Goal: Task Accomplishment & Management: Manage account settings

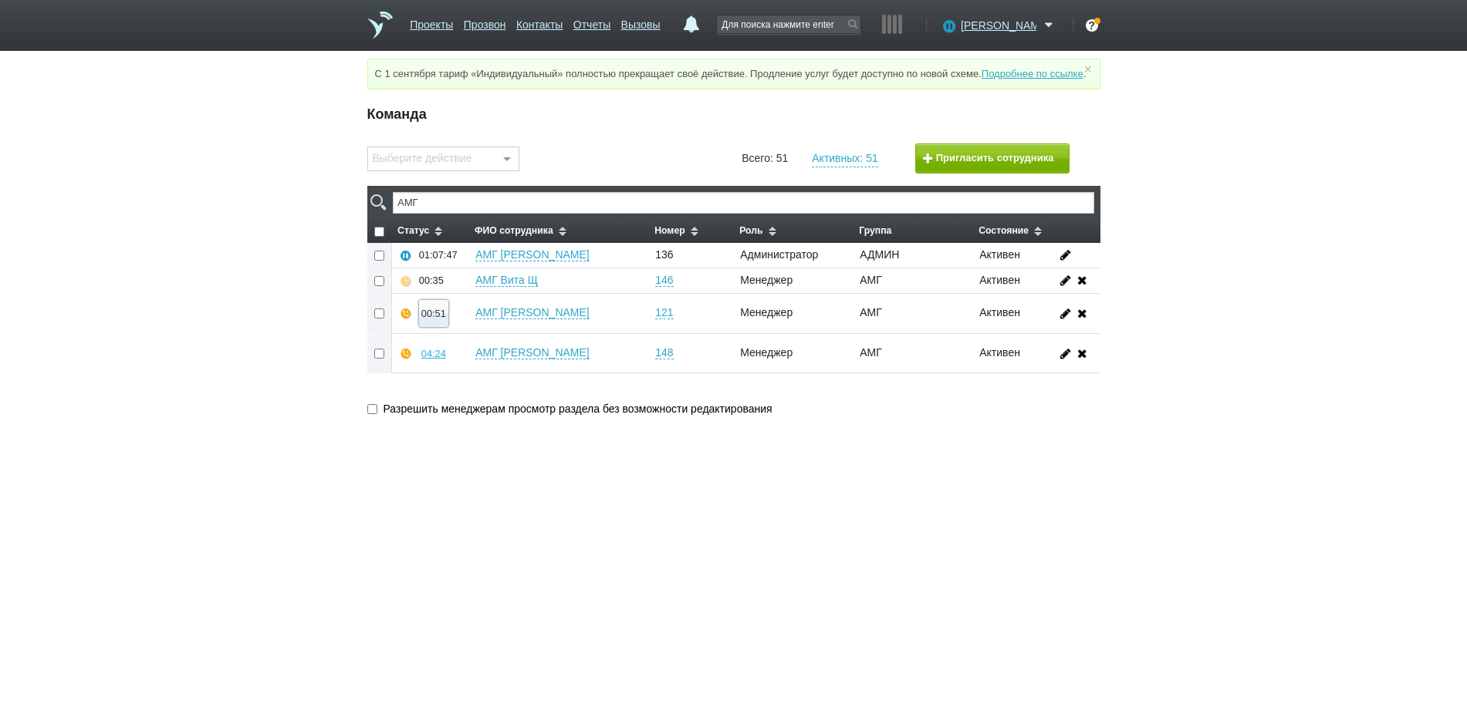
click at [437, 319] on div "00:51" at bounding box center [433, 314] width 25 height 12
click at [465, 271] on button "Прослушать" at bounding box center [480, 258] width 120 height 27
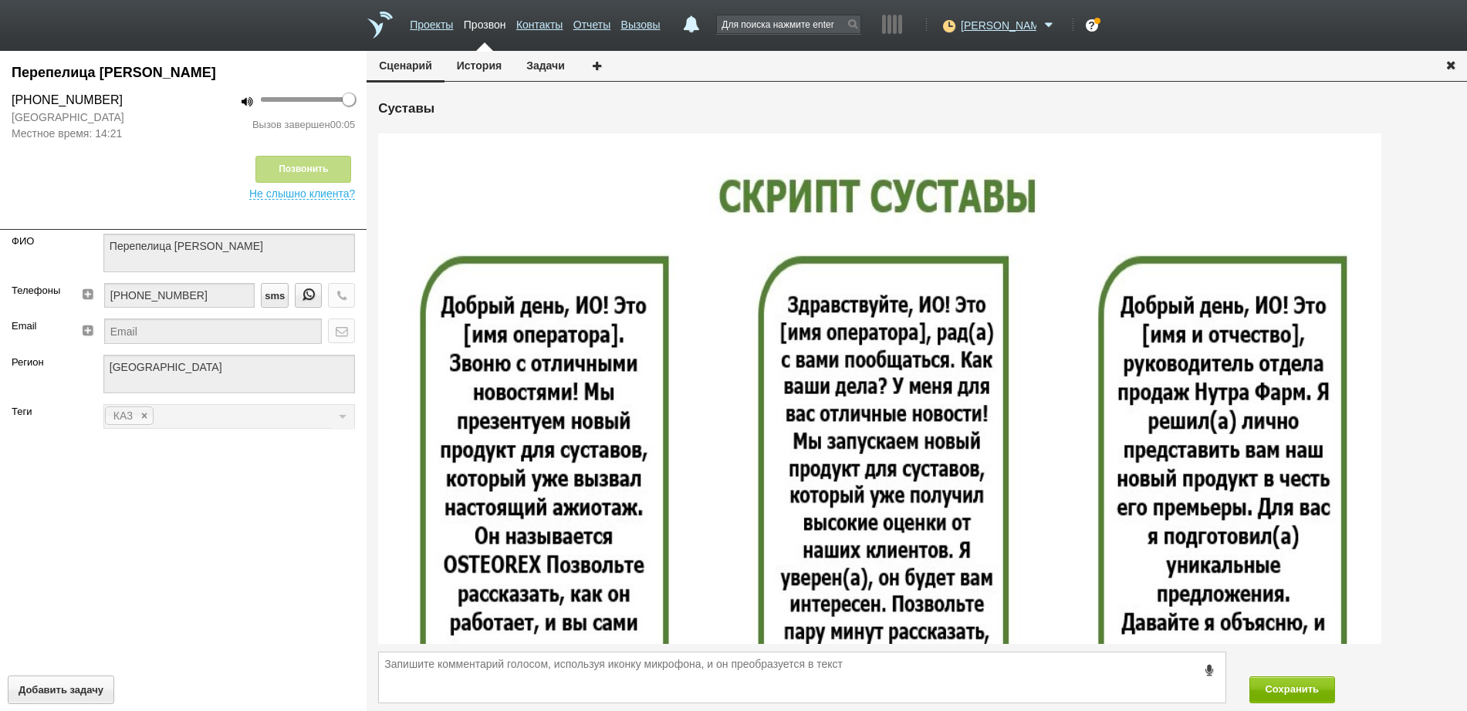
click at [1453, 69] on icon "button" at bounding box center [1450, 65] width 17 height 12
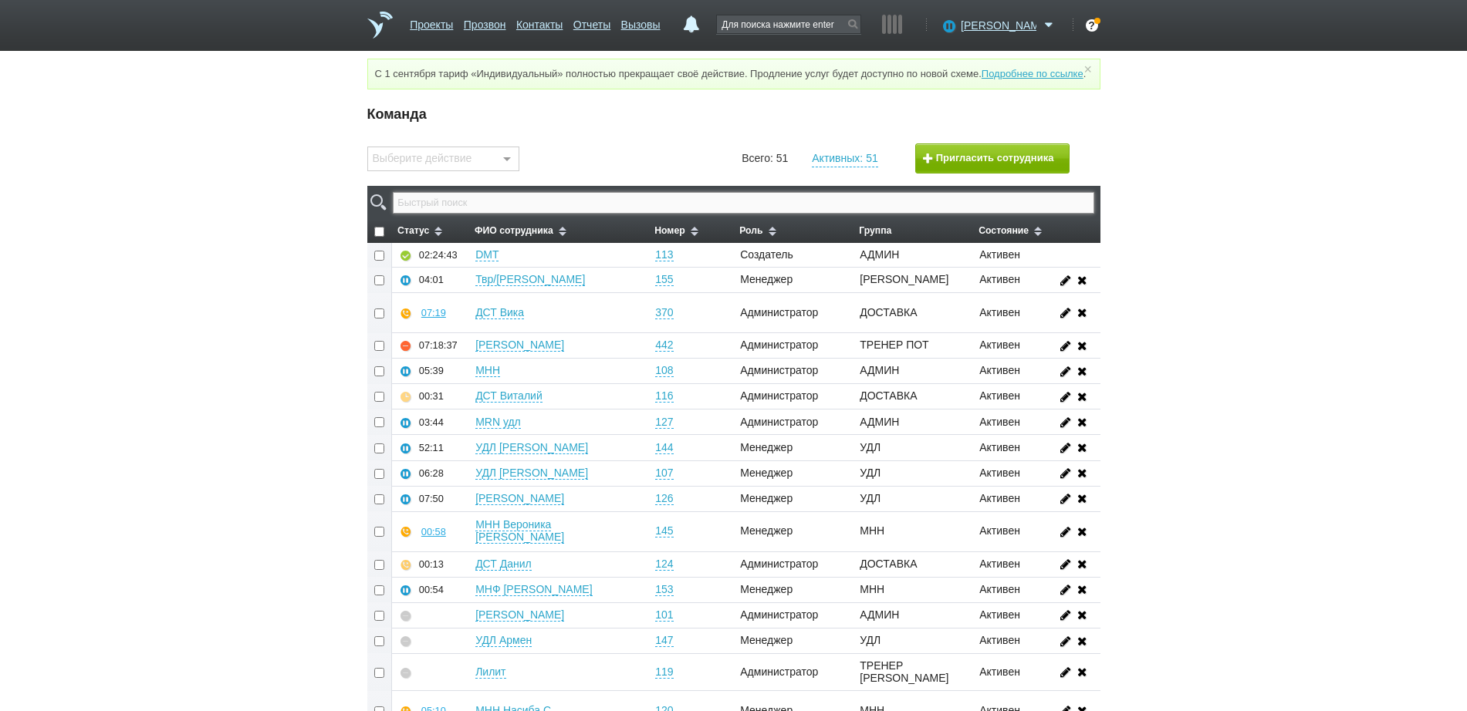
click at [722, 214] on input "text" at bounding box center [743, 203] width 701 height 22
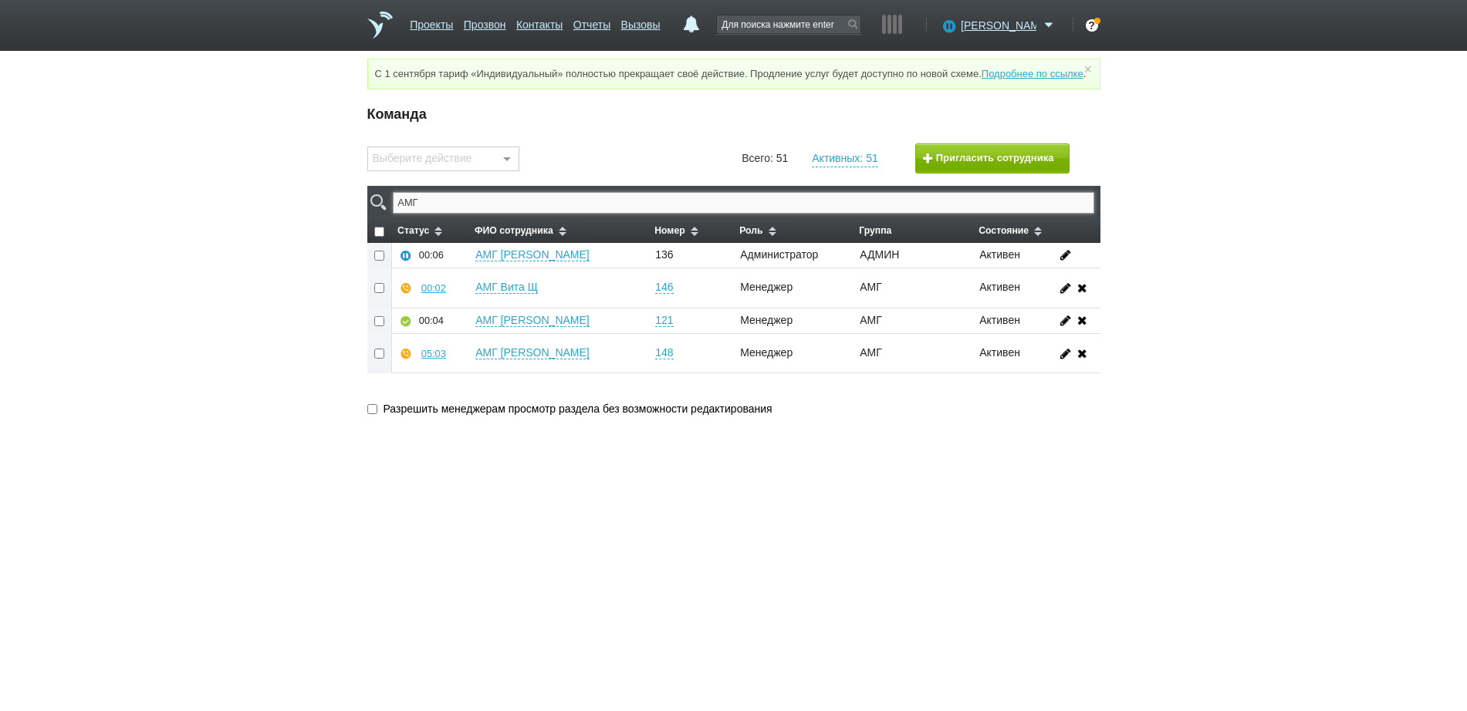
type input "АМГ"
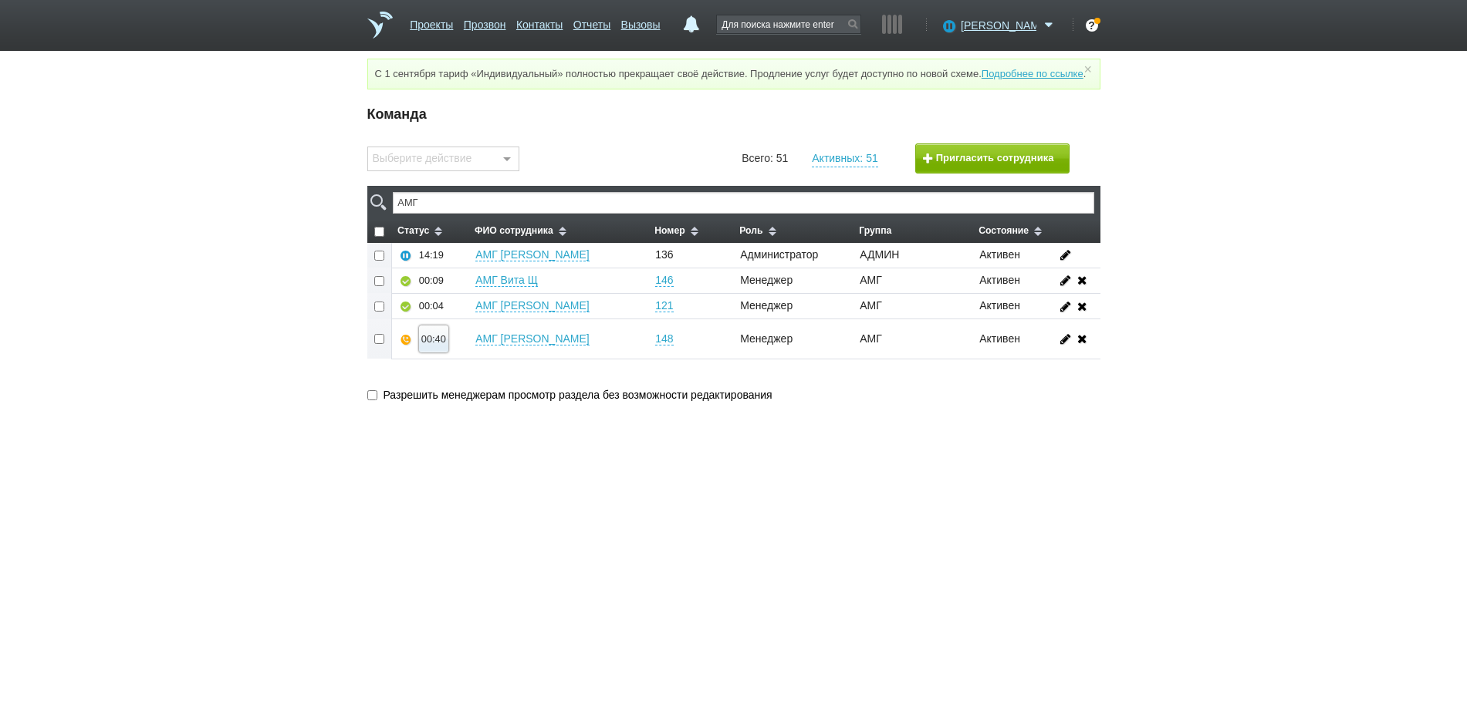
click at [434, 345] on div "00:40" at bounding box center [433, 339] width 25 height 12
click at [448, 298] on button "Прослушать" at bounding box center [480, 284] width 120 height 27
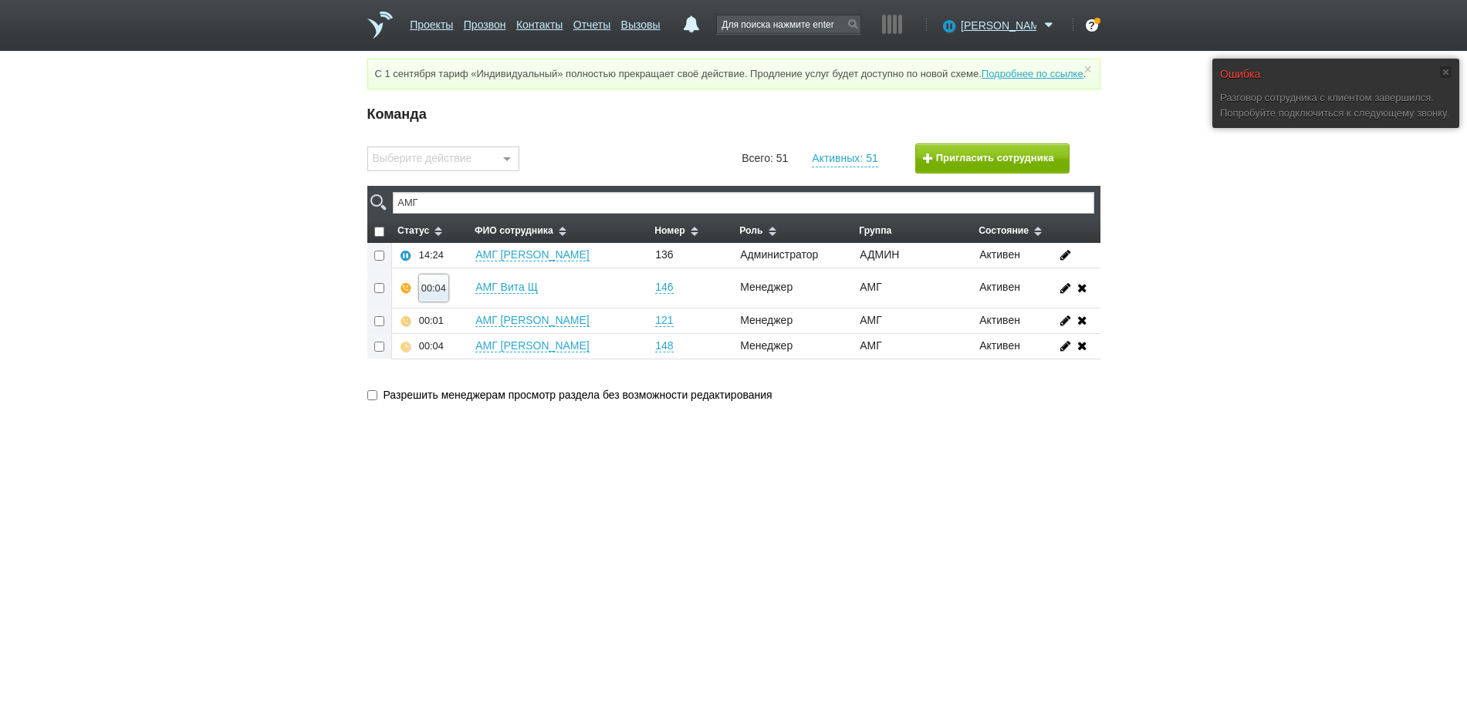
click at [435, 294] on div "00:04" at bounding box center [433, 288] width 25 height 12
click at [478, 247] on button "Прослушать" at bounding box center [480, 233] width 120 height 27
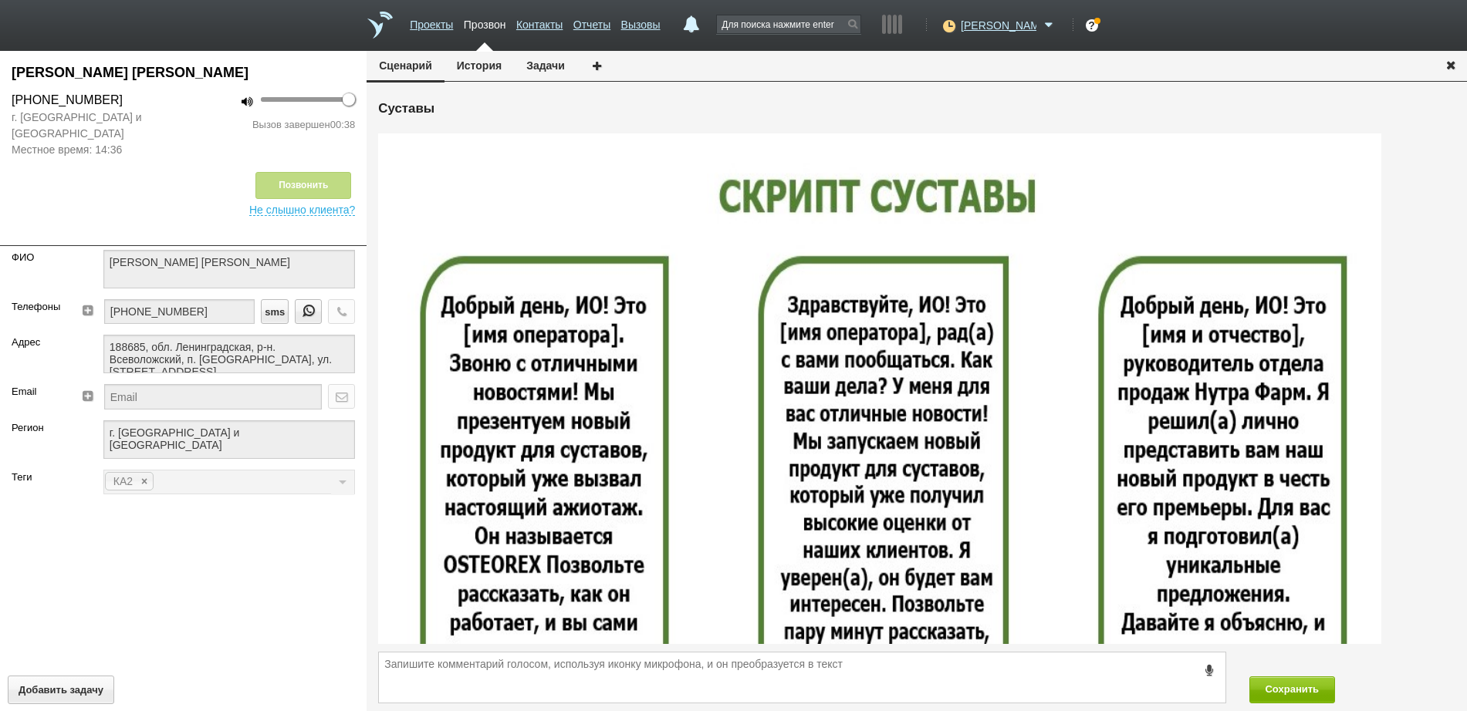
click at [1456, 65] on icon "button" at bounding box center [1450, 65] width 17 height 12
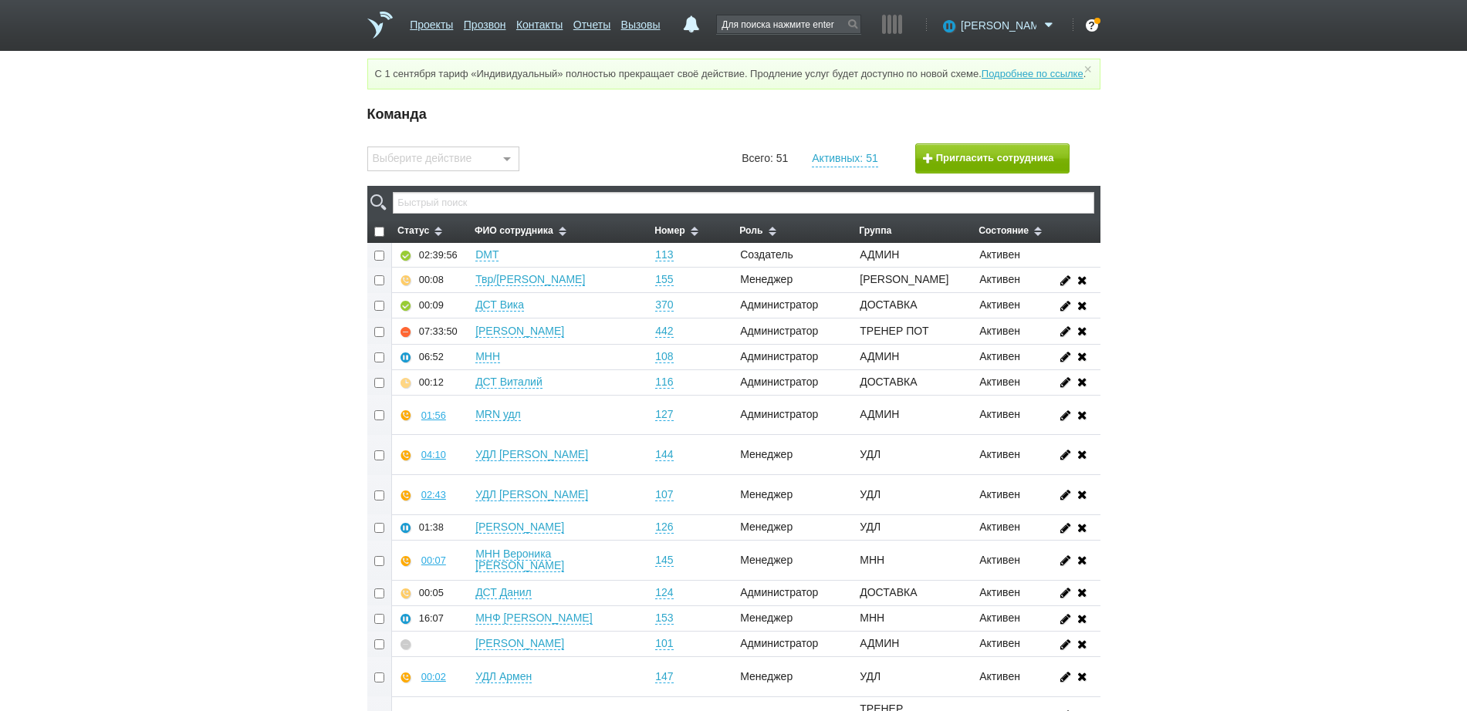
click at [1013, 20] on span "[PERSON_NAME]" at bounding box center [999, 25] width 76 height 15
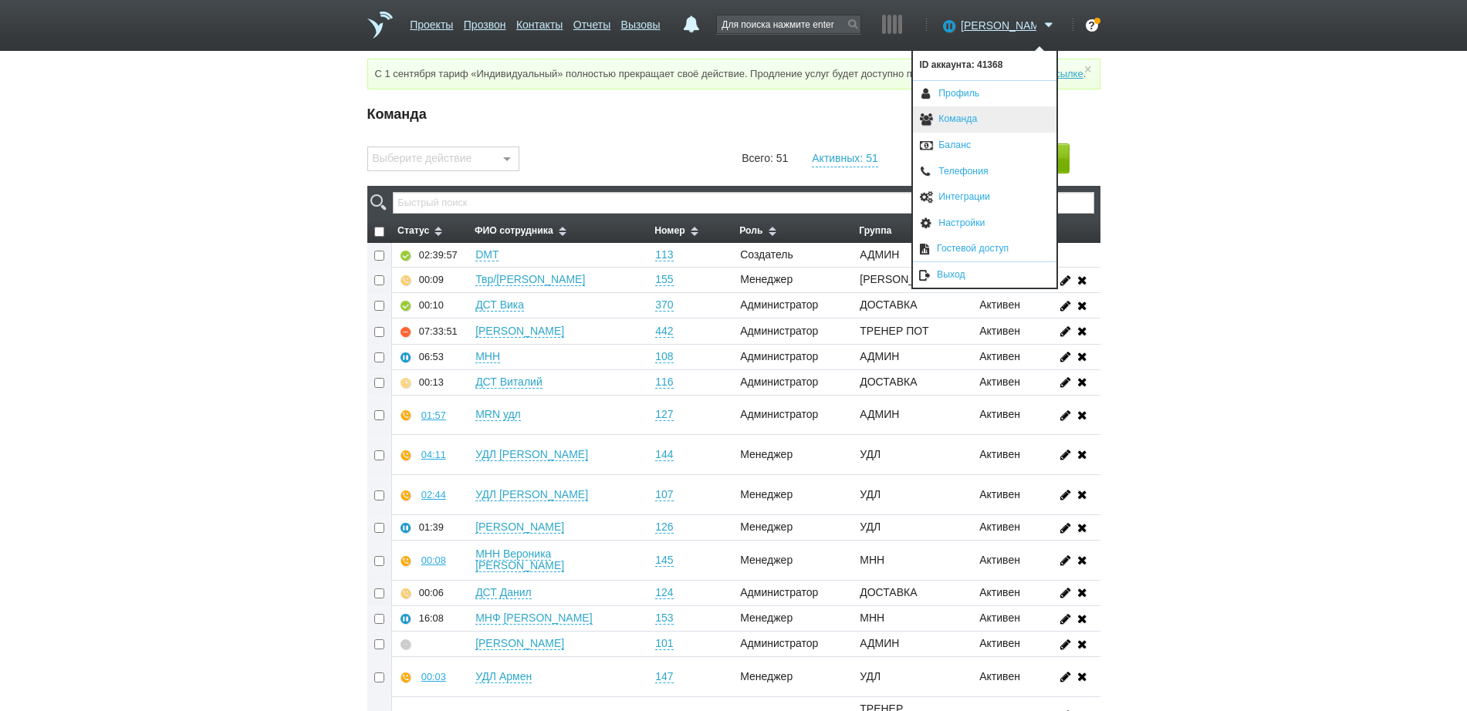
click at [981, 121] on link "Команда" at bounding box center [985, 119] width 144 height 26
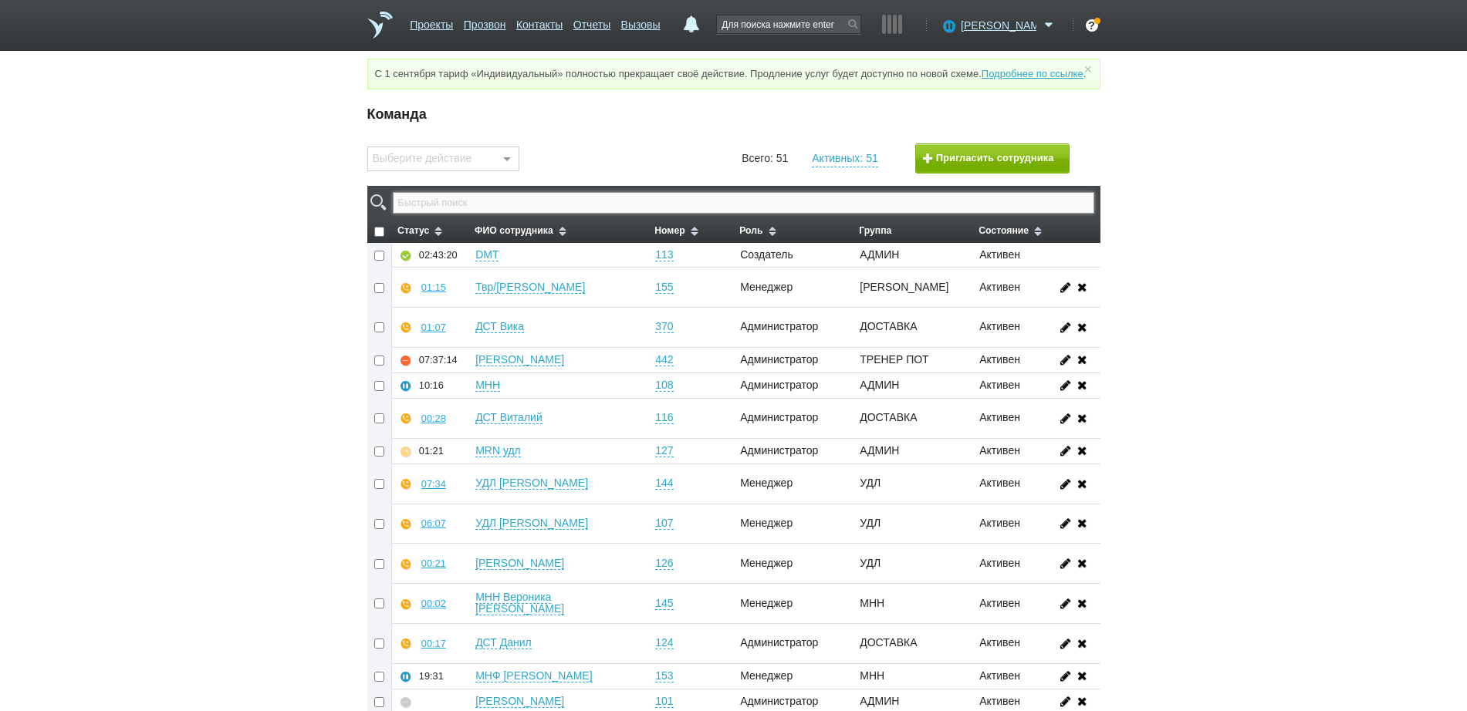
click at [569, 214] on input "text" at bounding box center [743, 203] width 701 height 22
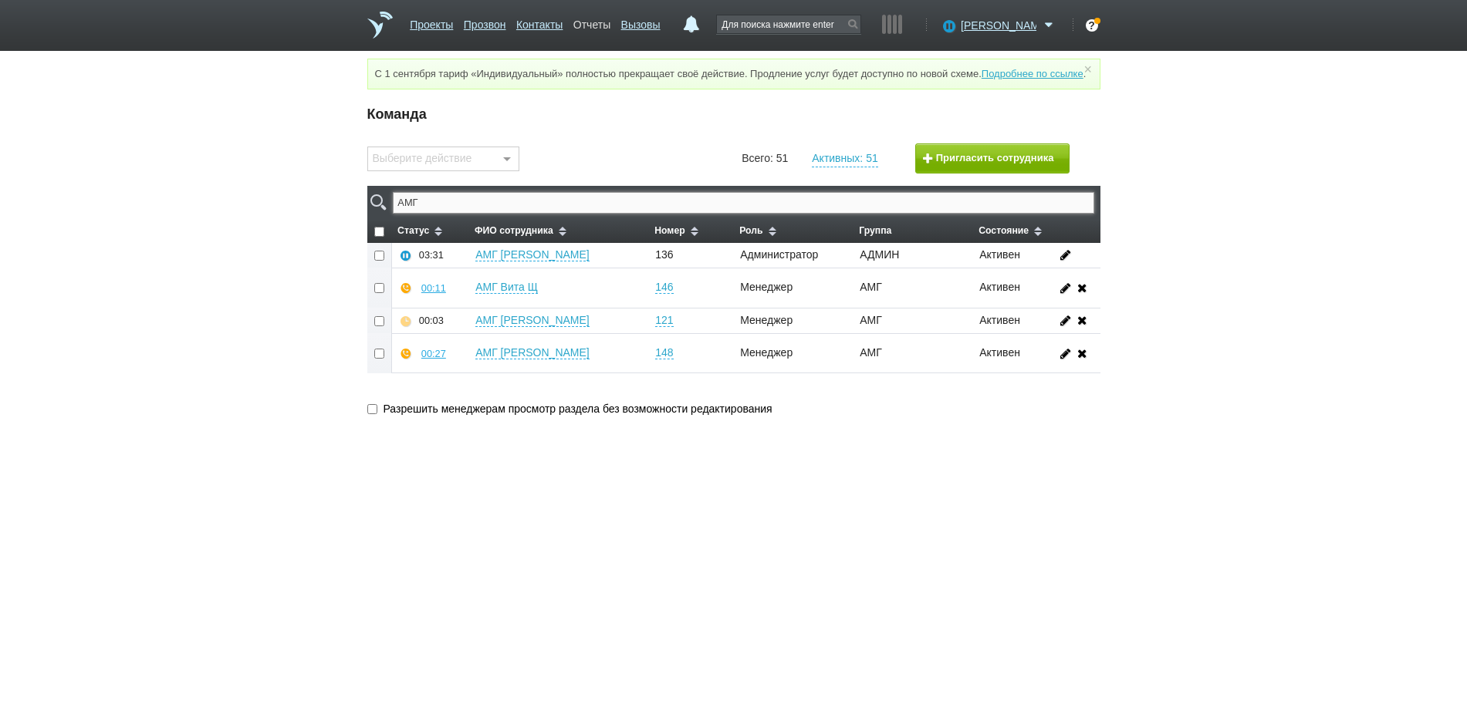
type input "АМГ"
click at [608, 23] on link "Отчеты" at bounding box center [591, 22] width 37 height 22
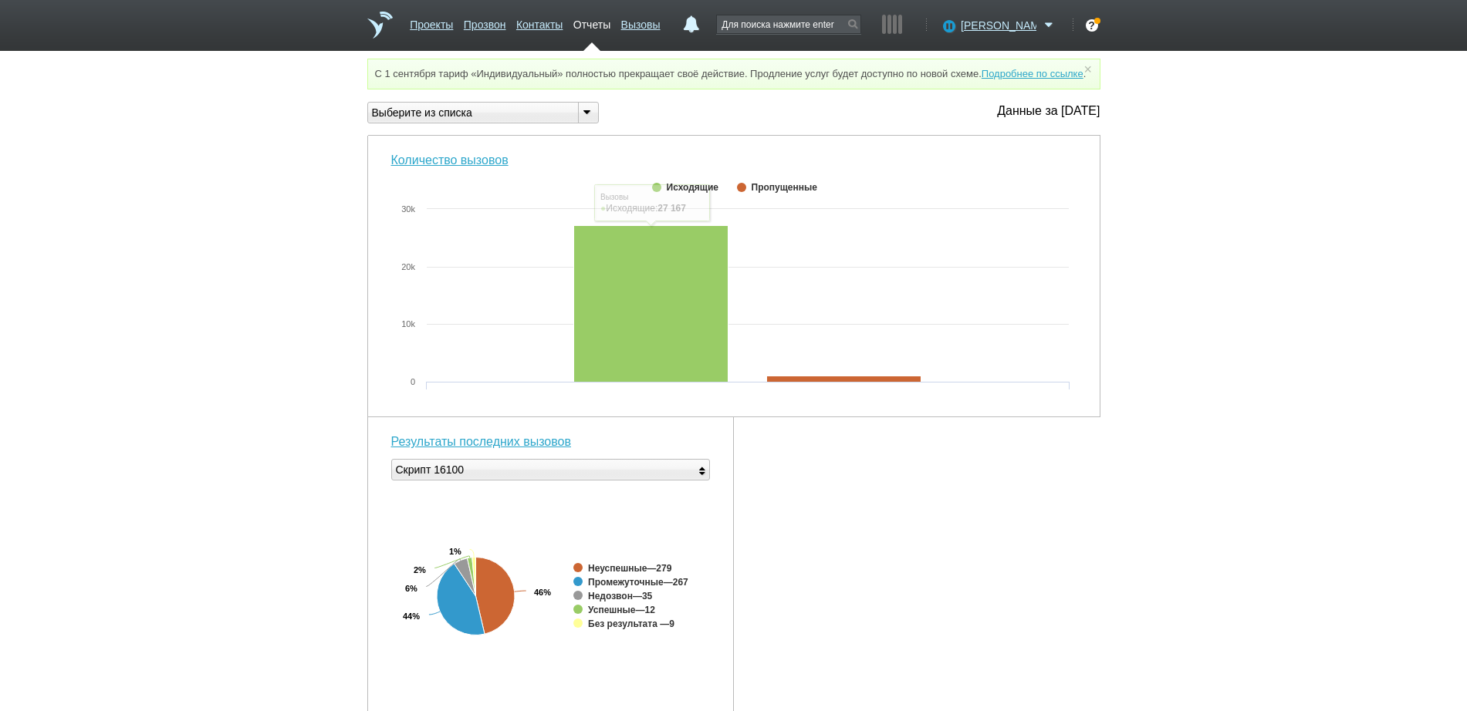
click at [475, 121] on div "Выберите из списка" at bounding box center [467, 113] width 198 height 16
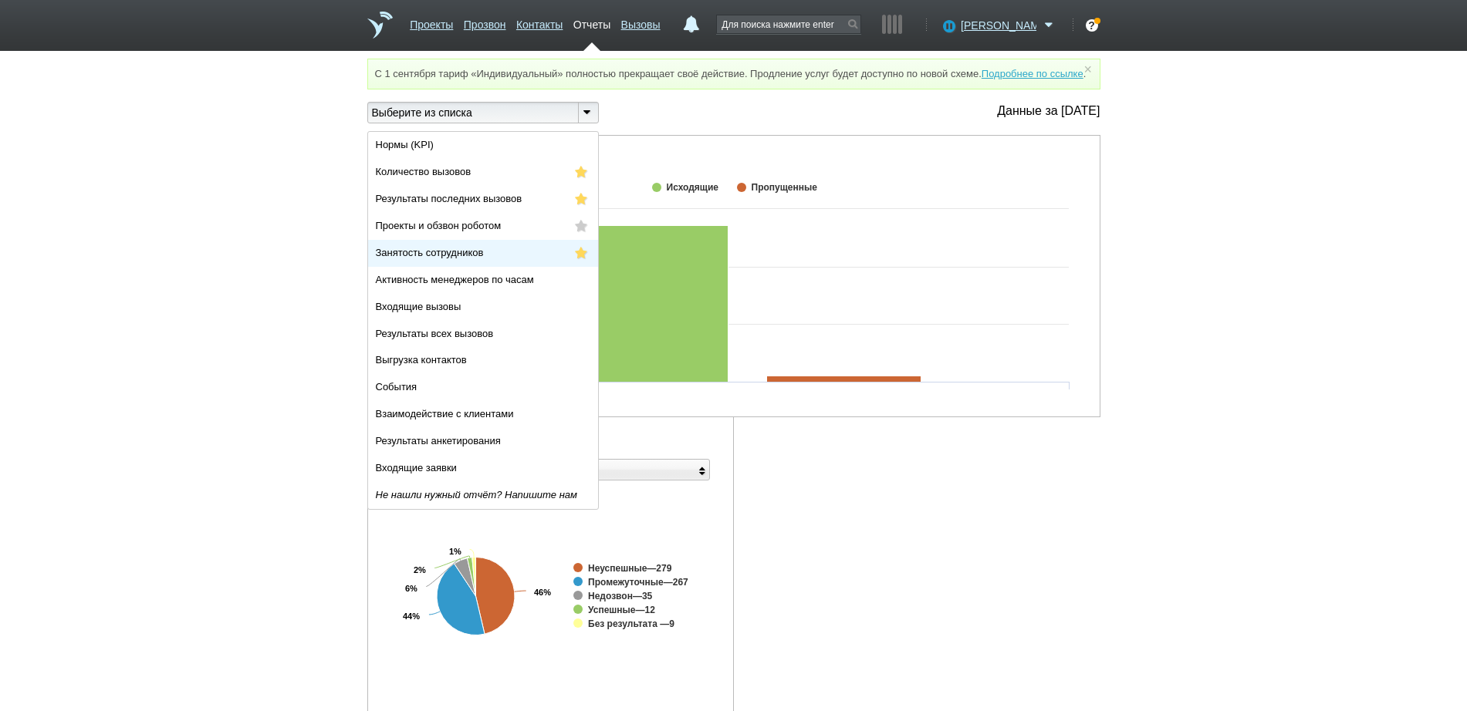
click at [500, 267] on li "Занятость сотрудников" at bounding box center [483, 253] width 230 height 27
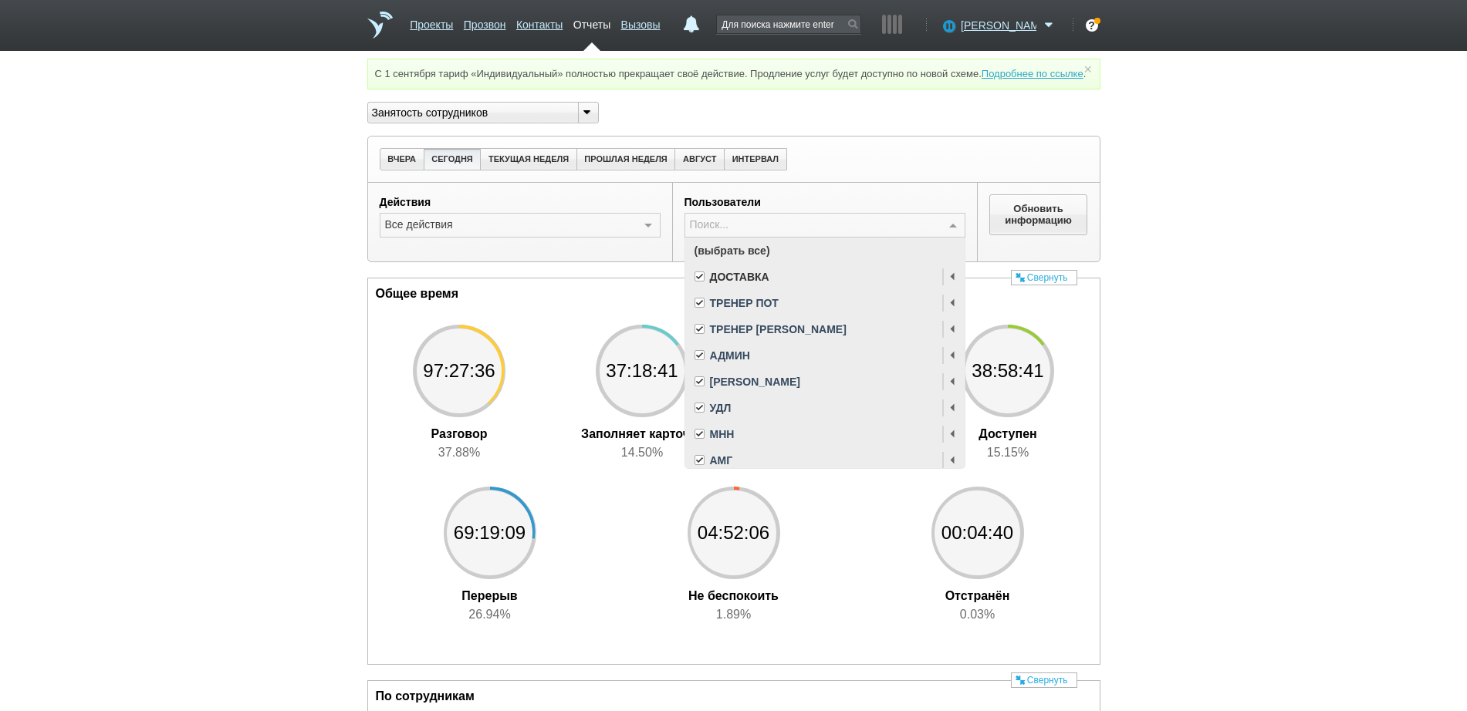
click at [782, 264] on span "(выбрать все)" at bounding box center [824, 251] width 279 height 26
click at [742, 466] on div "АМГ" at bounding box center [824, 460] width 261 height 11
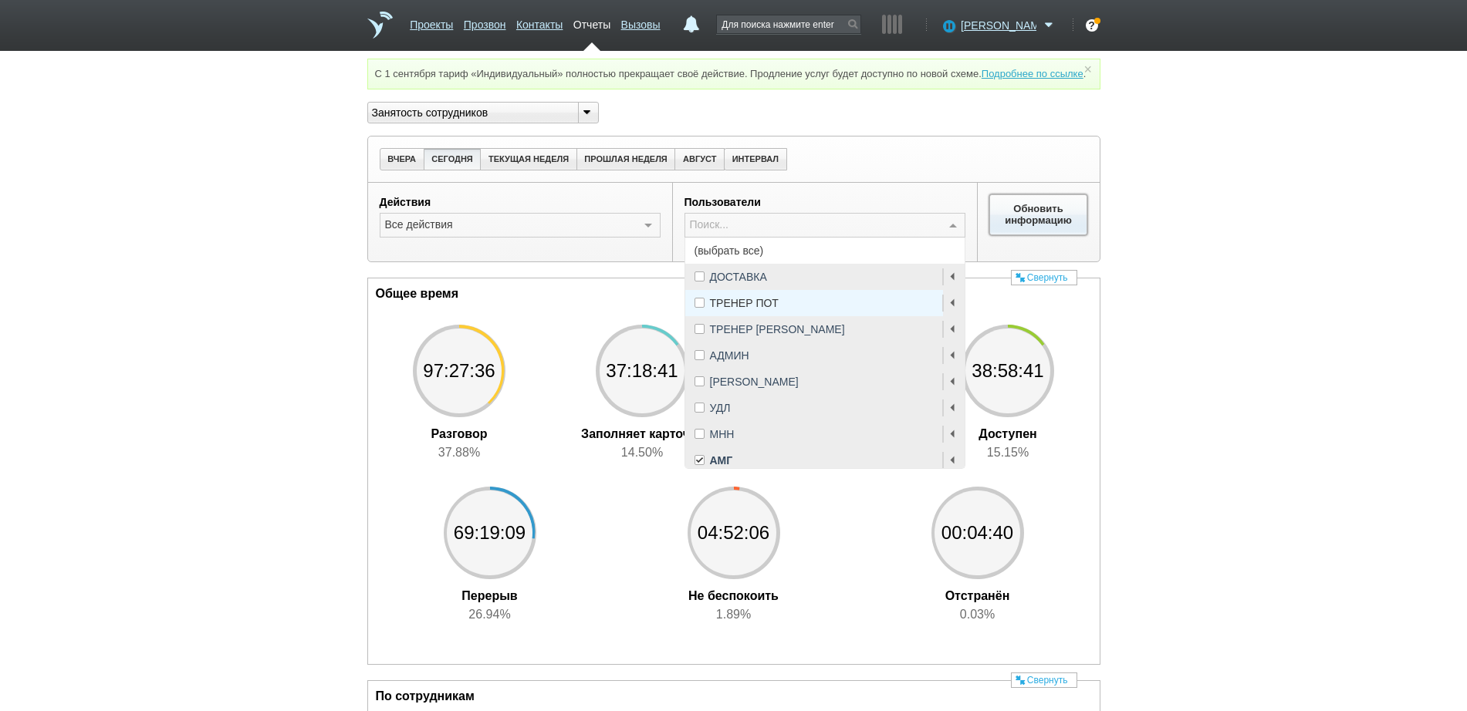
click at [1052, 221] on button "Обновить информацию" at bounding box center [1038, 214] width 99 height 40
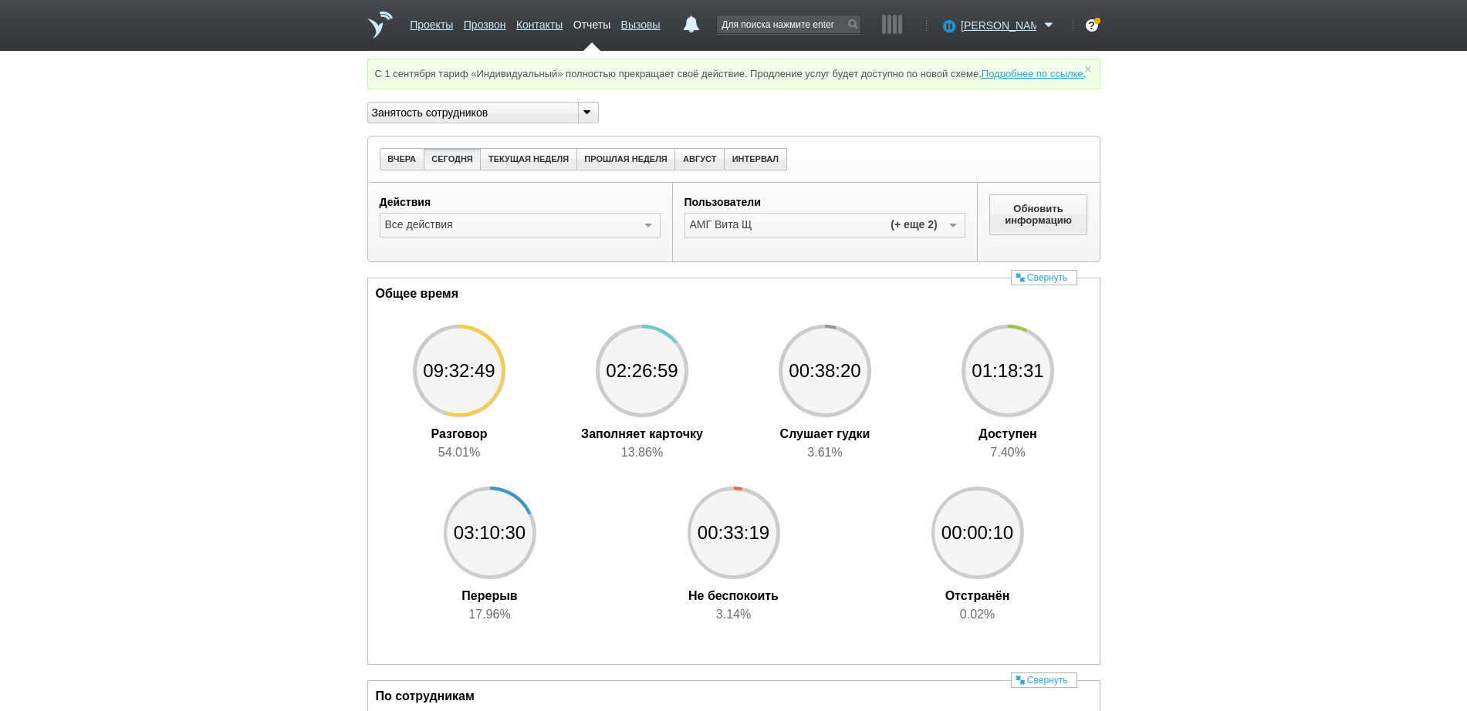
click at [471, 121] on div "Занятость сотрудников" at bounding box center [467, 113] width 198 height 16
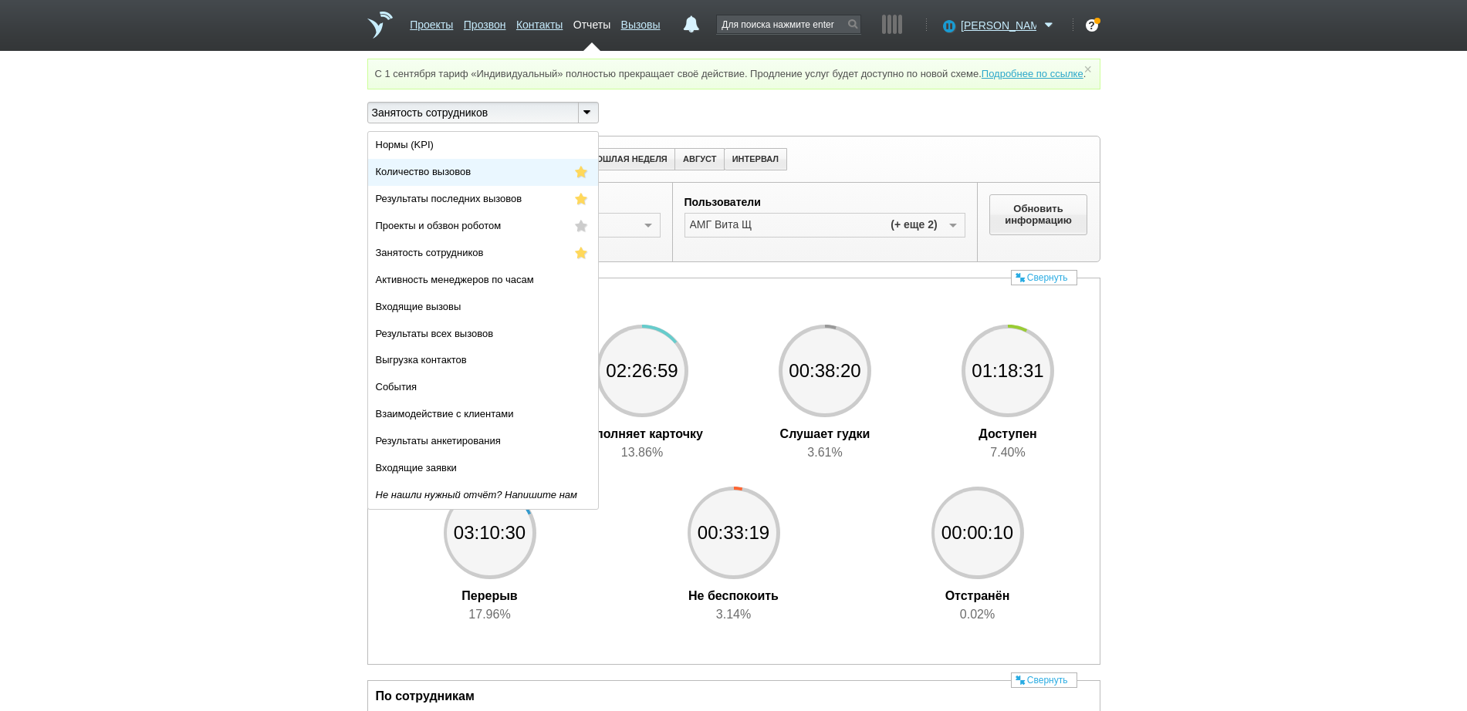
click at [468, 178] on span "Количество вызовов" at bounding box center [424, 173] width 96 height 12
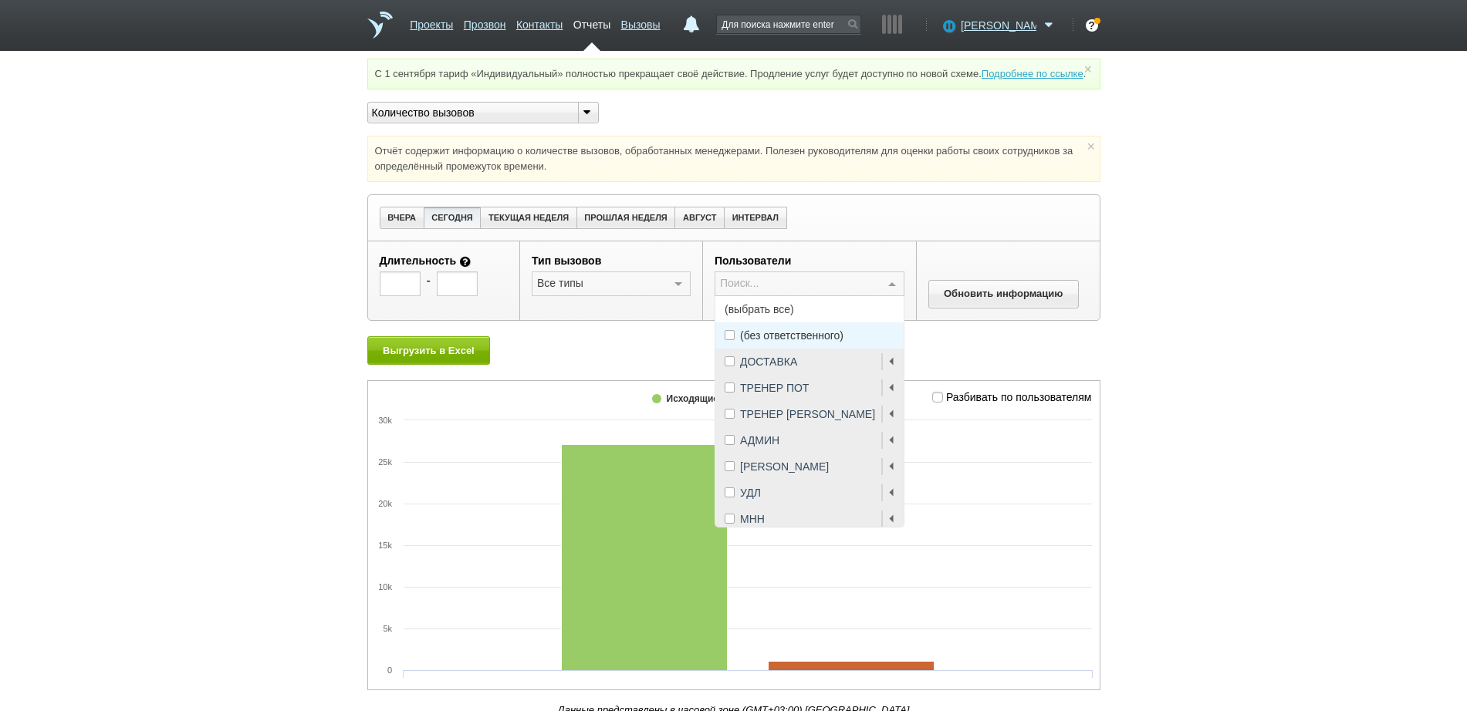
click at [757, 323] on span "(выбрать все)" at bounding box center [809, 309] width 188 height 26
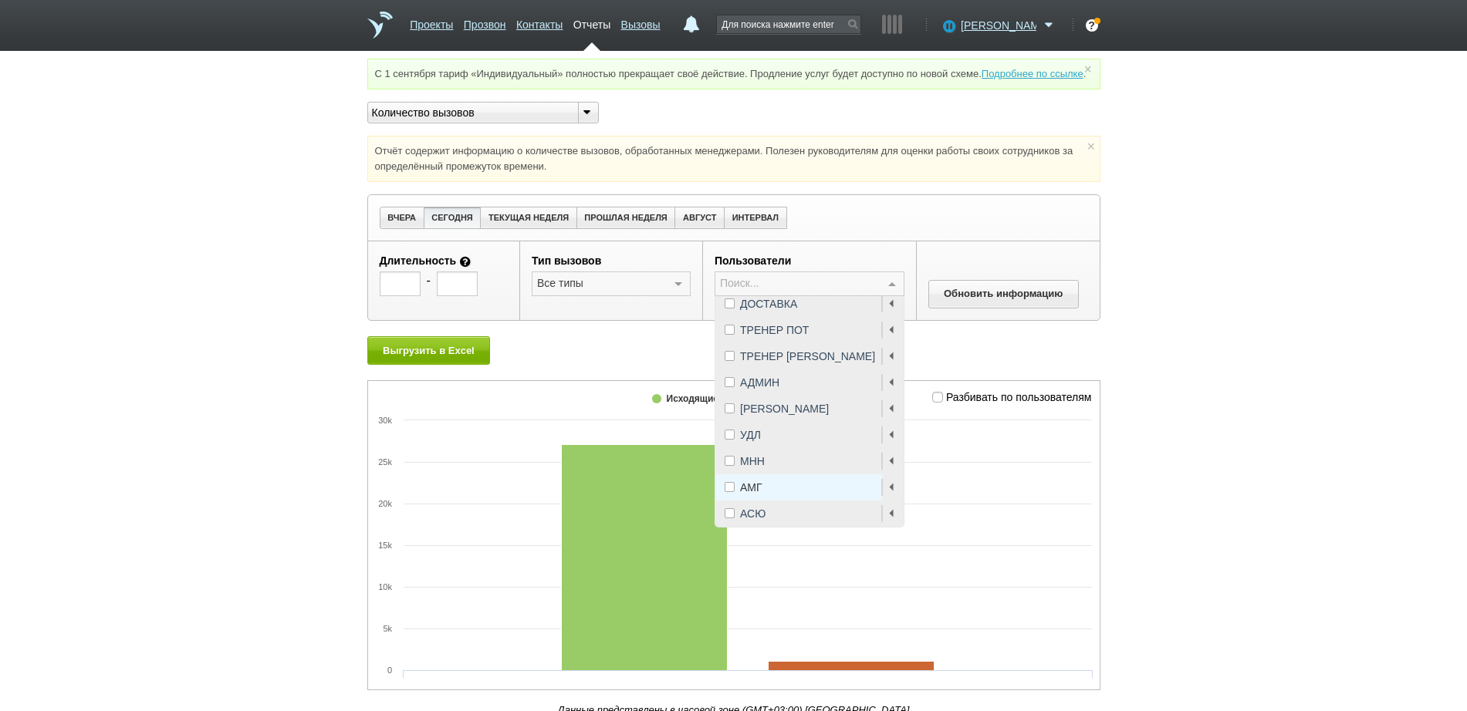
click at [774, 493] on div "АМГ" at bounding box center [810, 487] width 170 height 11
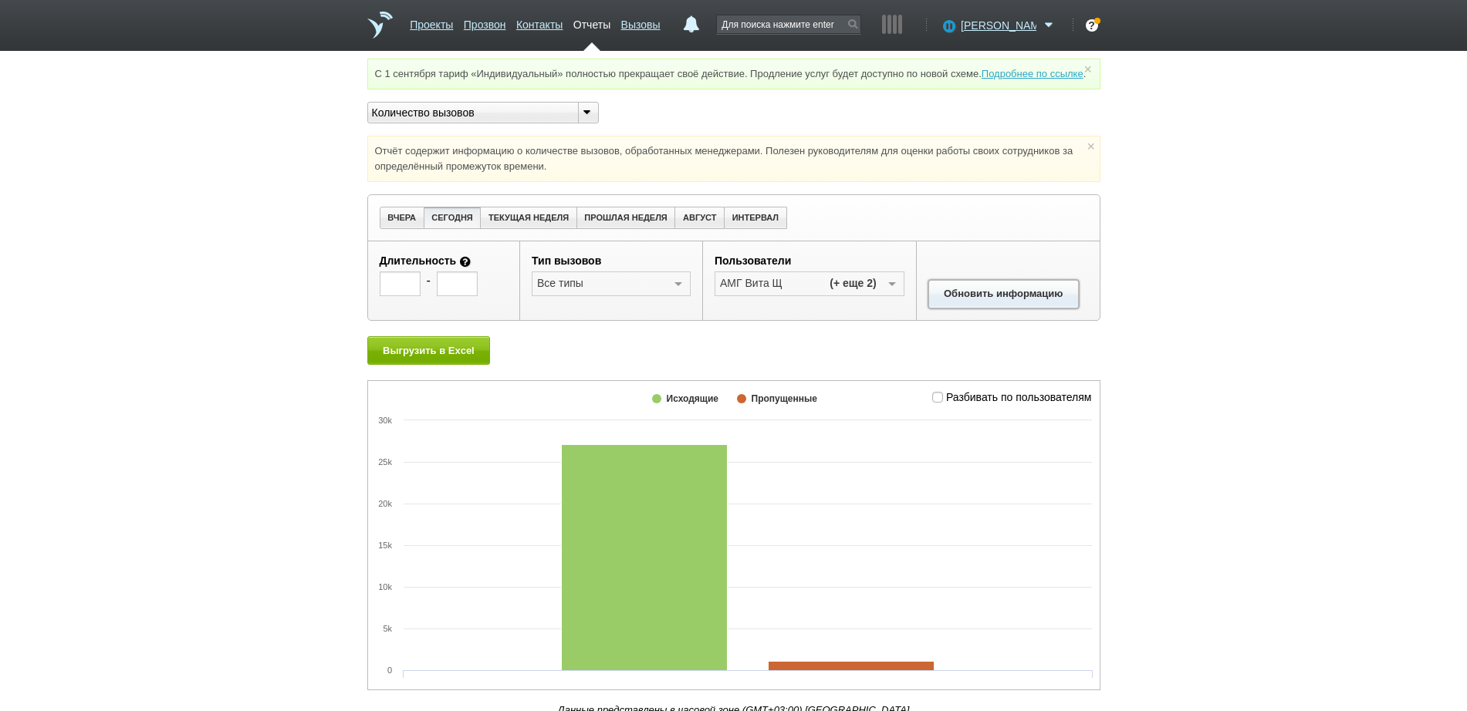
click at [967, 309] on button "Обновить информацию" at bounding box center [1003, 294] width 150 height 29
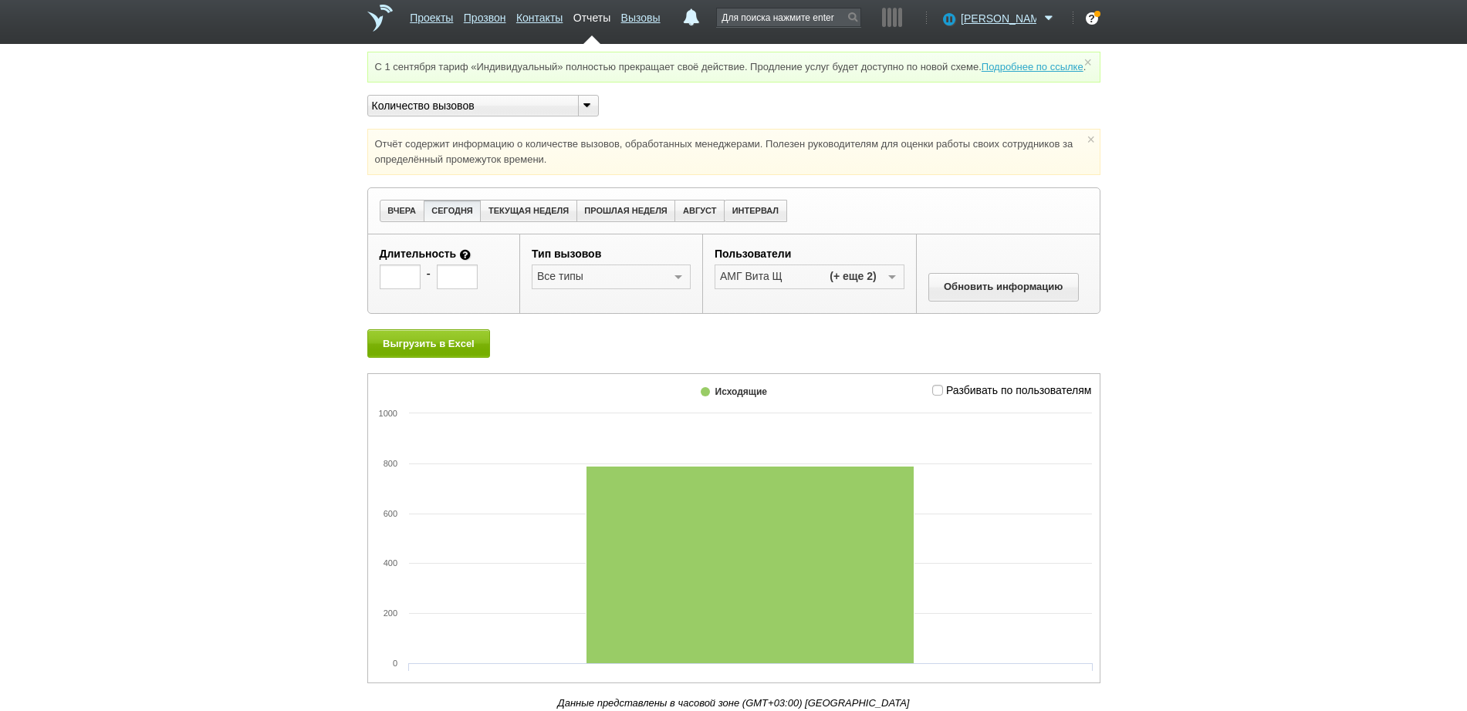
scroll to position [22, 0]
click at [453, 108] on div "Количество вызовов" at bounding box center [467, 106] width 198 height 16
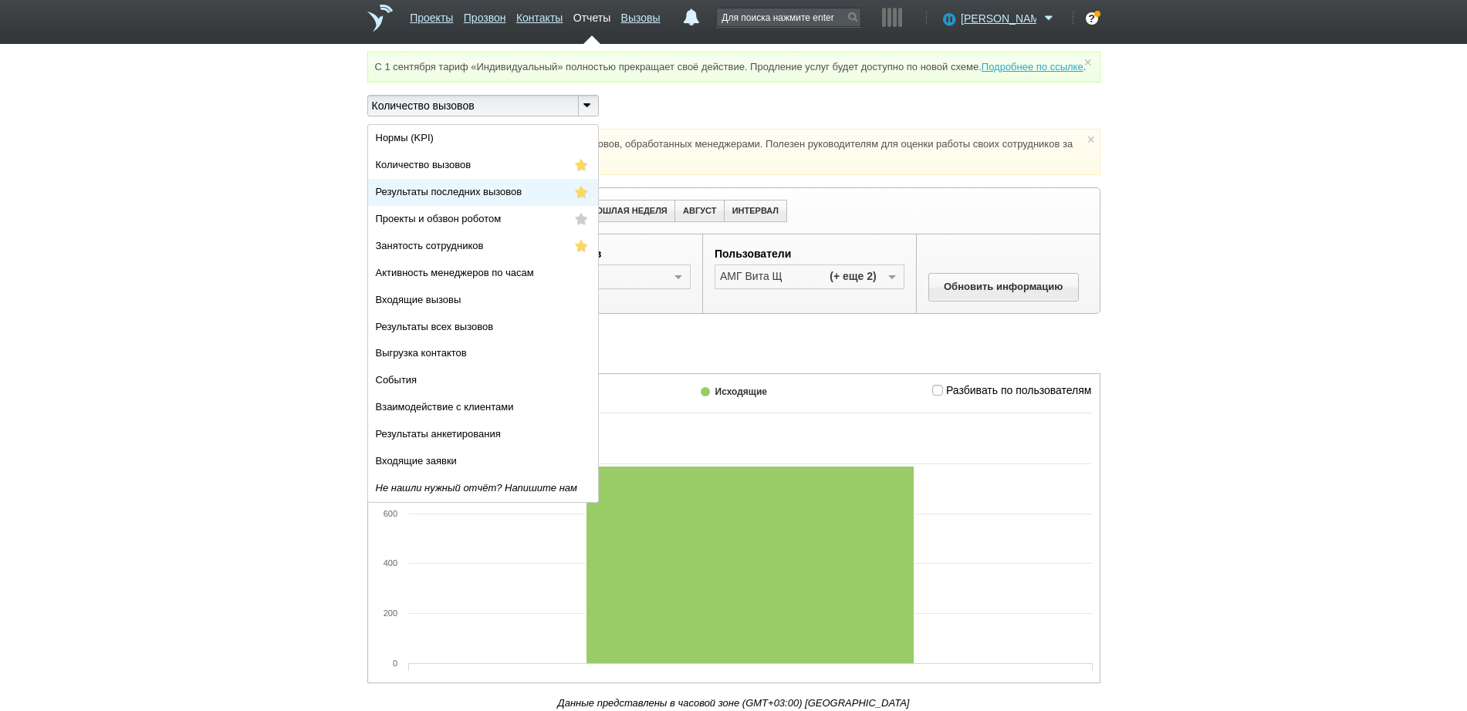
click at [451, 188] on span "Результаты последних вызовов" at bounding box center [449, 192] width 147 height 12
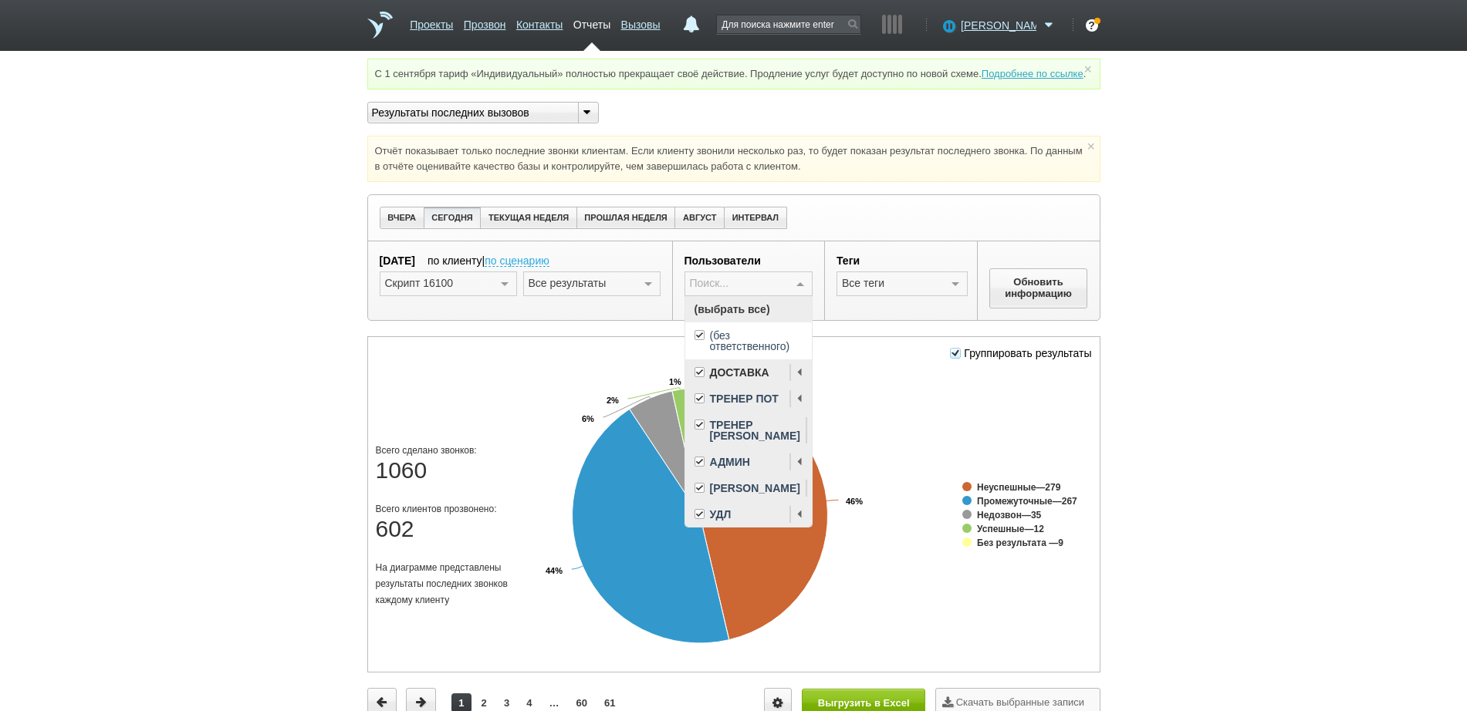
click at [750, 323] on span "(выбрать все)" at bounding box center [748, 309] width 127 height 26
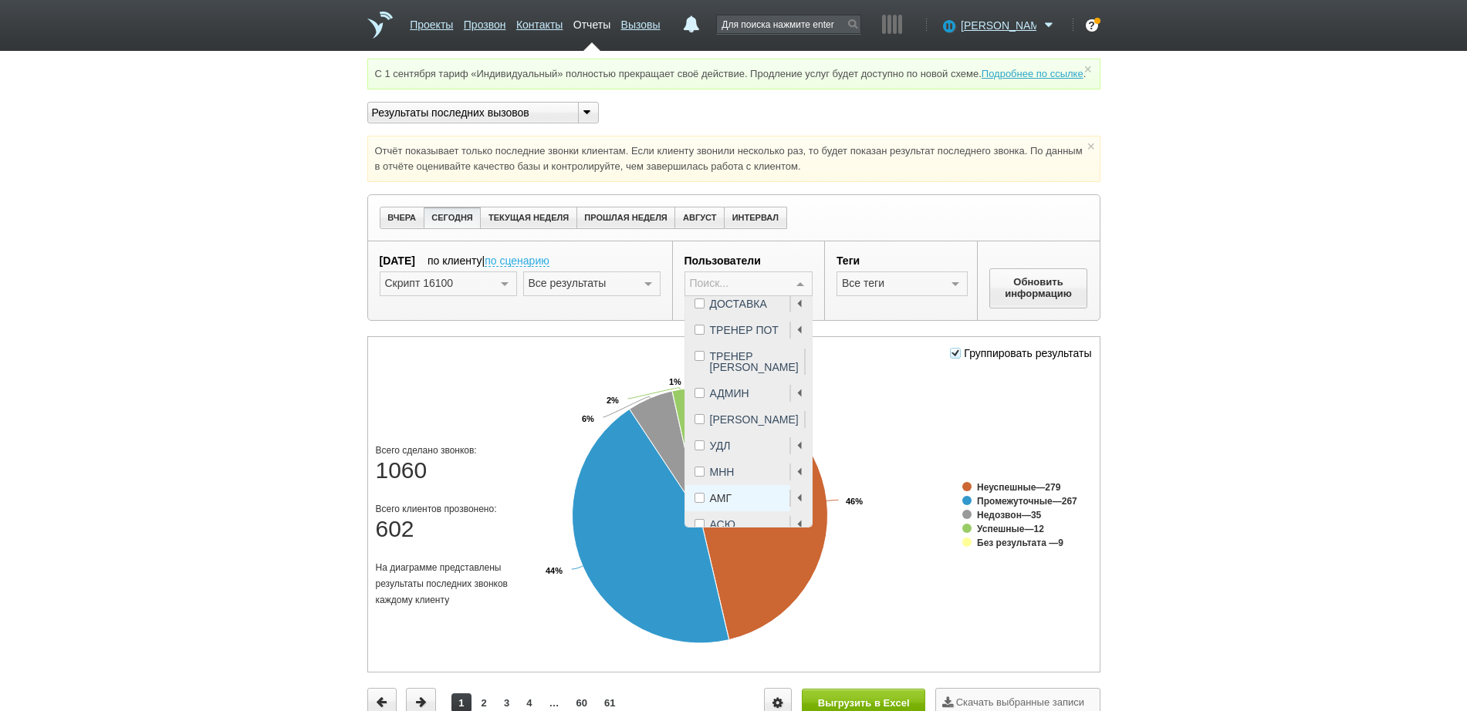
click at [738, 504] on div "АМГ" at bounding box center [748, 498] width 109 height 11
click at [1027, 298] on button "Обновить информацию" at bounding box center [1038, 289] width 99 height 40
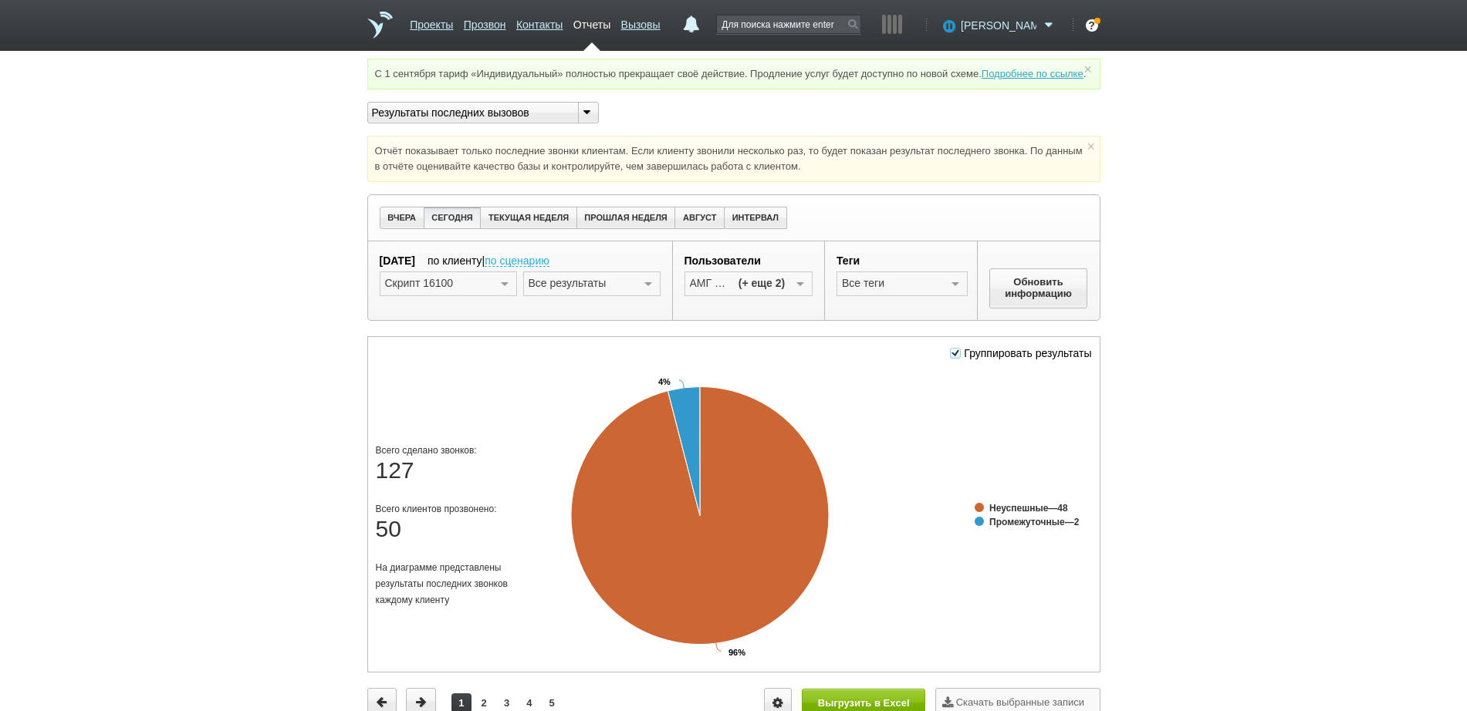
click at [990, 25] on span "[PERSON_NAME]" at bounding box center [999, 25] width 76 height 15
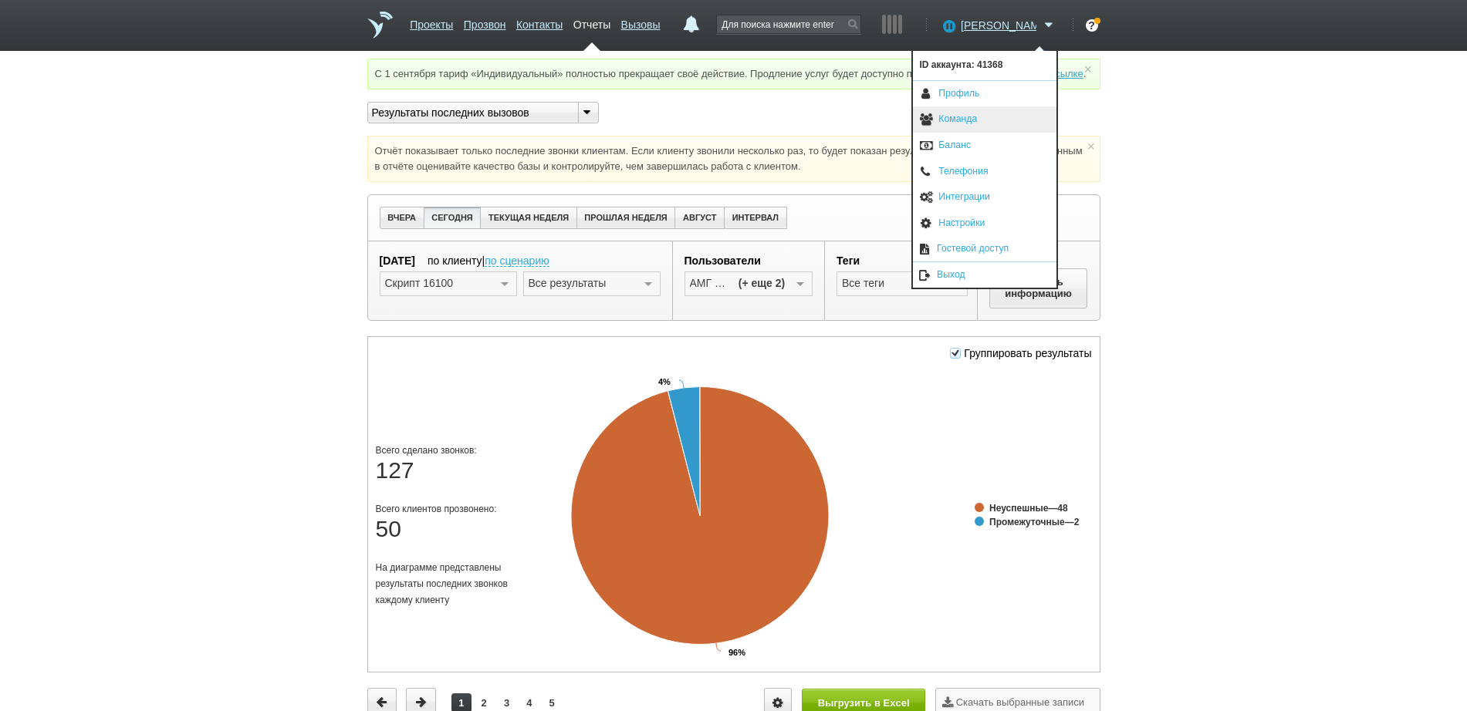
click at [964, 120] on link "Команда" at bounding box center [985, 119] width 144 height 26
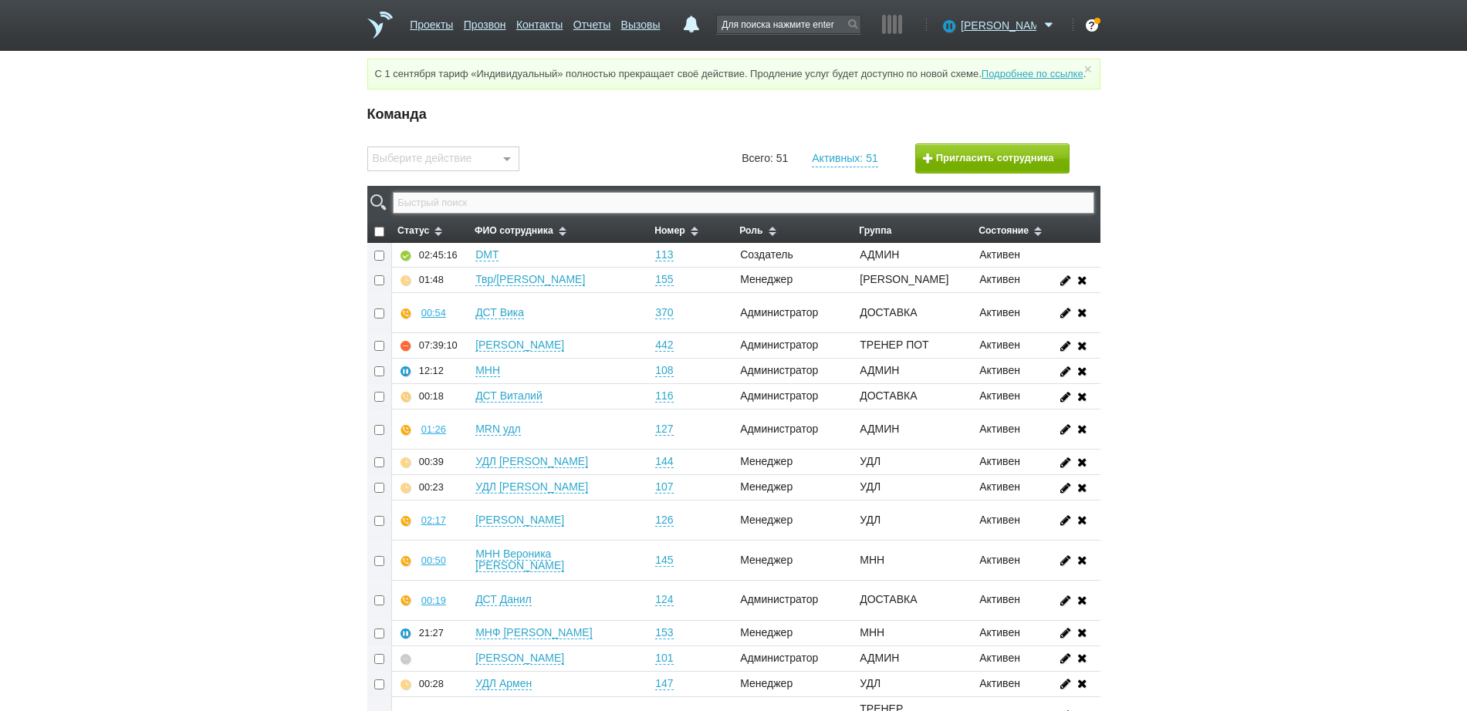
click at [813, 214] on input "text" at bounding box center [743, 203] width 701 height 22
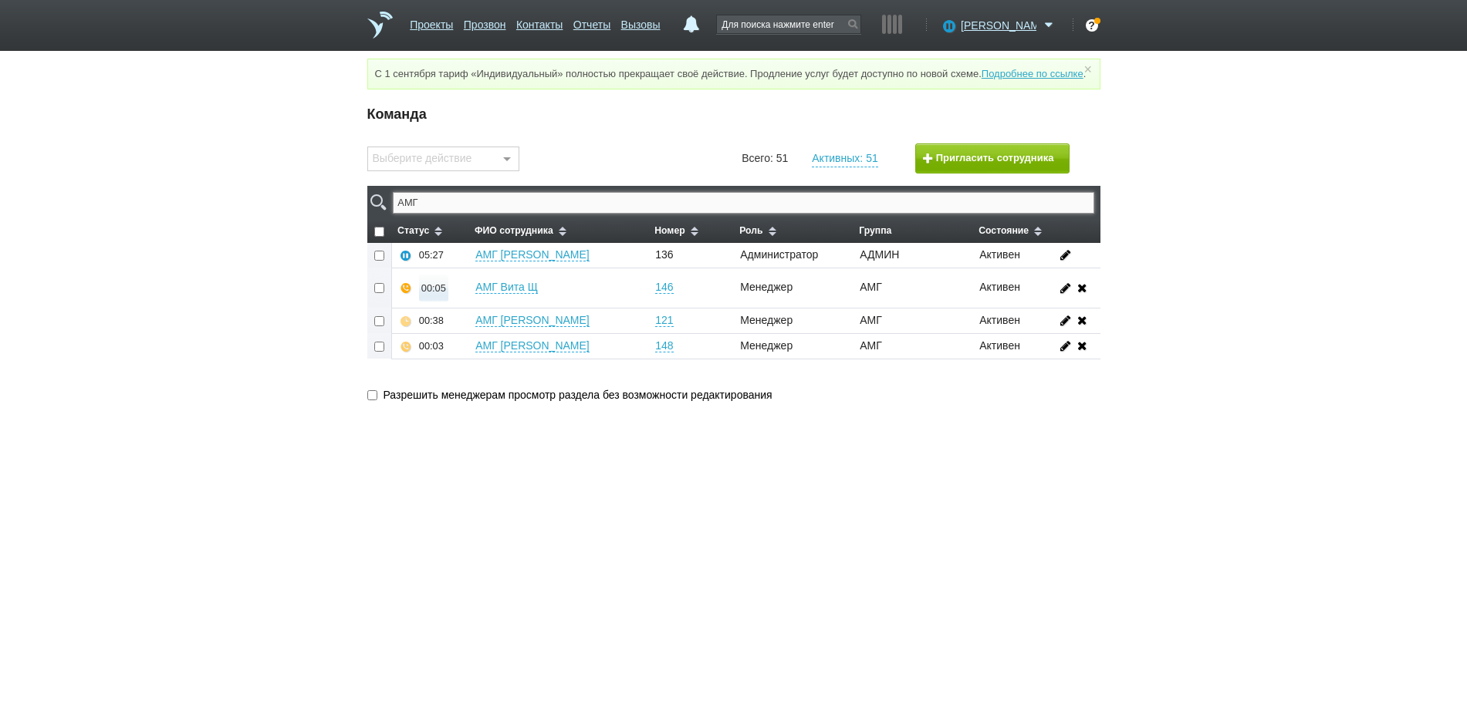
type input "АМГ"
click at [433, 294] on div "00:05" at bounding box center [433, 288] width 25 height 12
click at [455, 245] on button "Прослушать" at bounding box center [480, 233] width 120 height 27
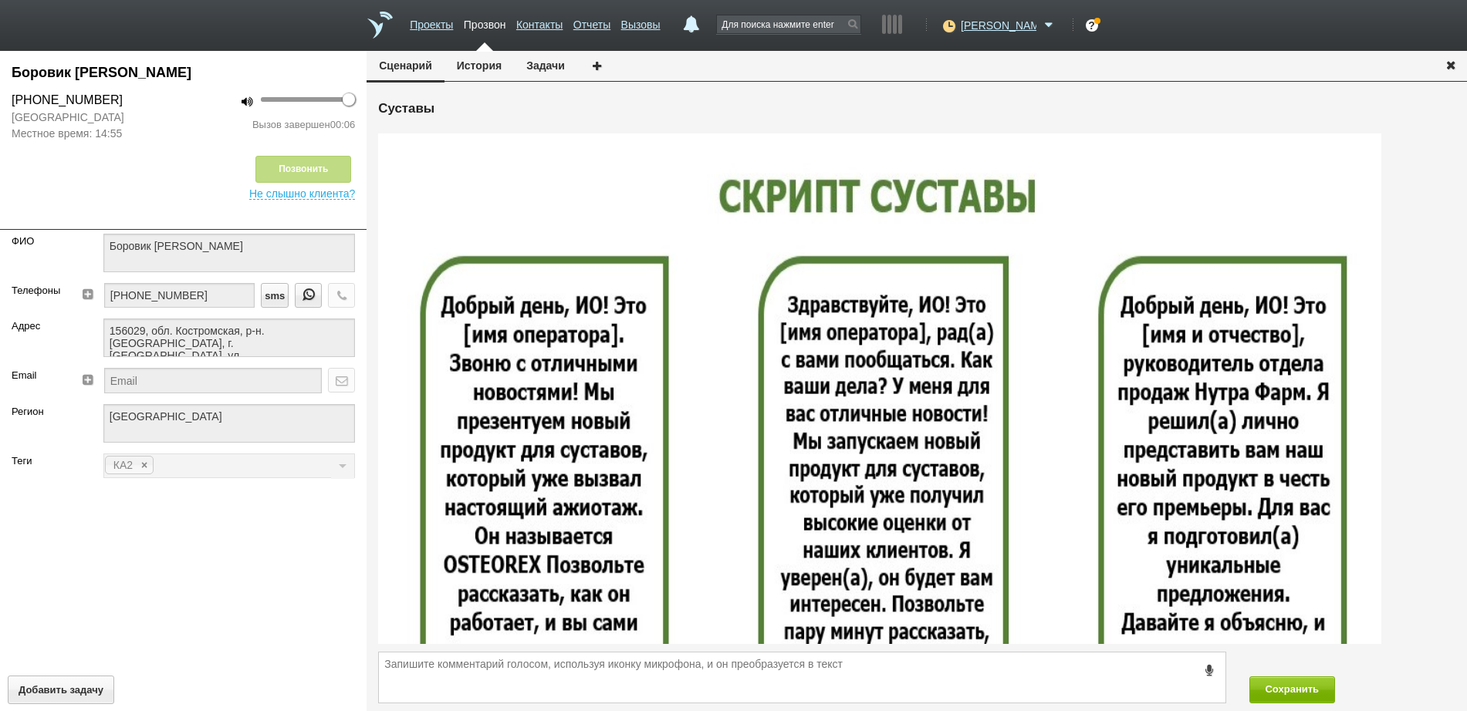
click at [1450, 62] on icon "button" at bounding box center [1450, 65] width 17 height 12
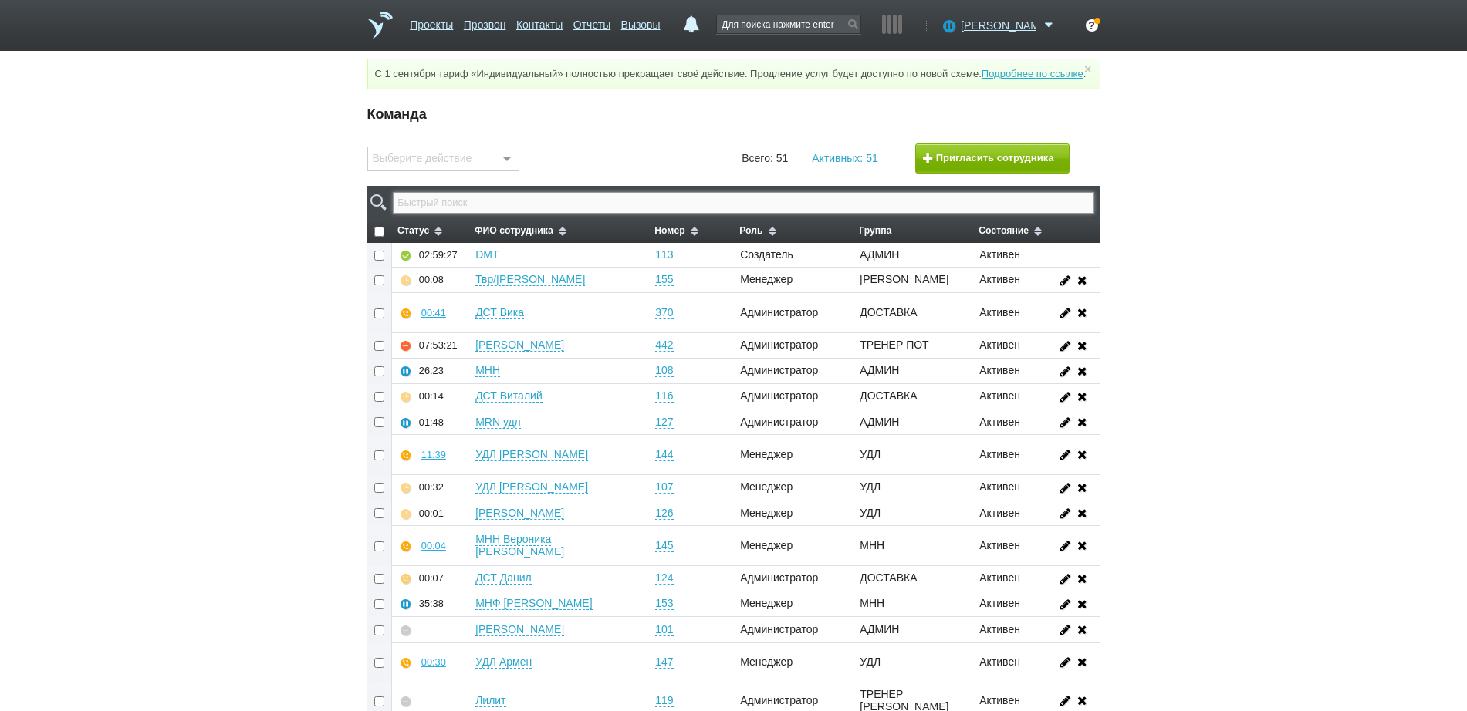
click at [517, 214] on input "text" at bounding box center [743, 203] width 701 height 22
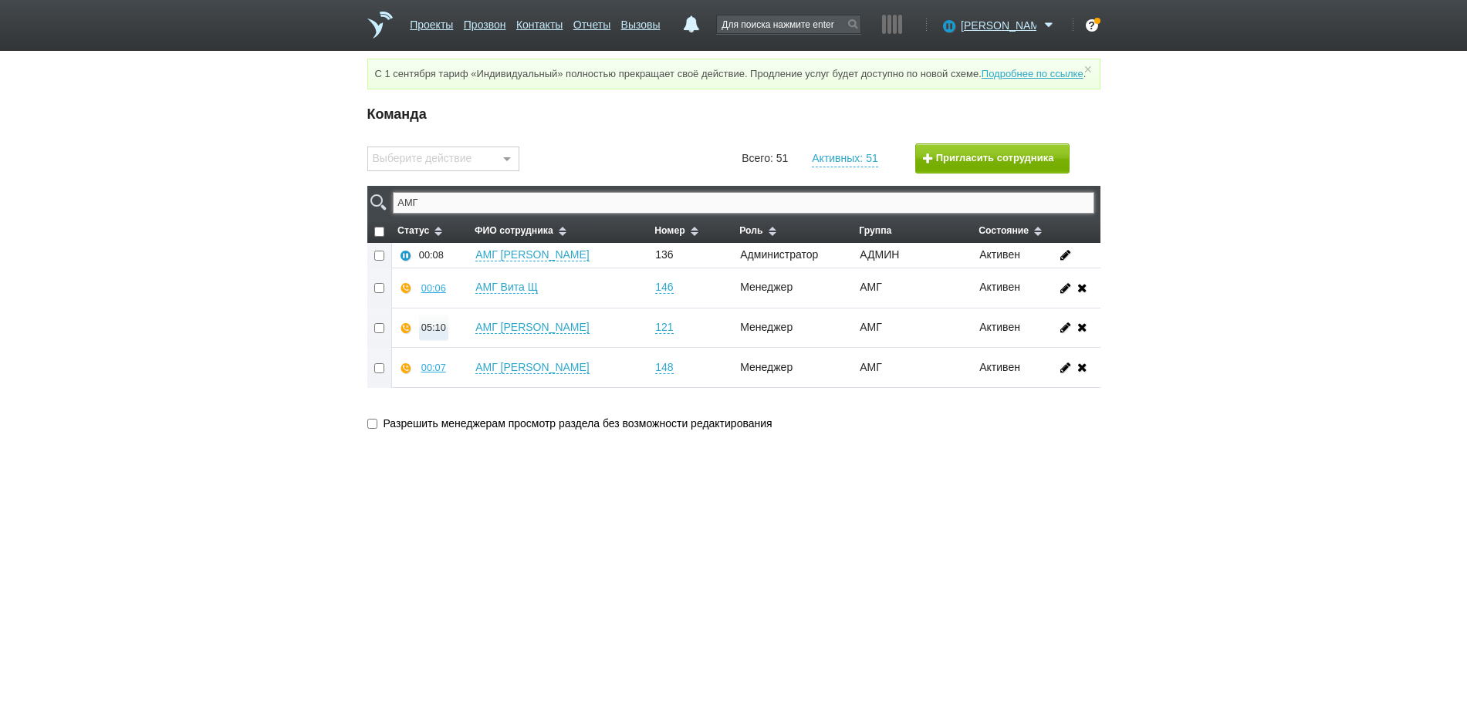
type input "АМГ"
click at [431, 333] on div "05:11" at bounding box center [433, 328] width 25 height 12
click at [457, 286] on button "Прослушать" at bounding box center [480, 272] width 120 height 27
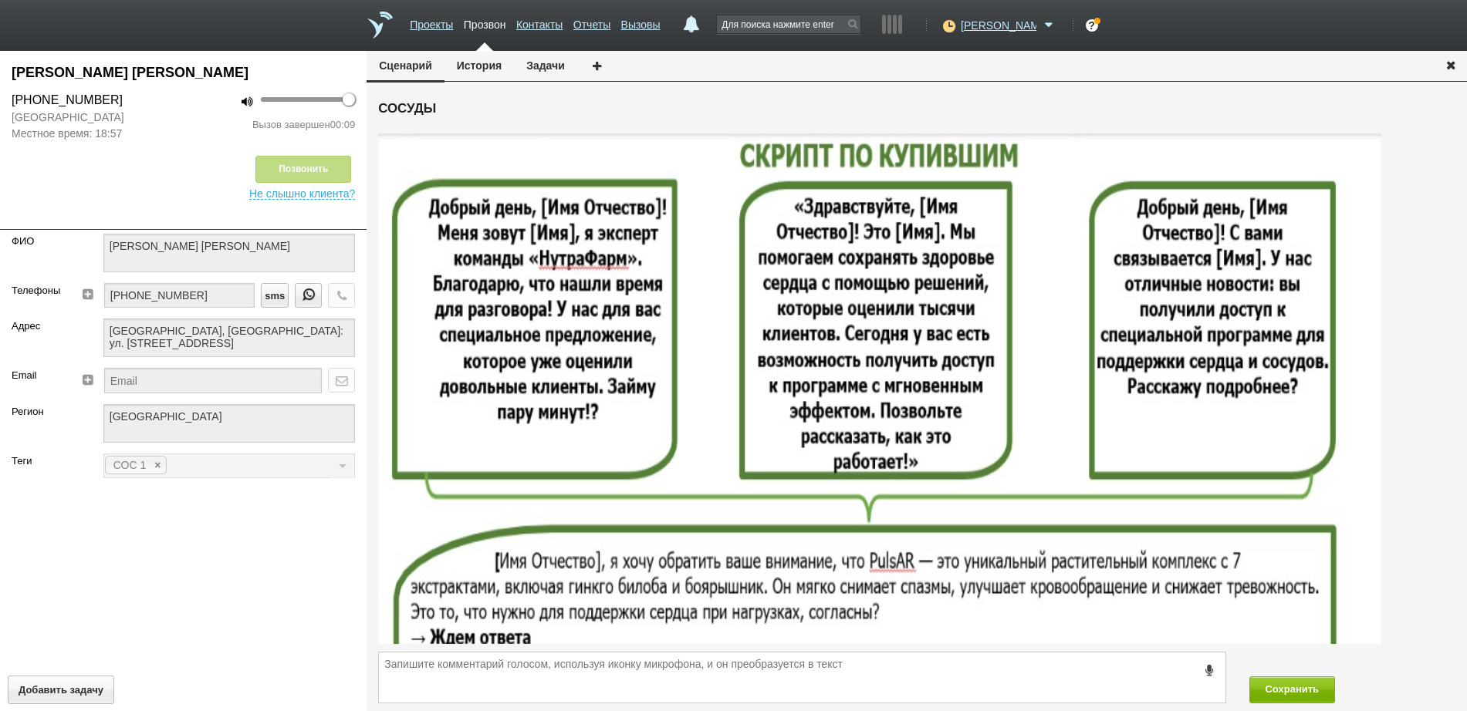
click at [1449, 65] on icon "button" at bounding box center [1450, 65] width 17 height 12
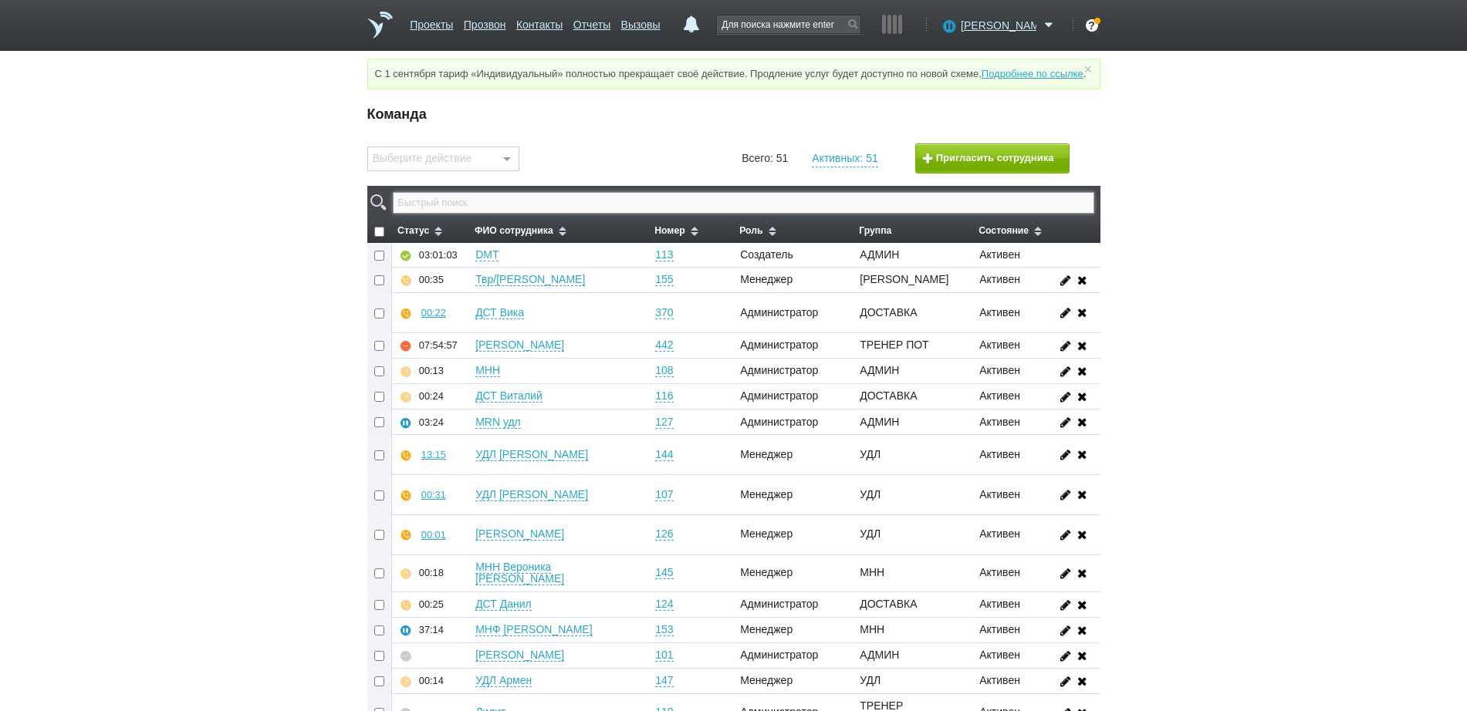
click at [630, 214] on input "text" at bounding box center [743, 203] width 701 height 22
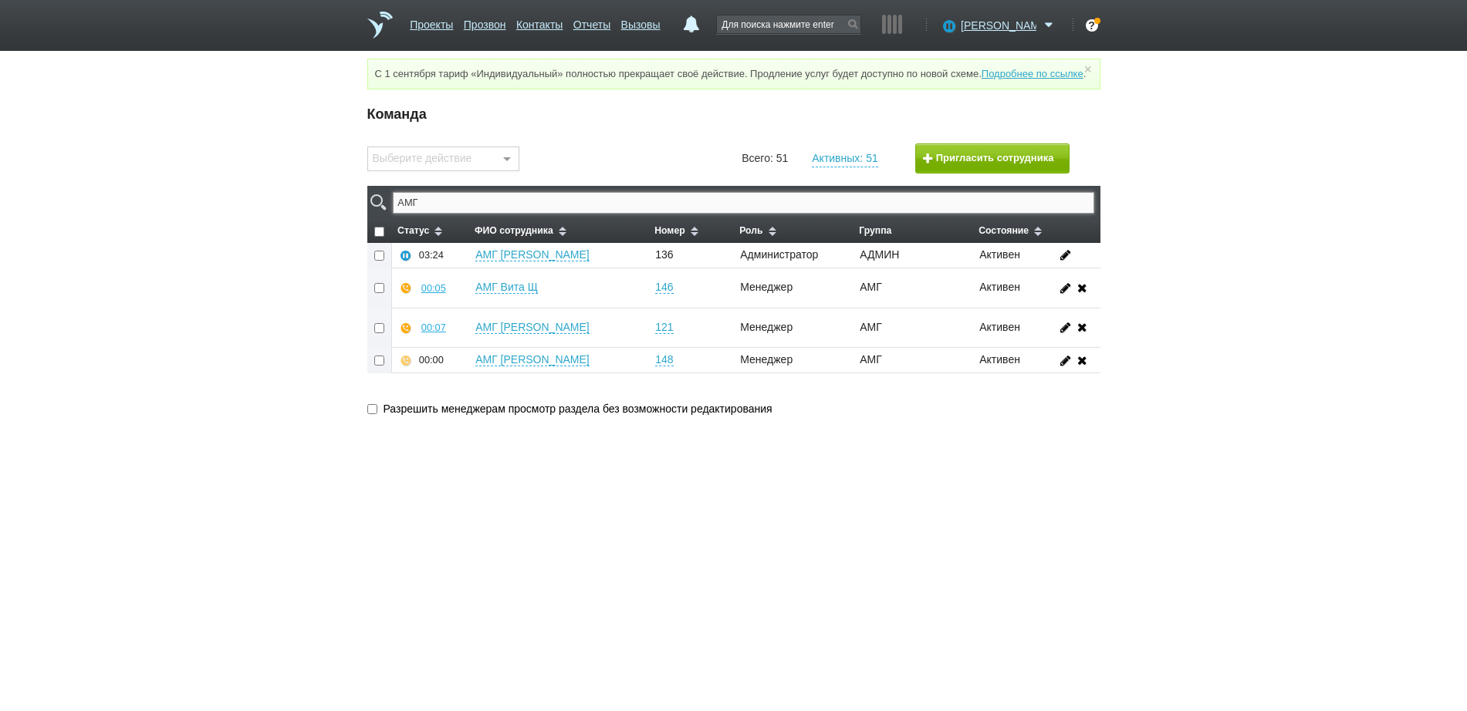
type input "АМГ"
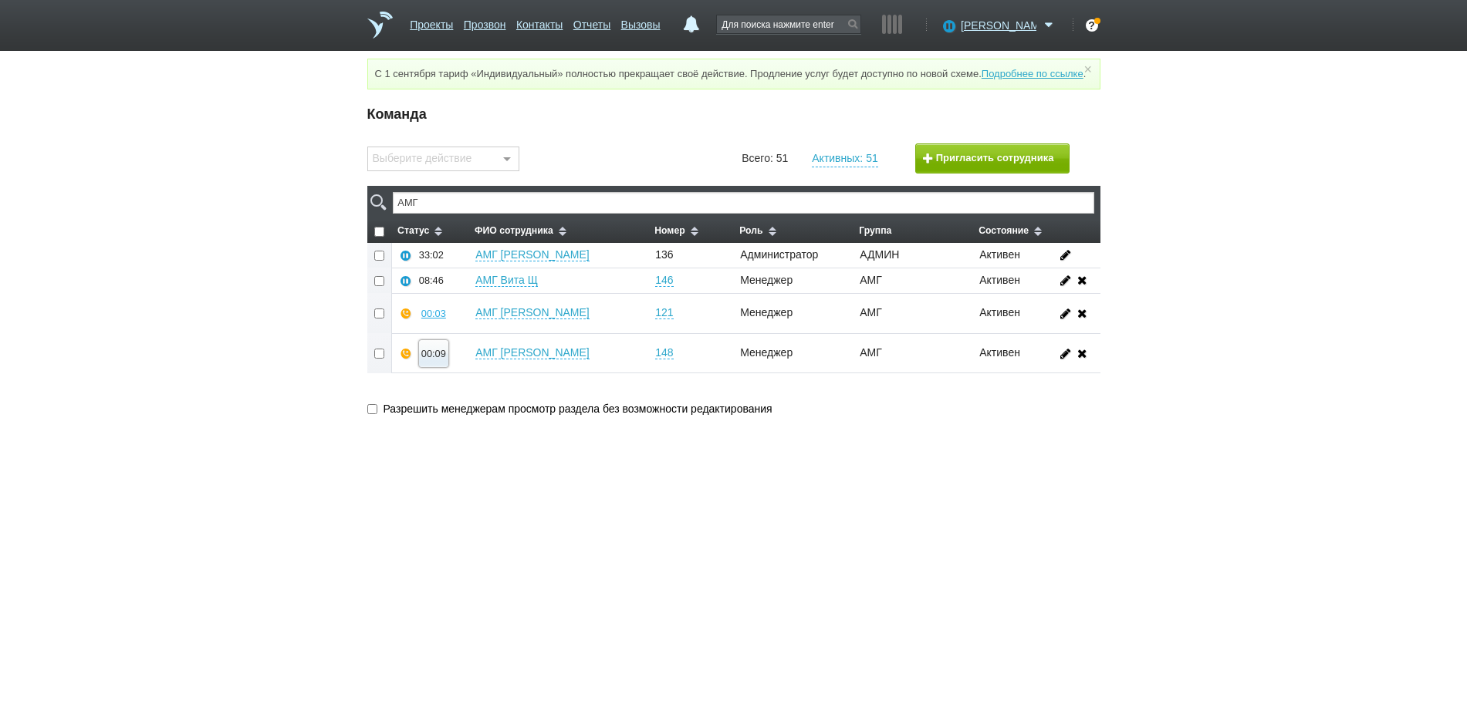
click at [433, 360] on div "00:09" at bounding box center [433, 354] width 25 height 12
click at [458, 312] on button "Прослушать" at bounding box center [480, 298] width 120 height 27
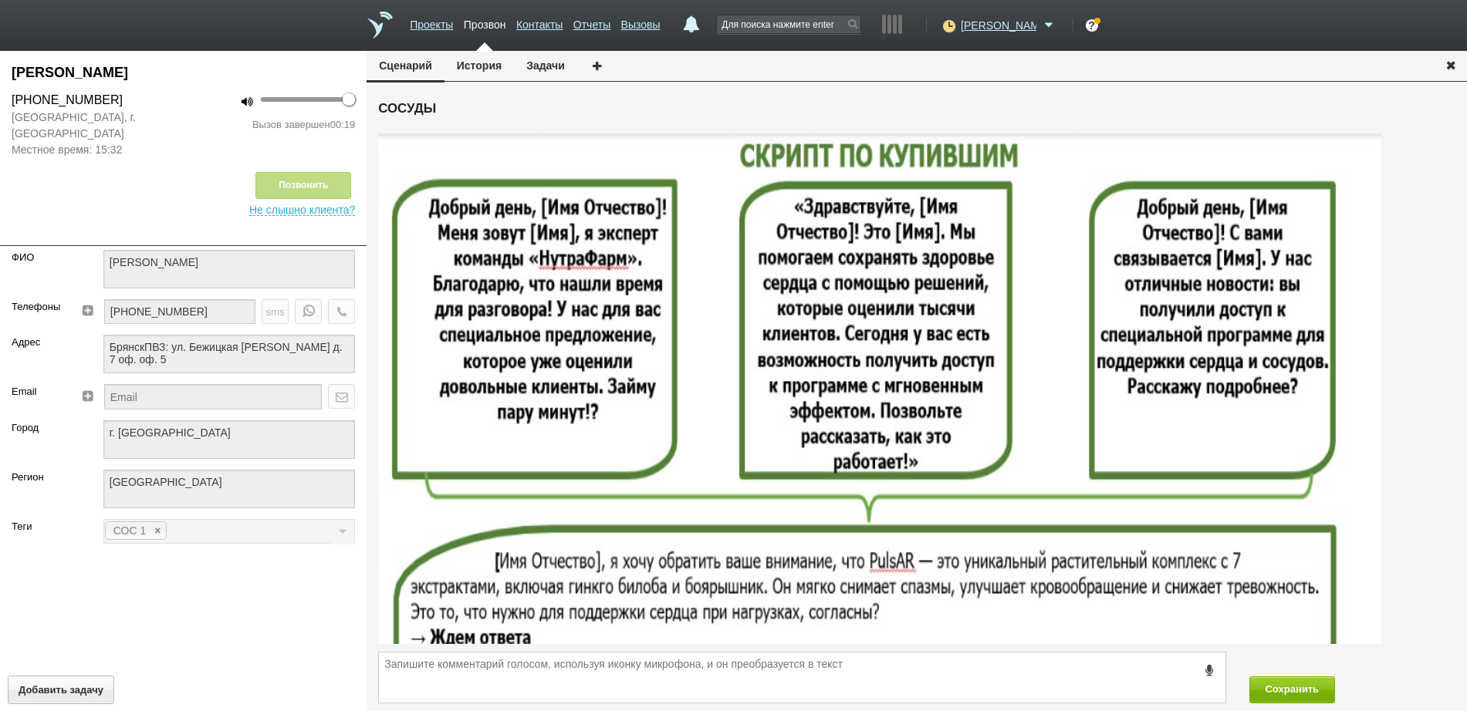
click at [1450, 62] on icon "button" at bounding box center [1450, 65] width 17 height 12
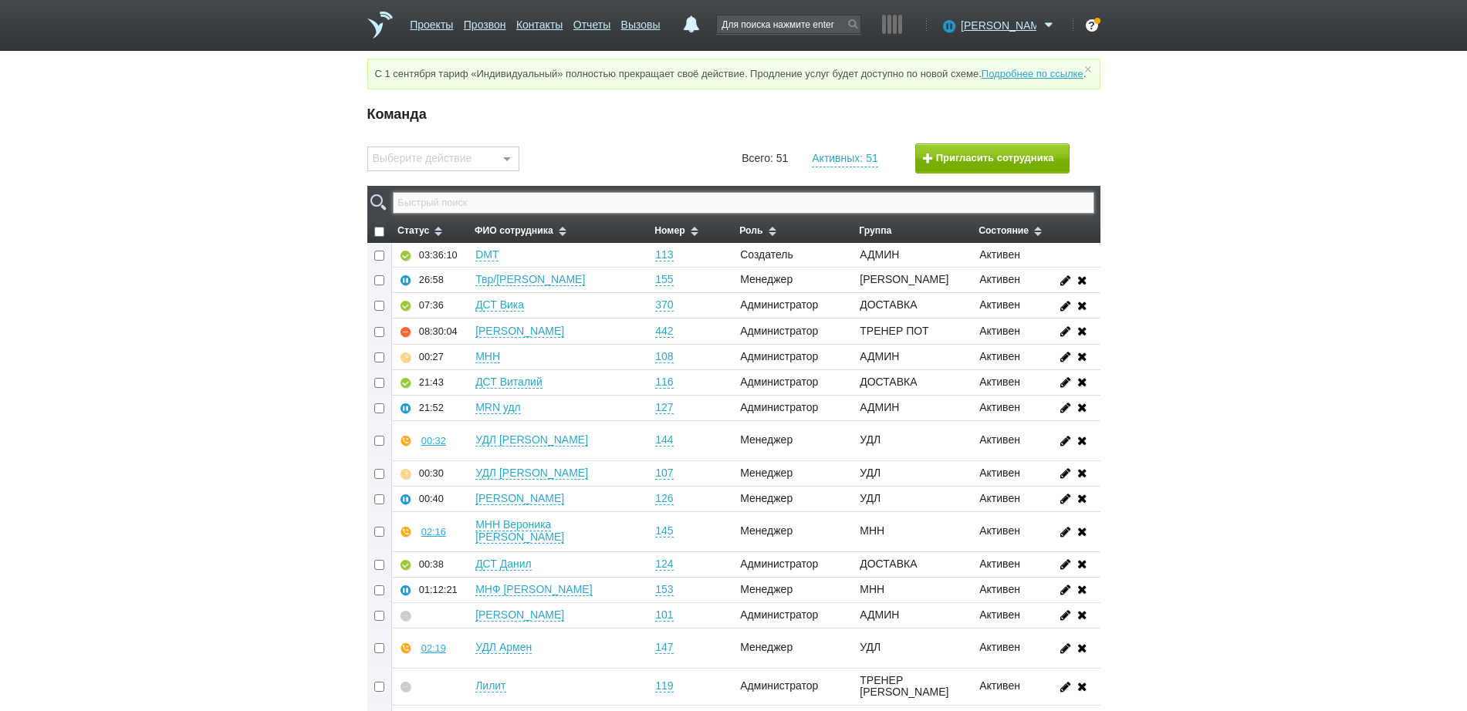
click at [737, 214] on input "text" at bounding box center [743, 203] width 701 height 22
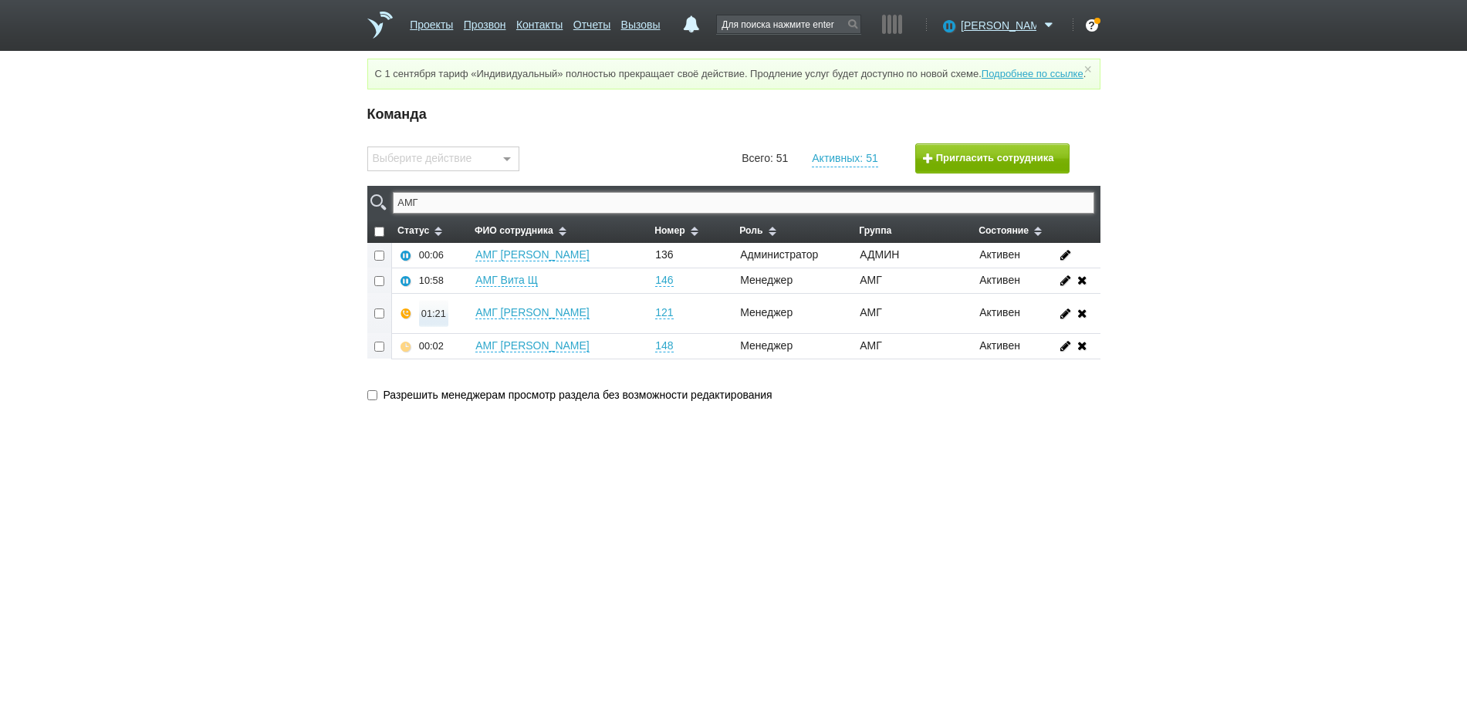
type input "АМГ"
click at [440, 327] on button "01:21" at bounding box center [433, 313] width 29 height 27
click at [473, 272] on button "Прослушать" at bounding box center [480, 258] width 120 height 27
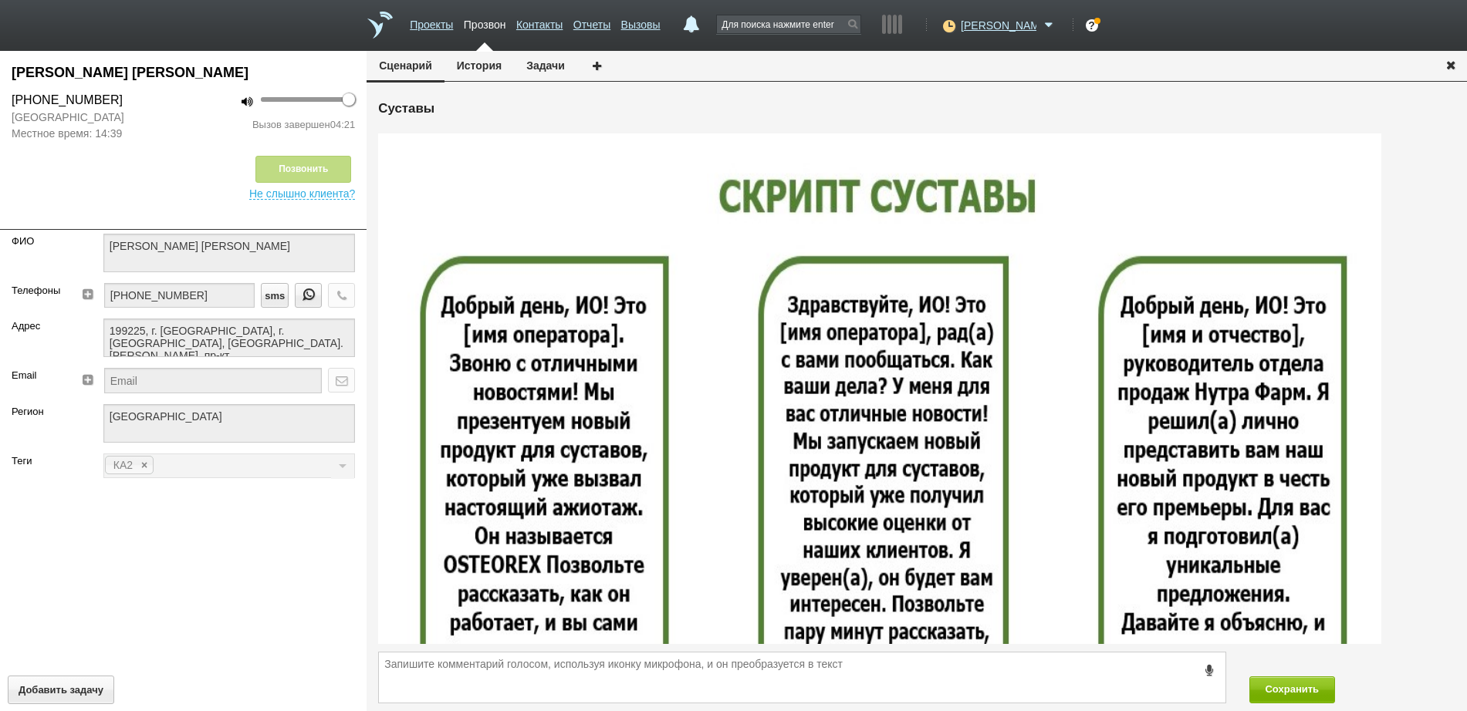
click at [1451, 60] on icon "button" at bounding box center [1450, 65] width 17 height 12
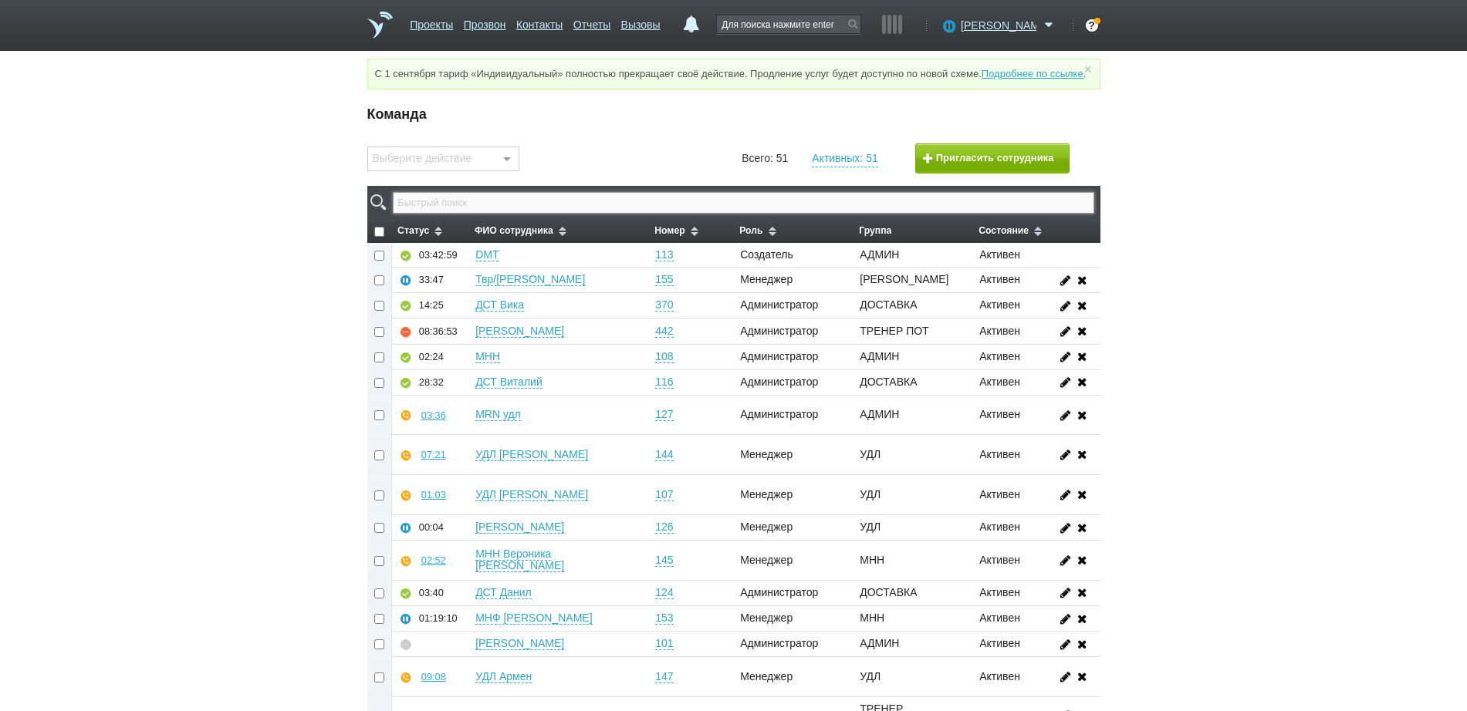
click at [540, 214] on input "text" at bounding box center [743, 203] width 701 height 22
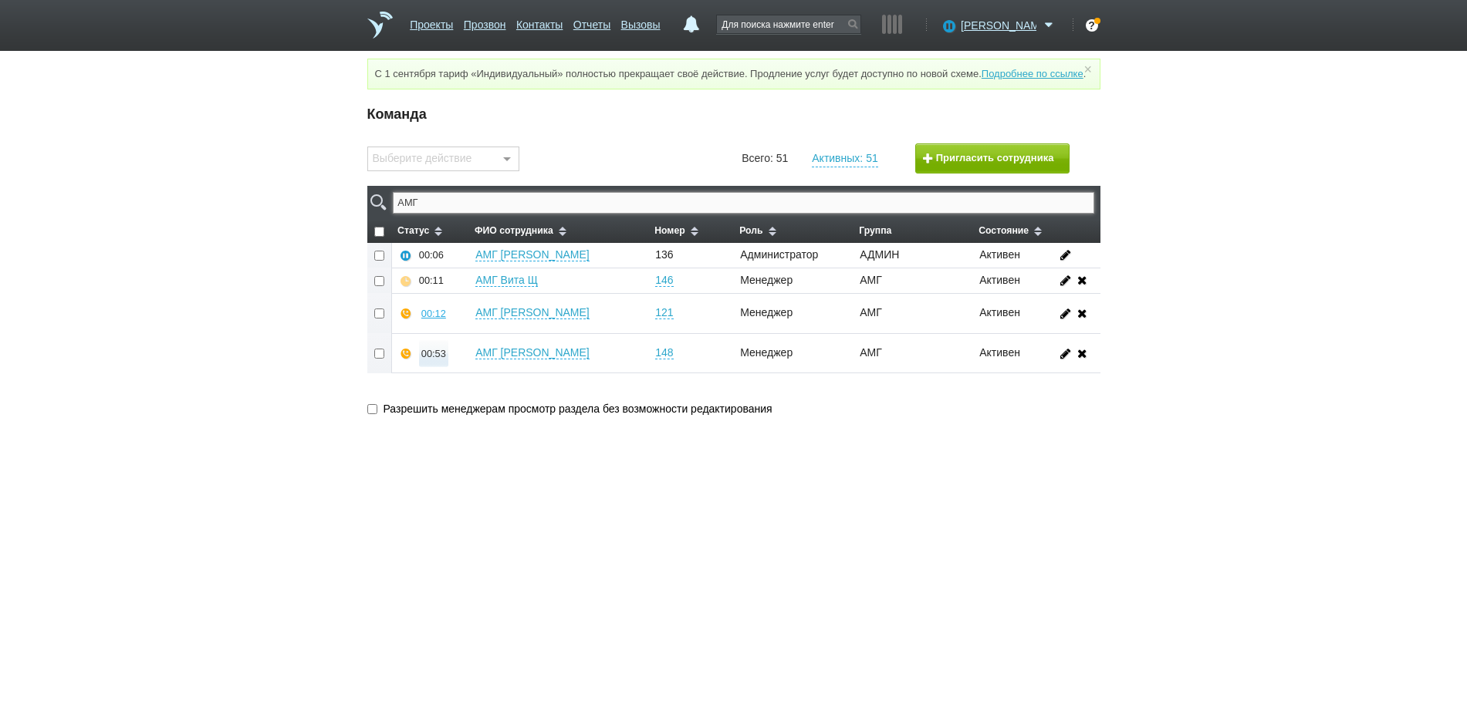
type input "АМГ"
click at [435, 360] on div "00:53" at bounding box center [433, 354] width 25 height 12
click at [475, 311] on button "Прослушать" at bounding box center [480, 298] width 120 height 27
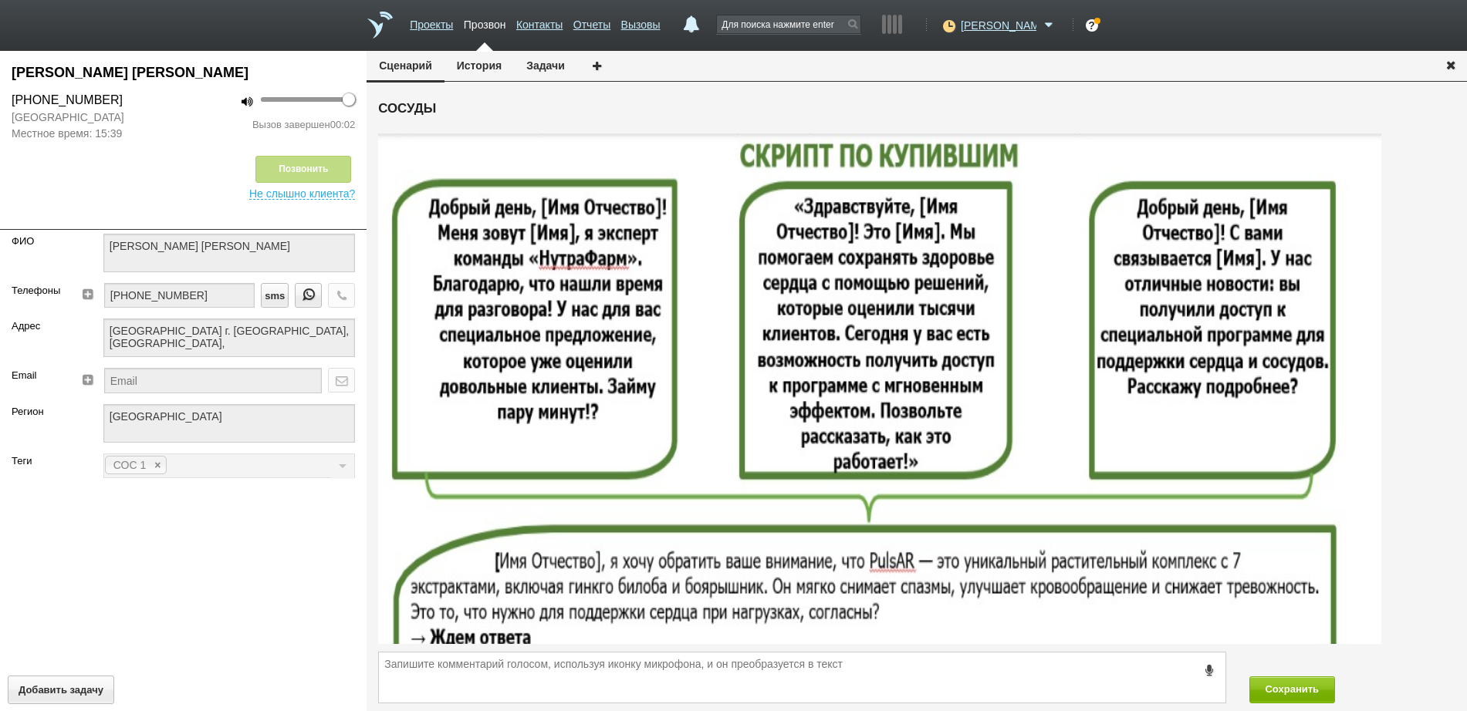
click at [1444, 68] on icon "button" at bounding box center [1450, 65] width 17 height 12
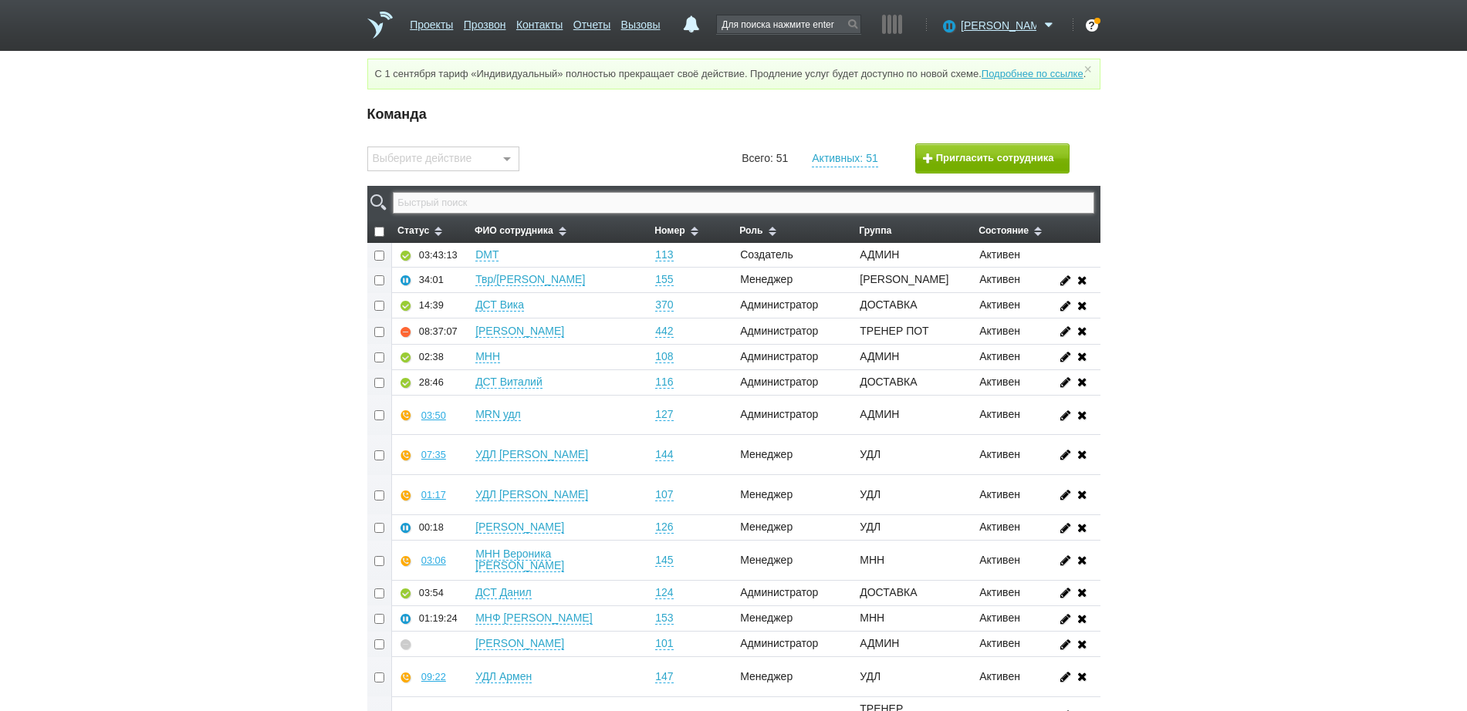
click at [535, 214] on input "text" at bounding box center [743, 203] width 701 height 22
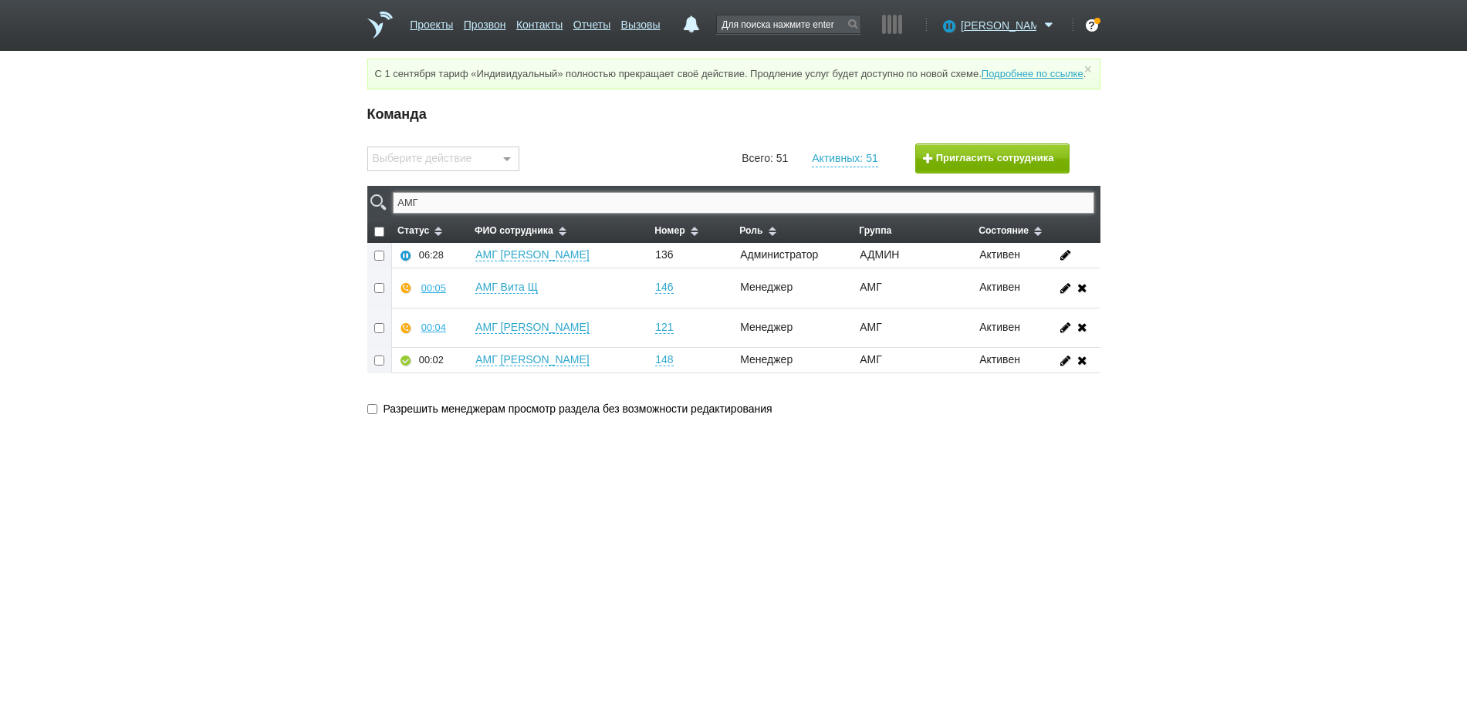
type input "АМГ"
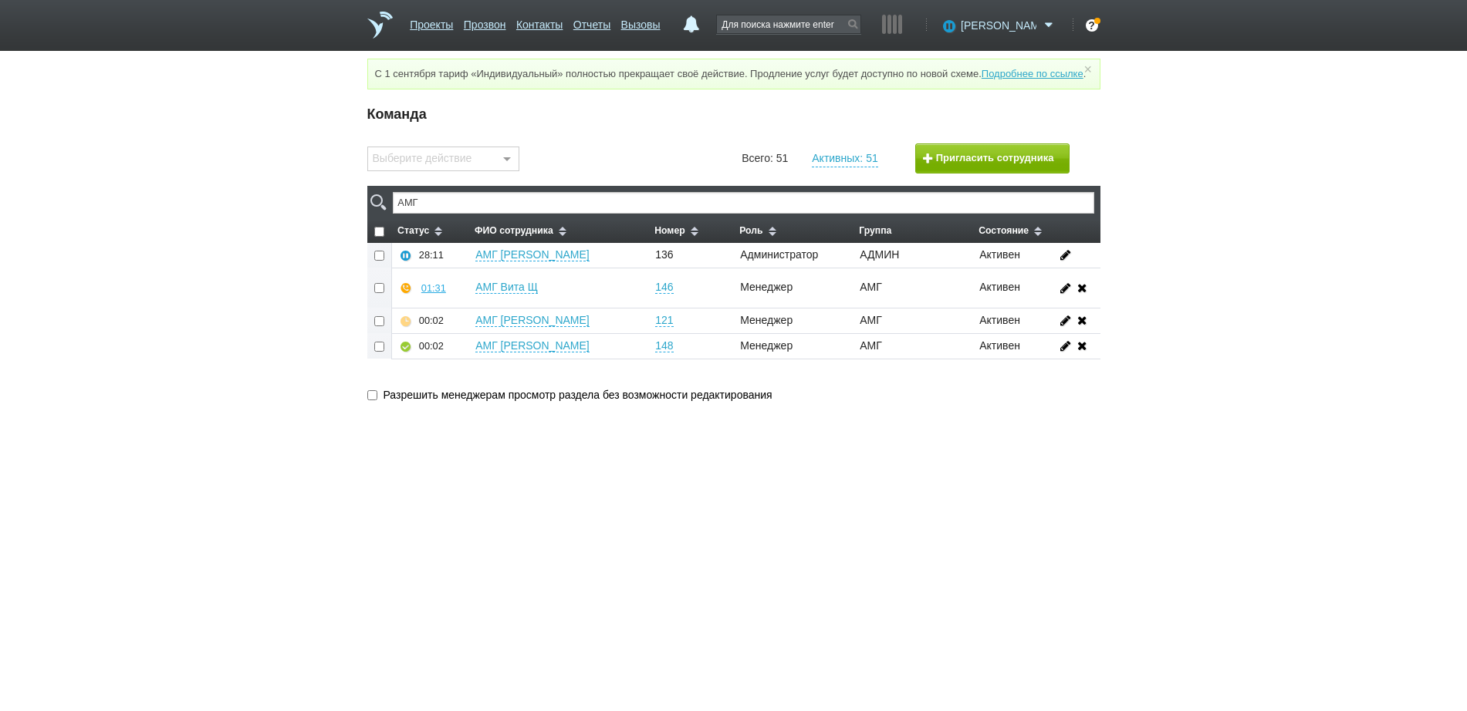
click at [993, 25] on span "[PERSON_NAME]" at bounding box center [999, 25] width 76 height 15
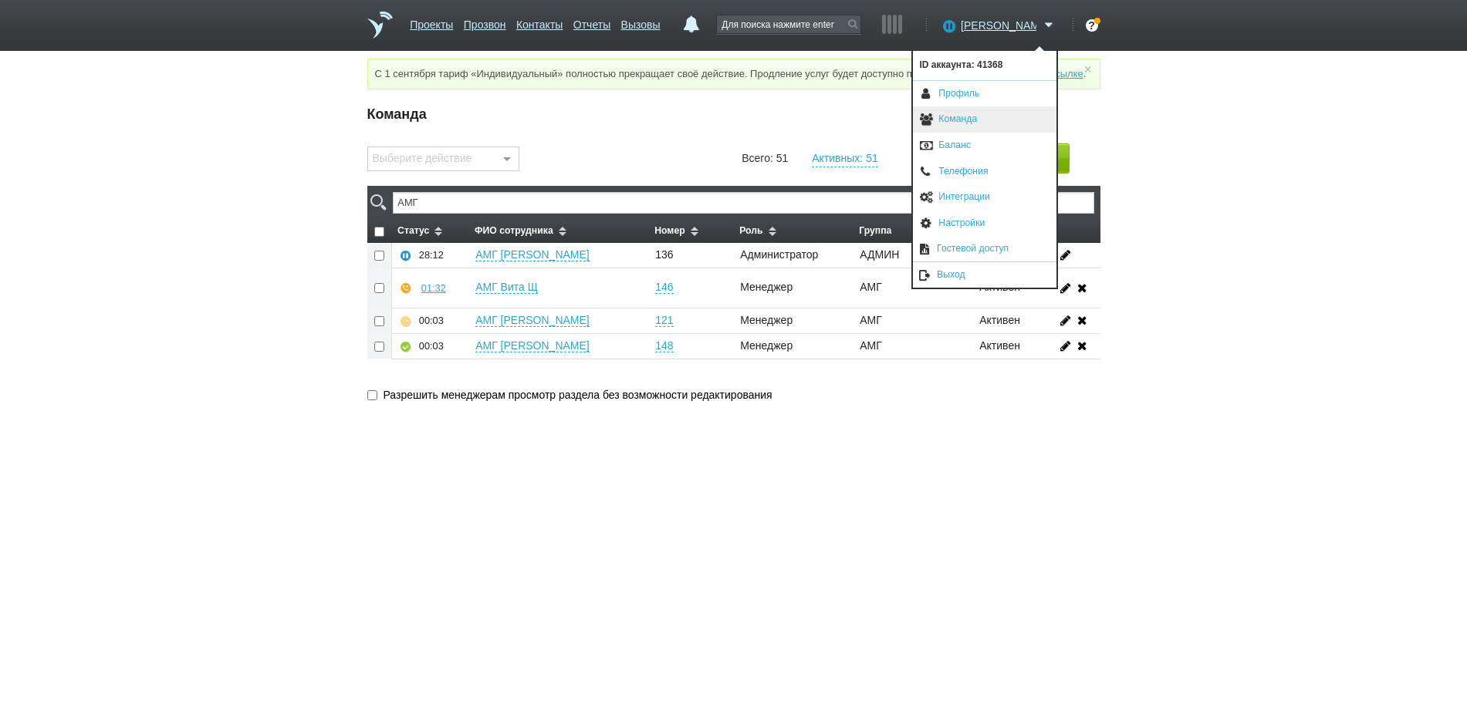
click at [981, 120] on link "Команда" at bounding box center [985, 119] width 144 height 26
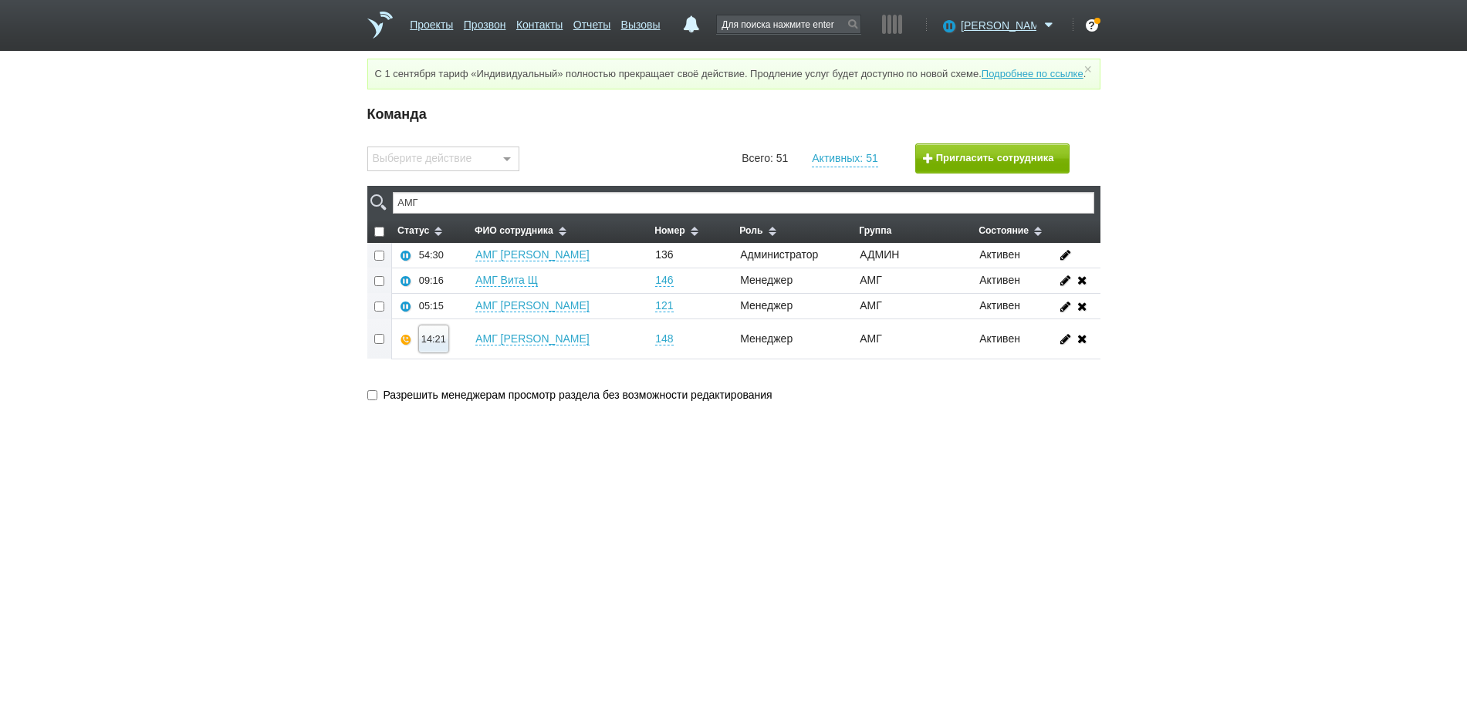
click at [431, 345] on div "14:21" at bounding box center [433, 339] width 25 height 12
click at [486, 297] on button "Прослушать" at bounding box center [480, 284] width 120 height 27
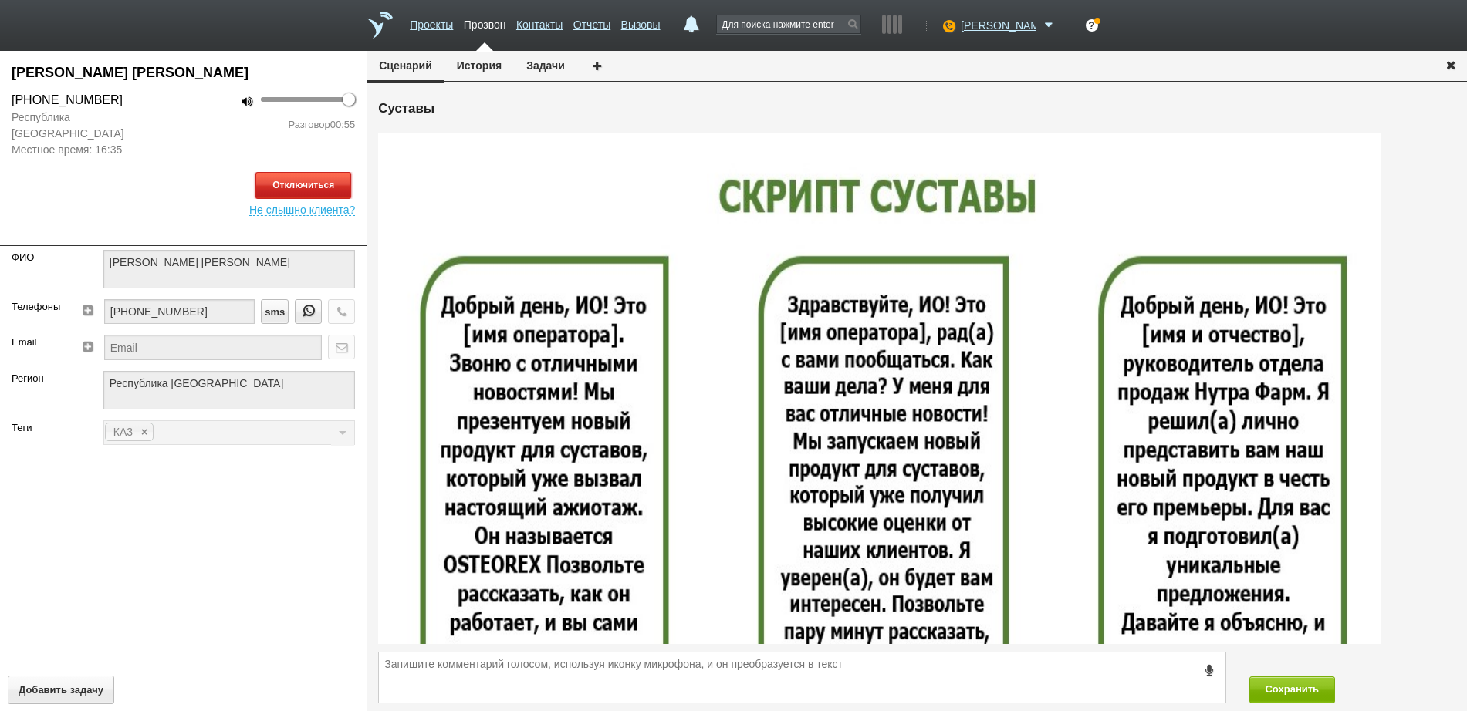
click at [274, 188] on button "Отключиться" at bounding box center [303, 185] width 96 height 27
click at [1457, 64] on icon "button" at bounding box center [1450, 65] width 17 height 12
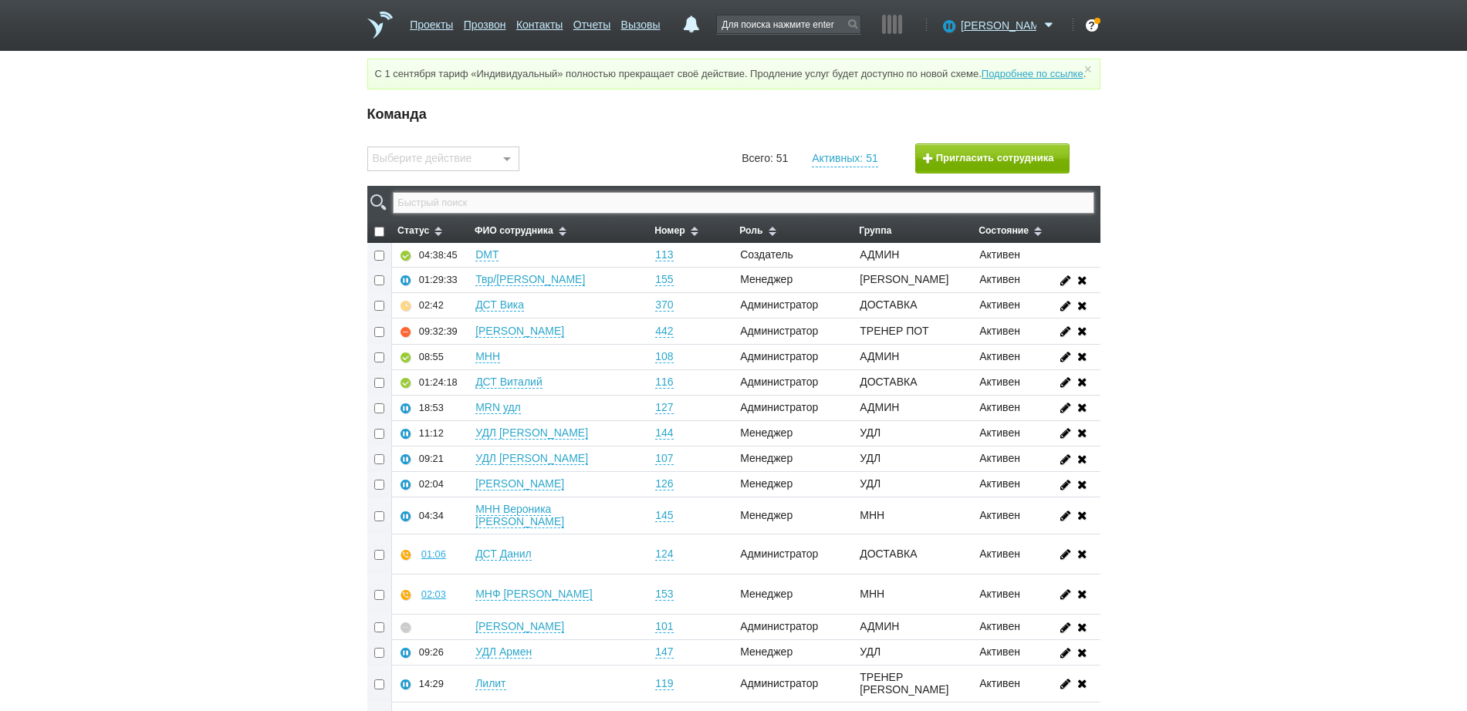
click at [724, 214] on input "text" at bounding box center [743, 203] width 701 height 22
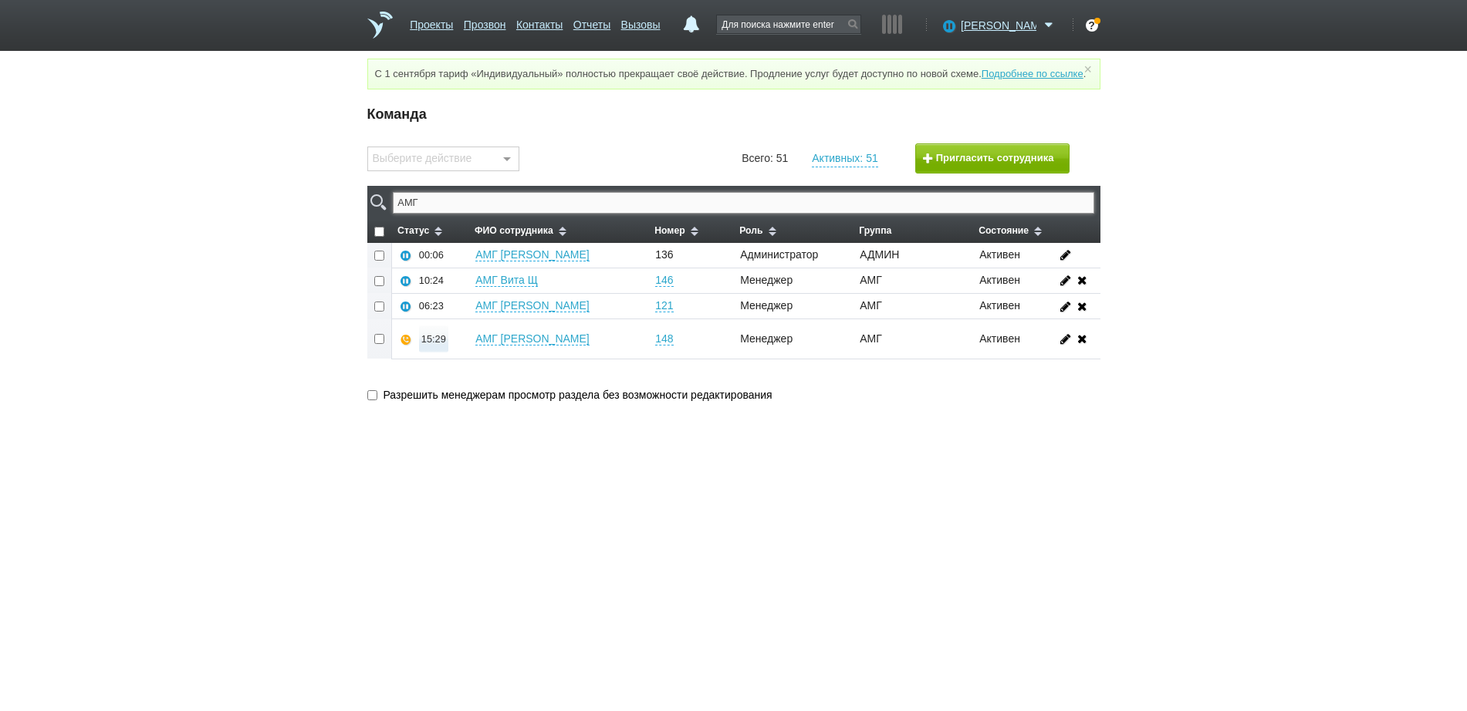
type input "АМГ"
click at [437, 345] on div "15:29" at bounding box center [433, 339] width 25 height 12
click at [458, 325] on button "Суфлировать" at bounding box center [480, 311] width 120 height 27
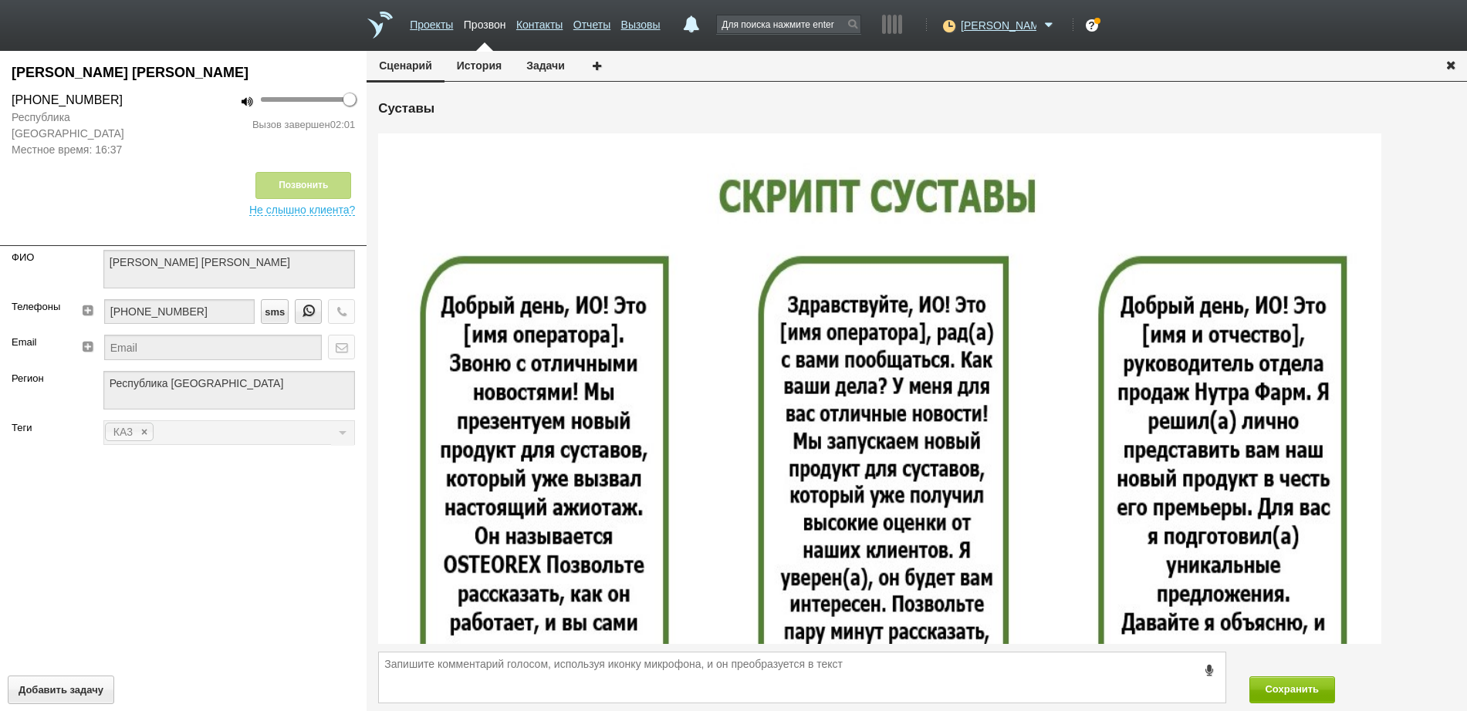
click at [1447, 62] on icon "button" at bounding box center [1450, 65] width 17 height 12
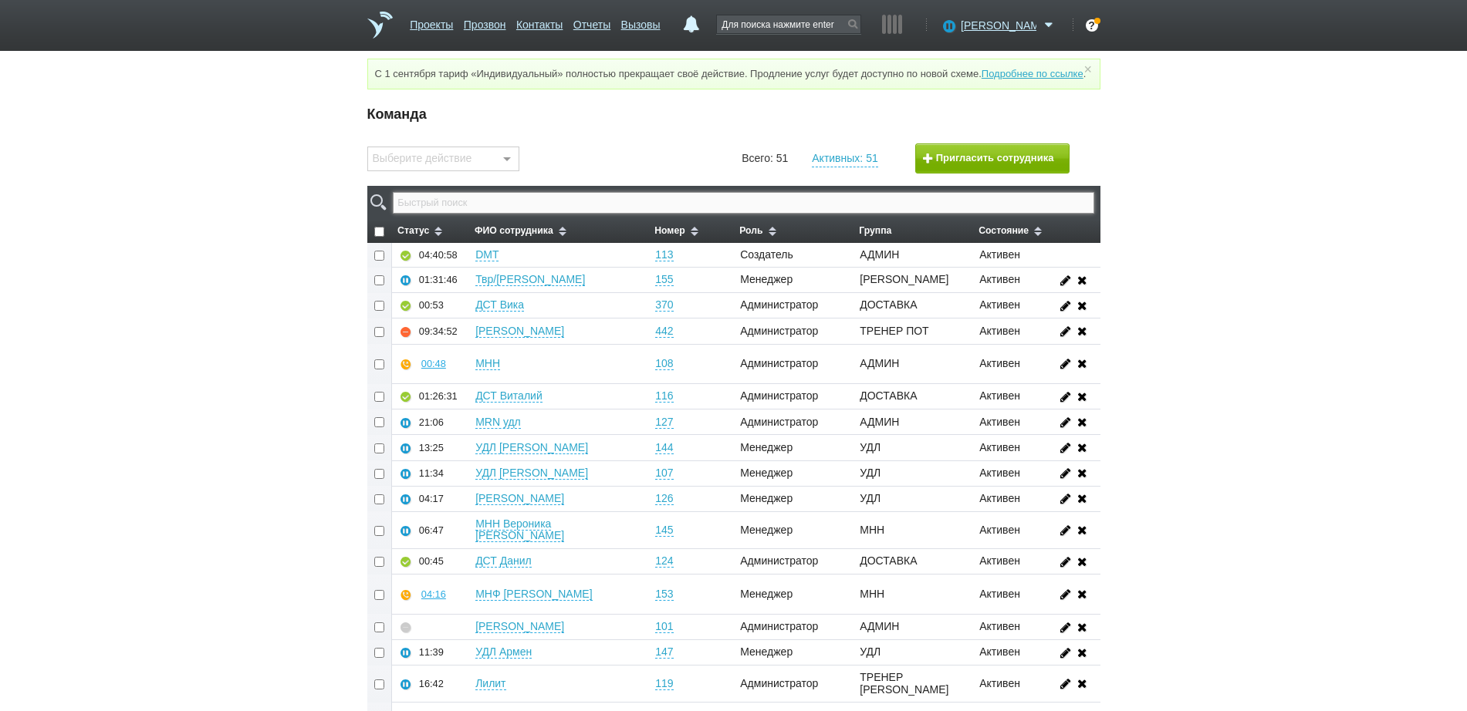
click at [954, 214] on input "text" at bounding box center [743, 203] width 701 height 22
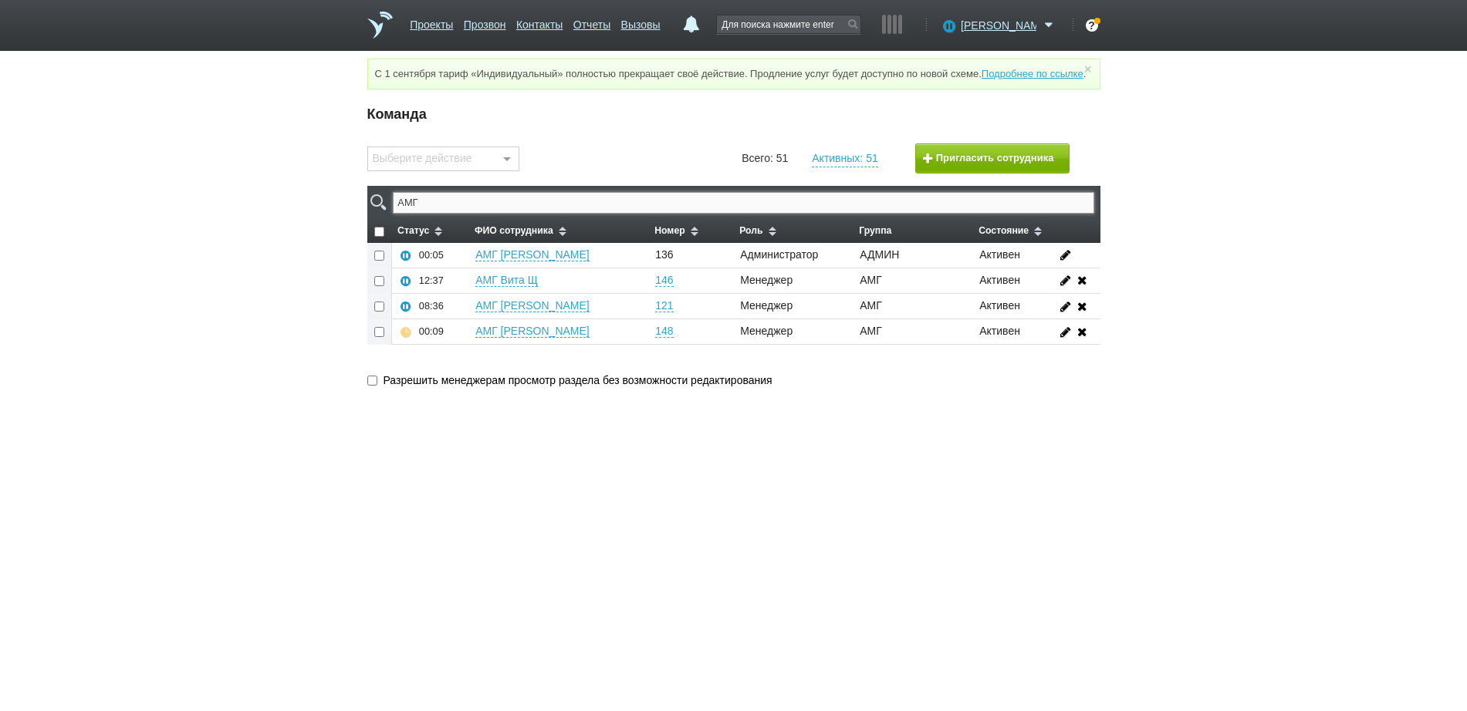
type input "АМГ"
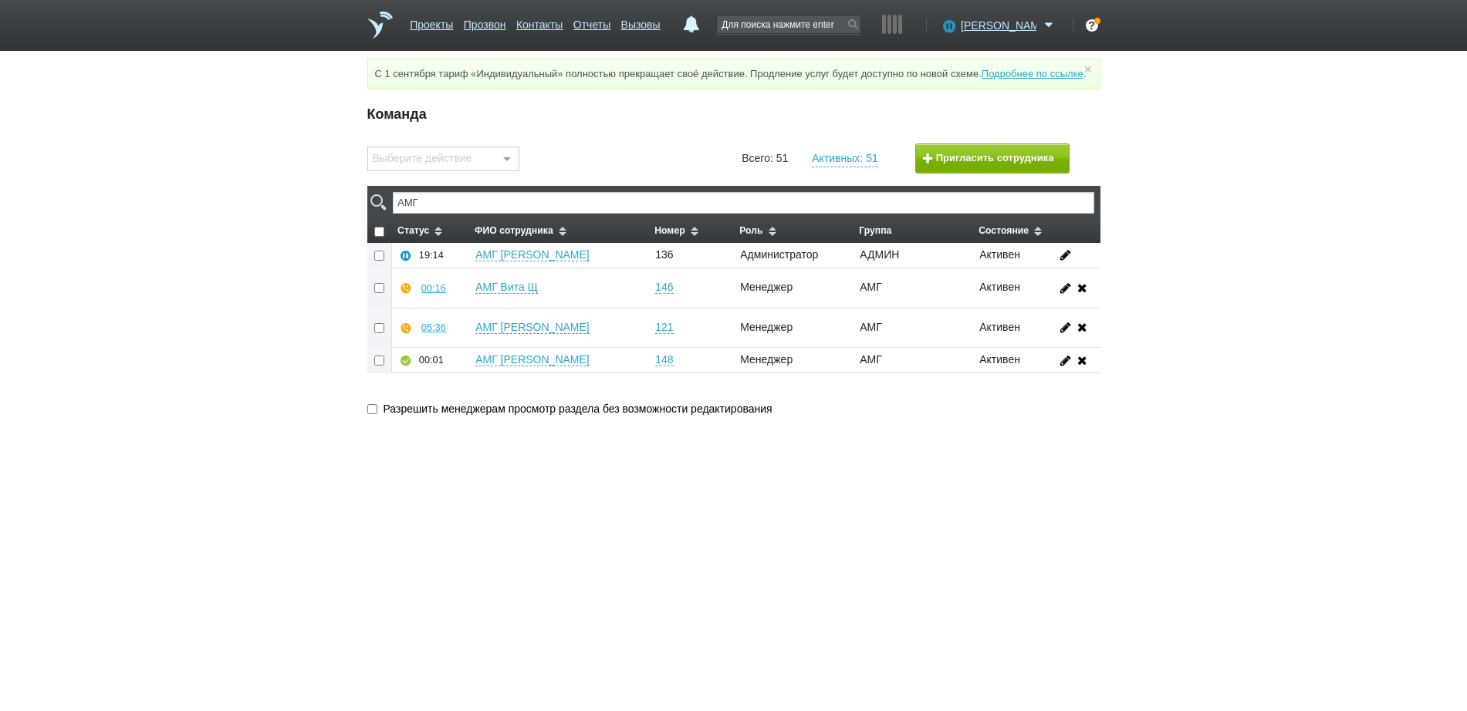
click at [473, 324] on td "АМГ [PERSON_NAME]" at bounding box center [558, 328] width 180 height 40
click at [440, 333] on div "05:37" at bounding box center [433, 328] width 25 height 12
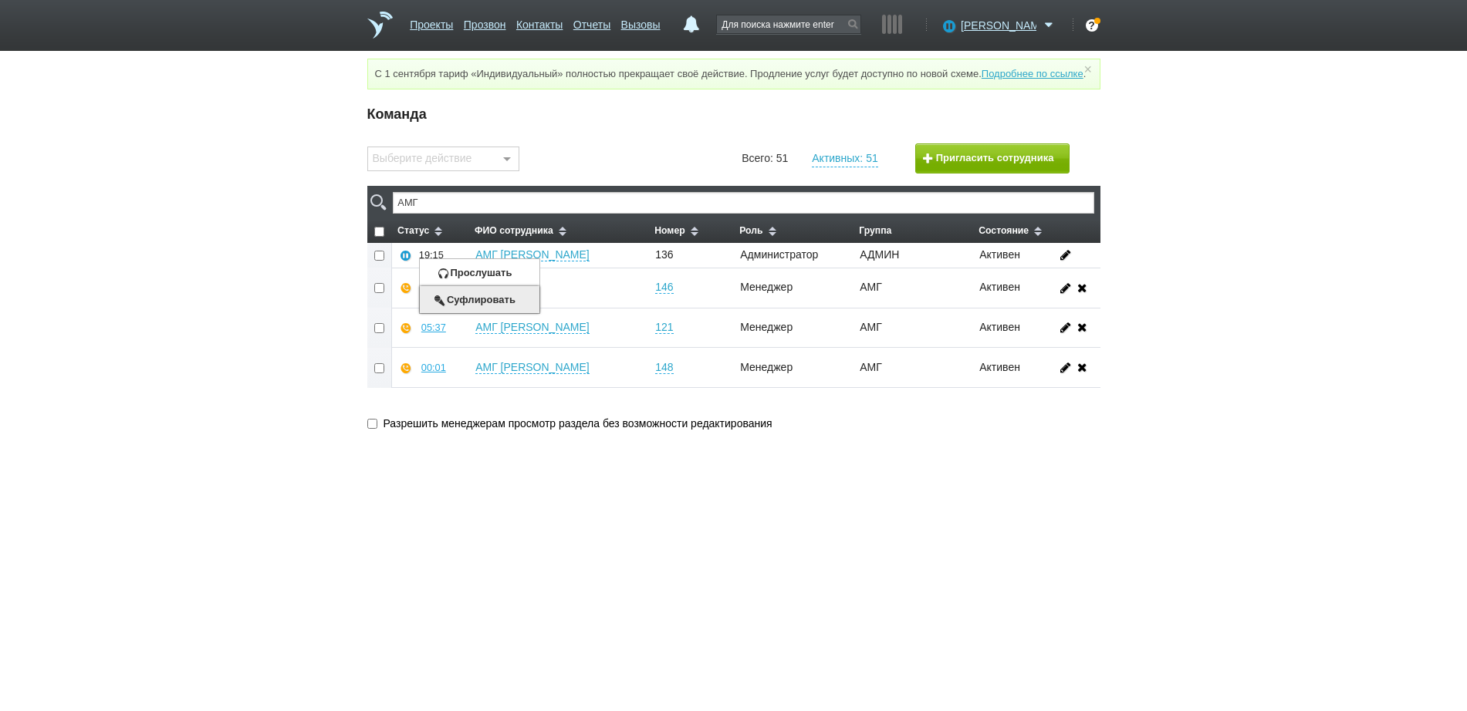
click at [466, 313] on button "Суфлировать" at bounding box center [480, 299] width 120 height 27
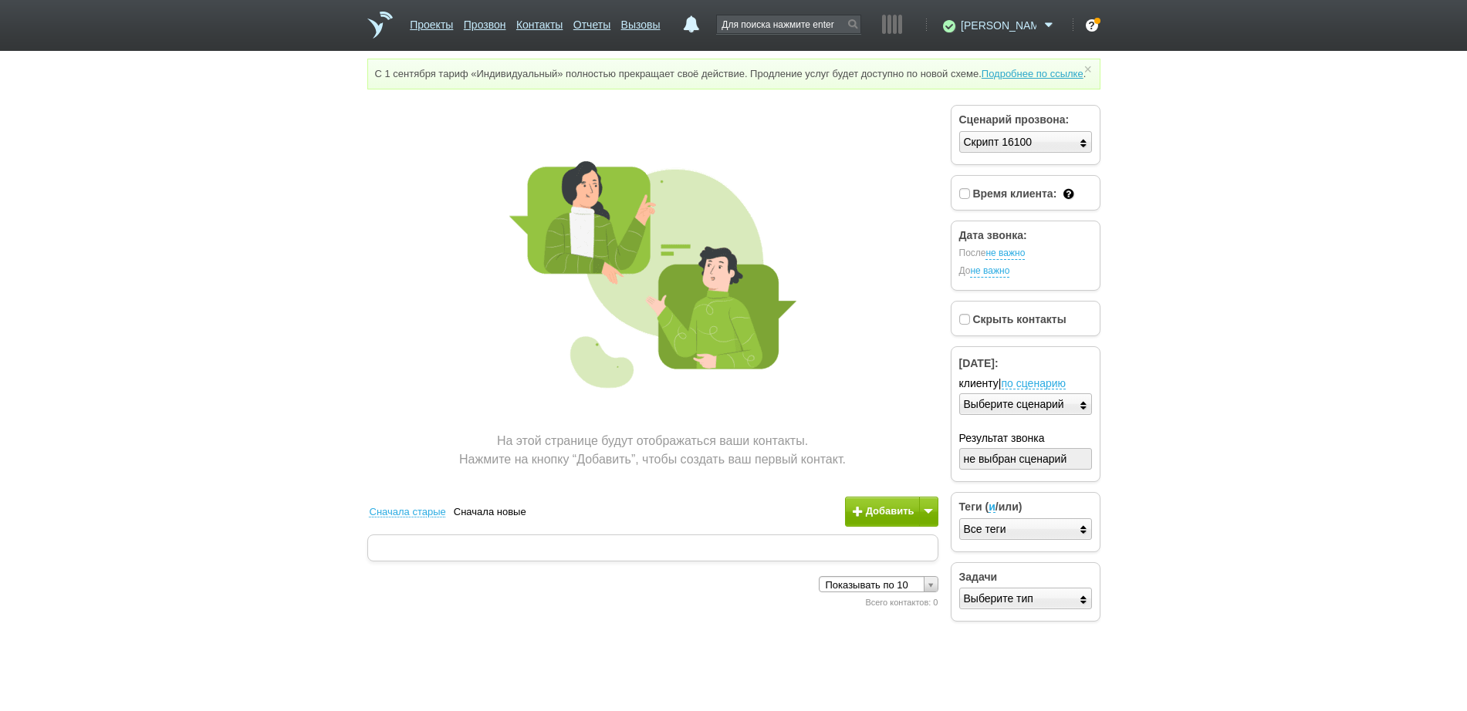
click at [1025, 24] on span "[PERSON_NAME]" at bounding box center [999, 25] width 76 height 15
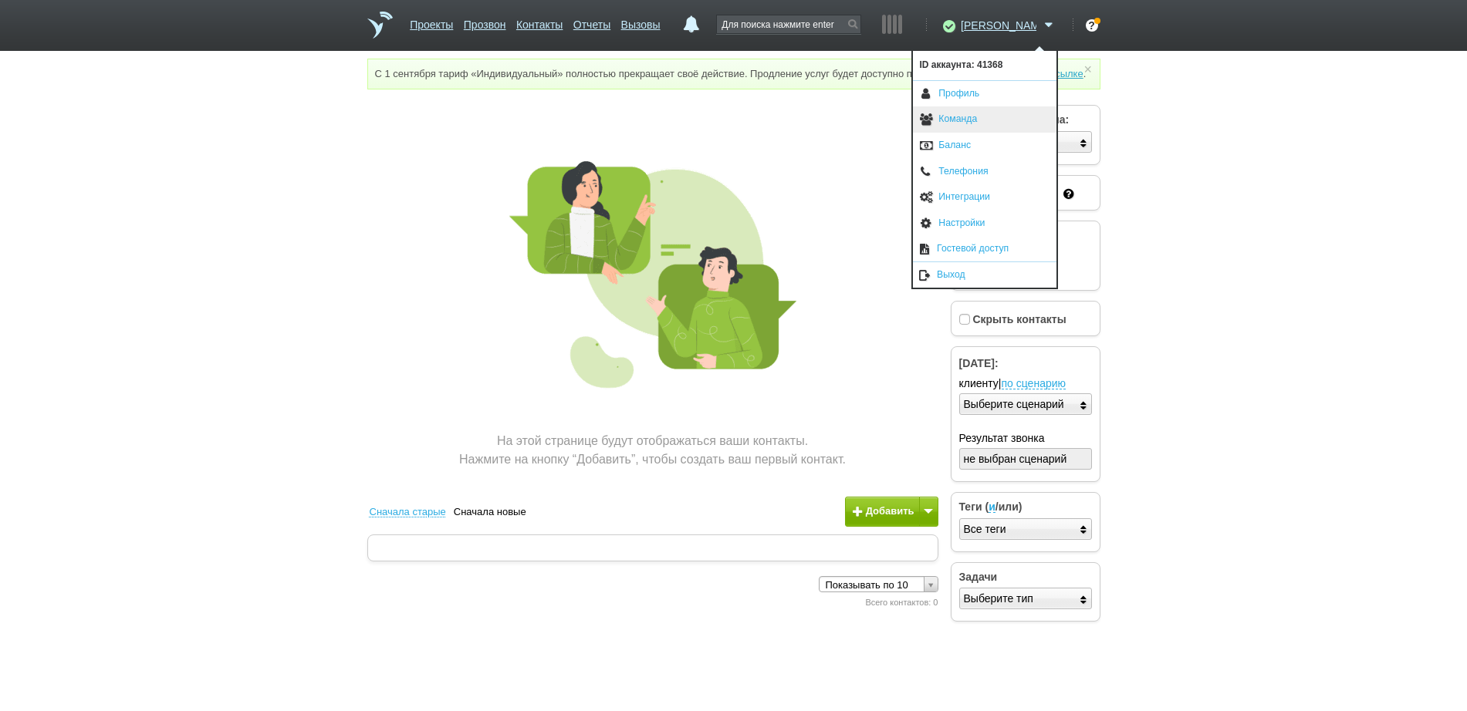
click at [976, 109] on link "Команда" at bounding box center [985, 119] width 144 height 26
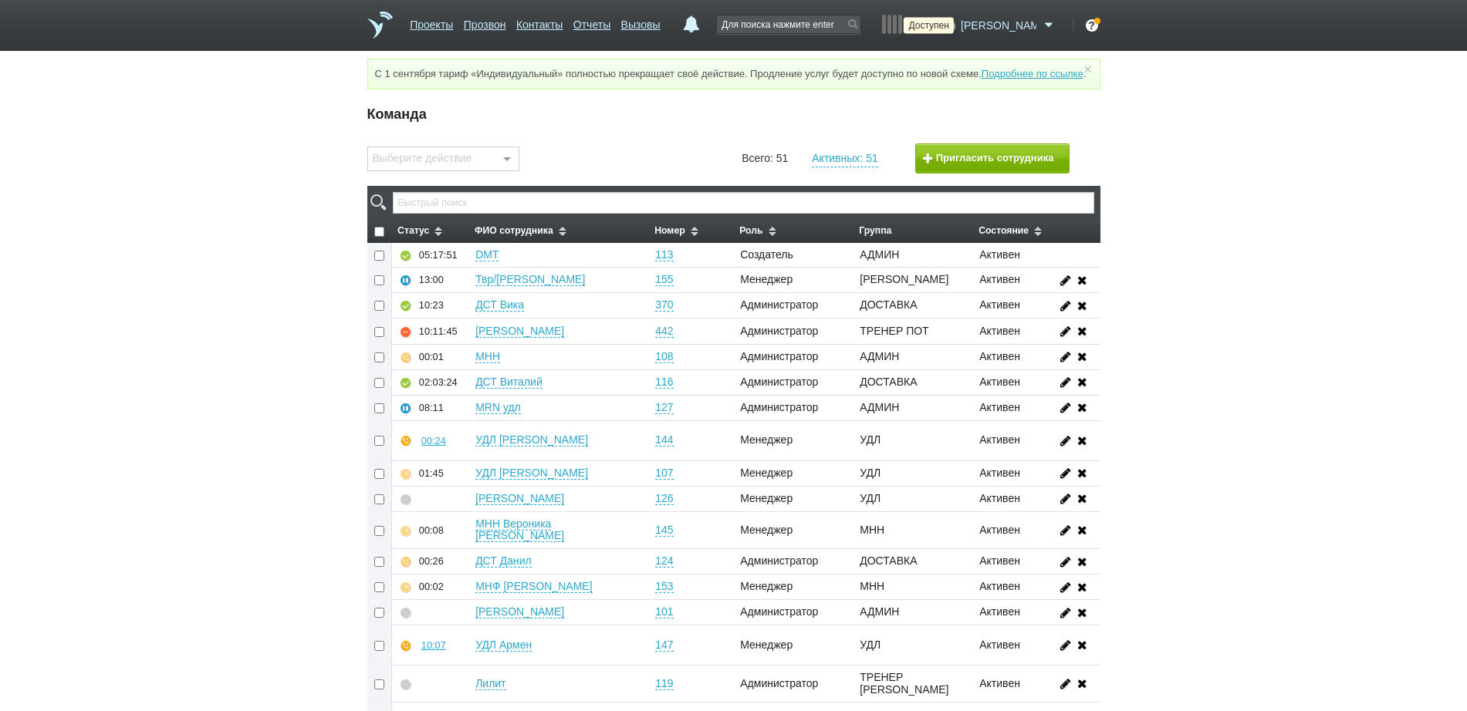
click at [958, 29] on icon at bounding box center [947, 25] width 21 height 15
click at [953, 118] on link "Перерыв" at bounding box center [935, 116] width 144 height 26
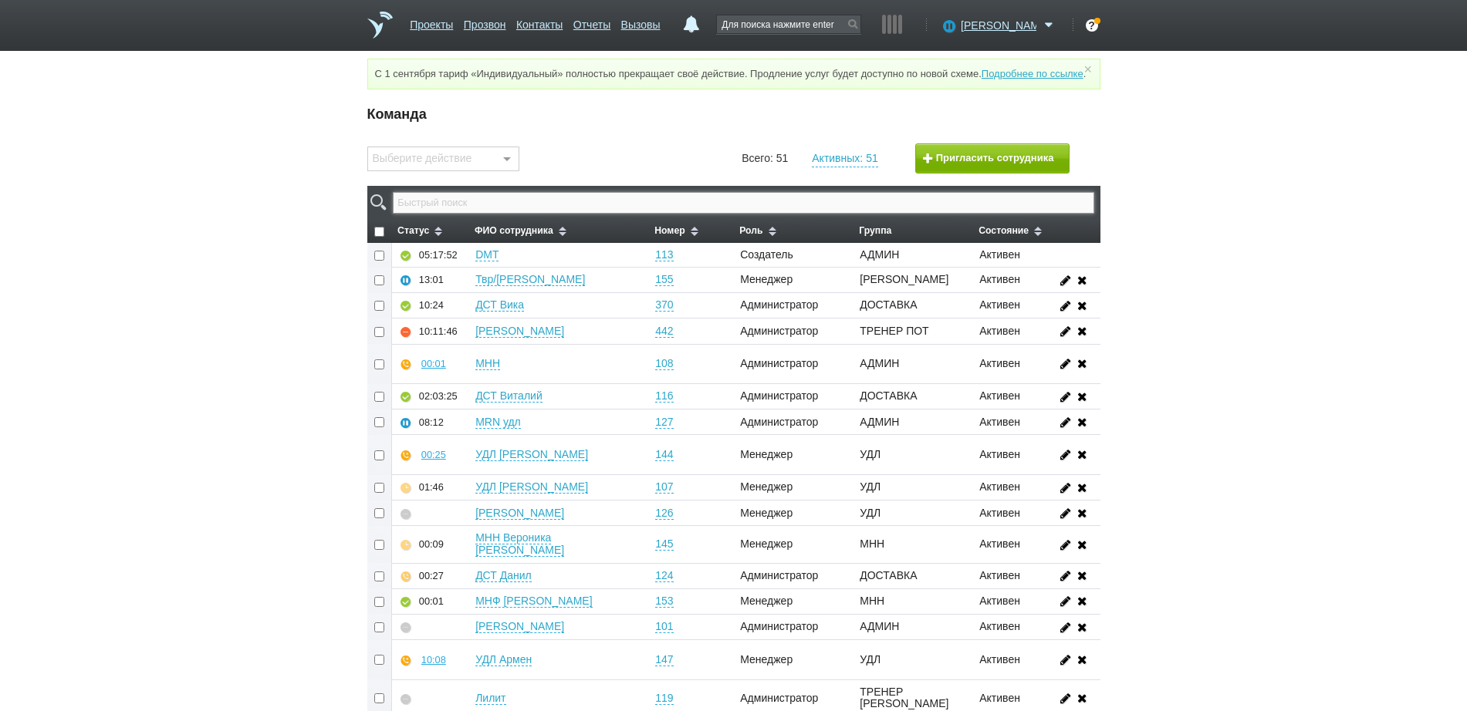
click at [728, 214] on input "text" at bounding box center [743, 203] width 701 height 22
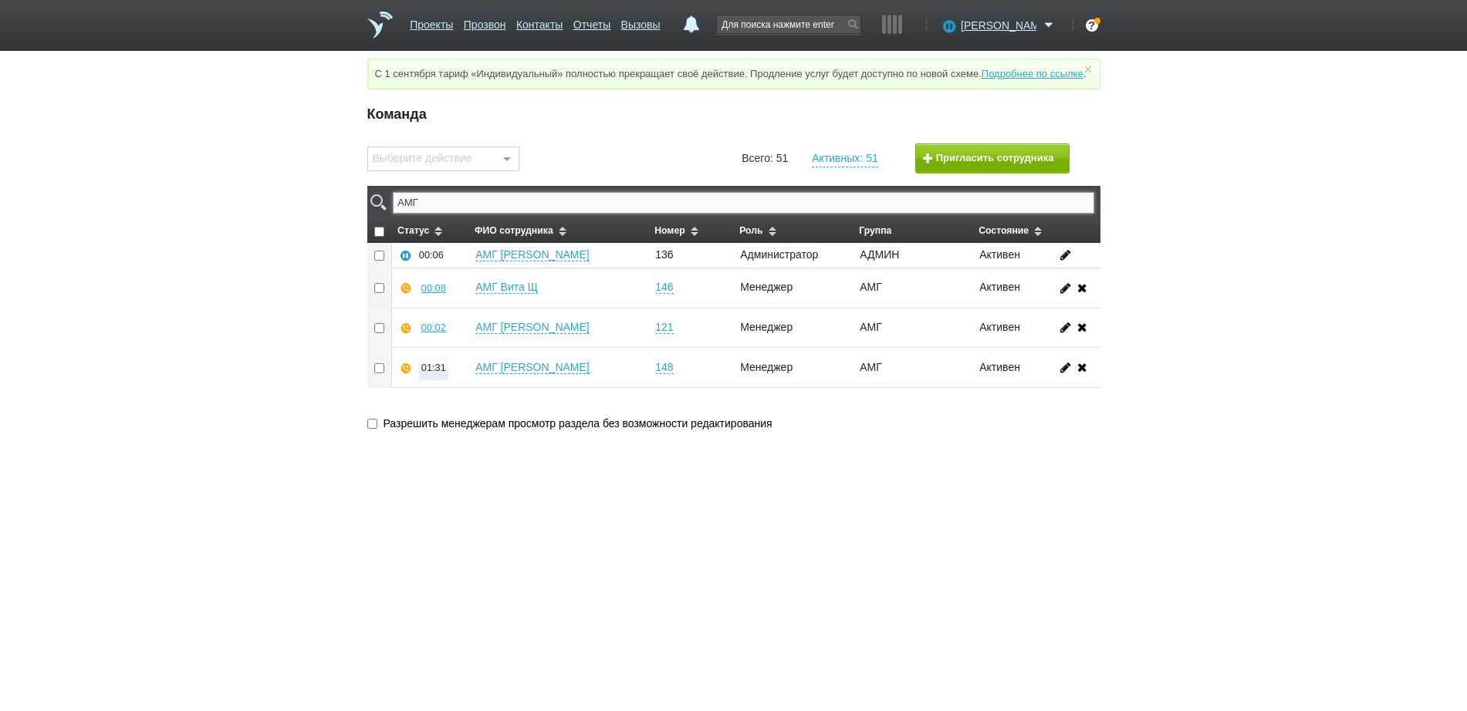
type input "АМГ"
click at [430, 373] on div "01:31" at bounding box center [433, 368] width 25 height 12
click at [450, 326] on button "Прослушать" at bounding box center [480, 312] width 120 height 27
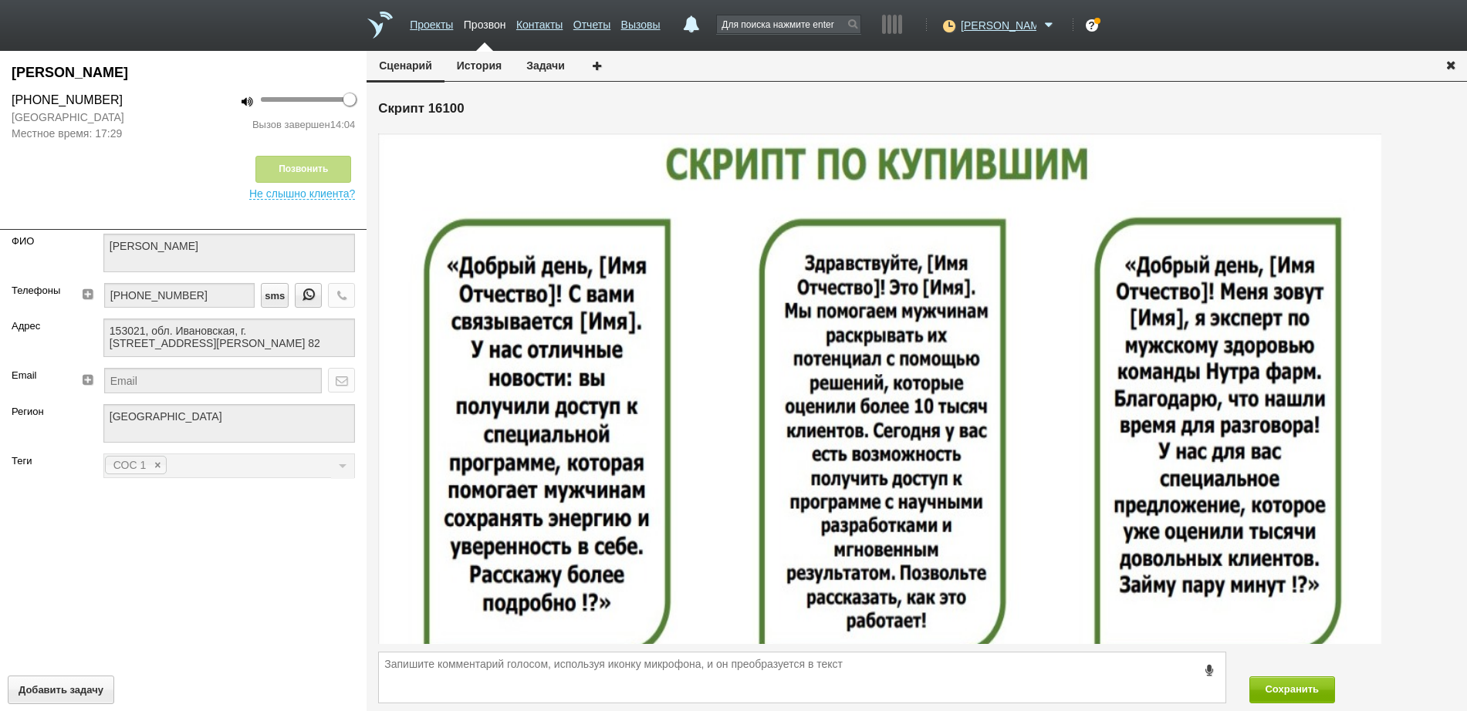
click at [1453, 63] on icon "button" at bounding box center [1450, 65] width 17 height 12
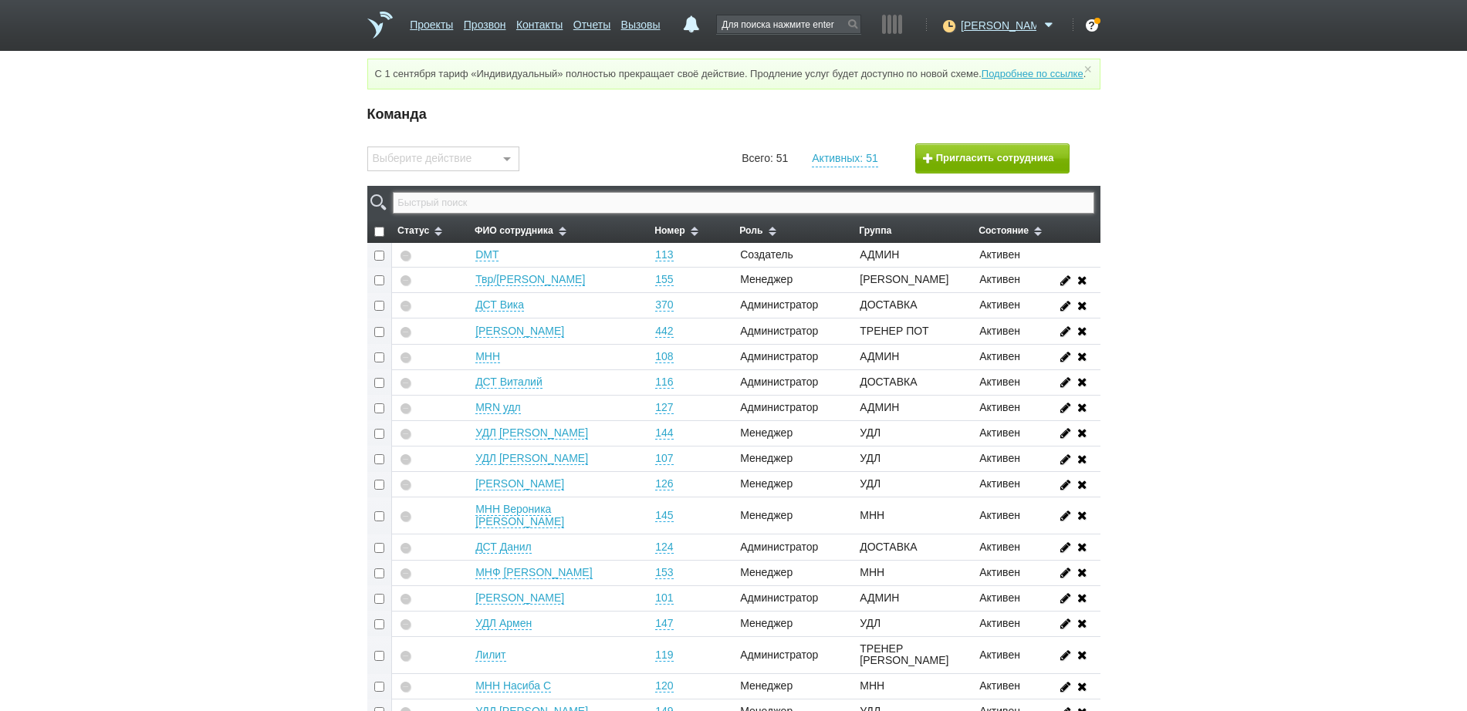
click at [701, 211] on input "text" at bounding box center [743, 203] width 701 height 22
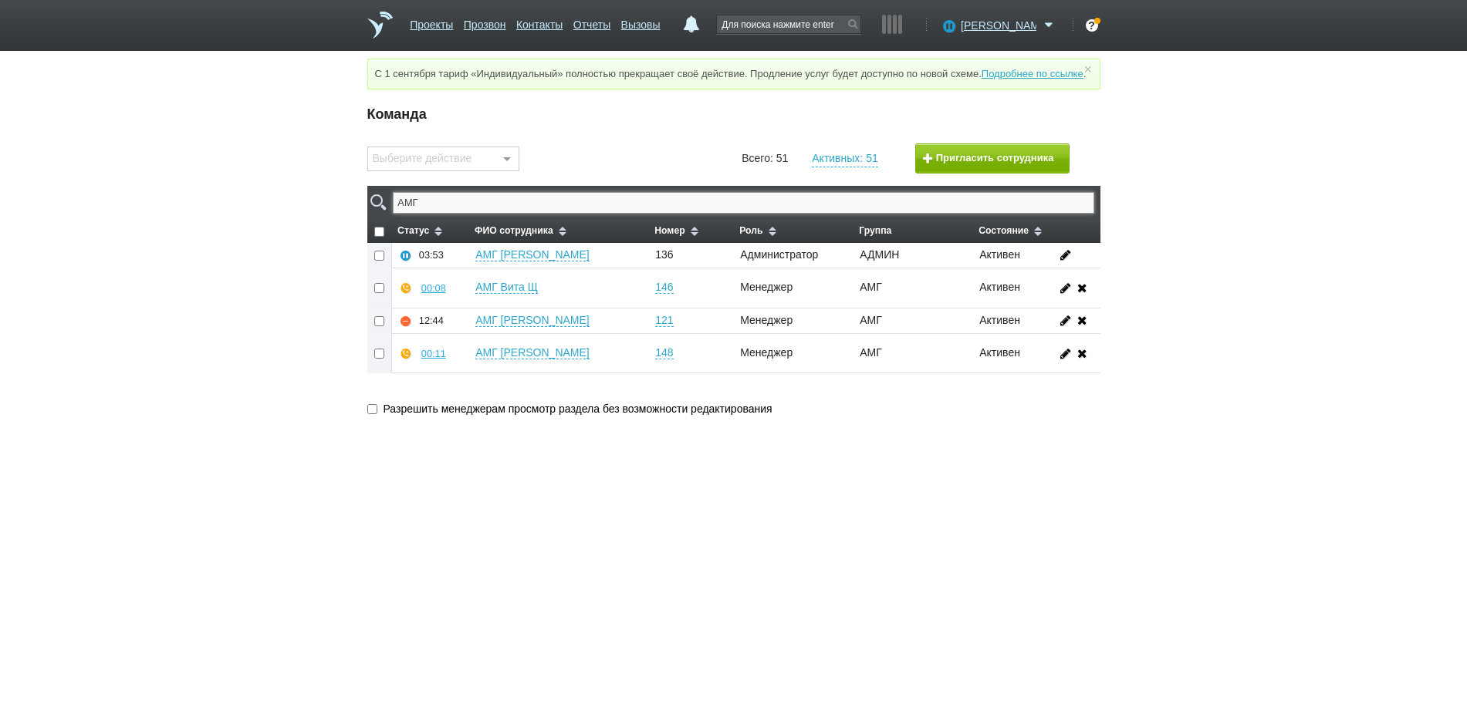
type input "АМГ"
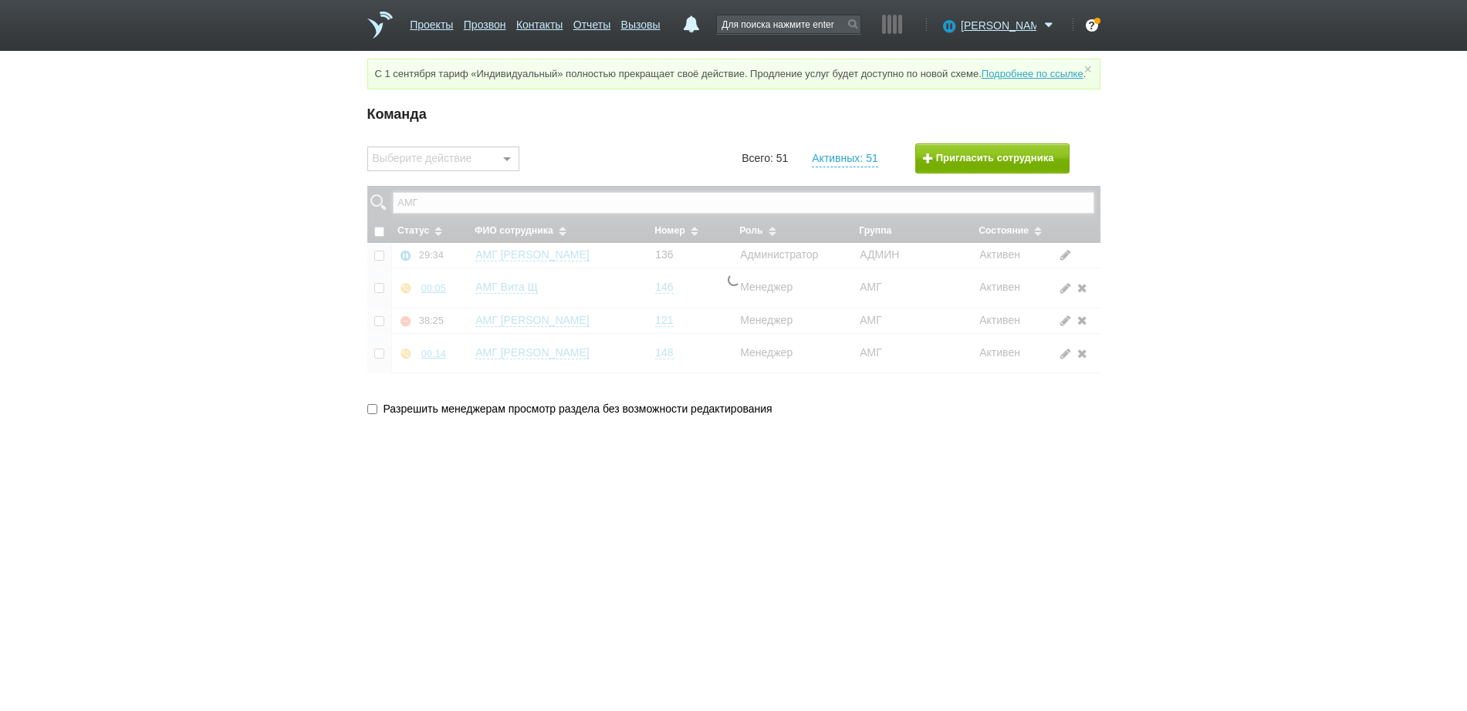
checkbox input "false"
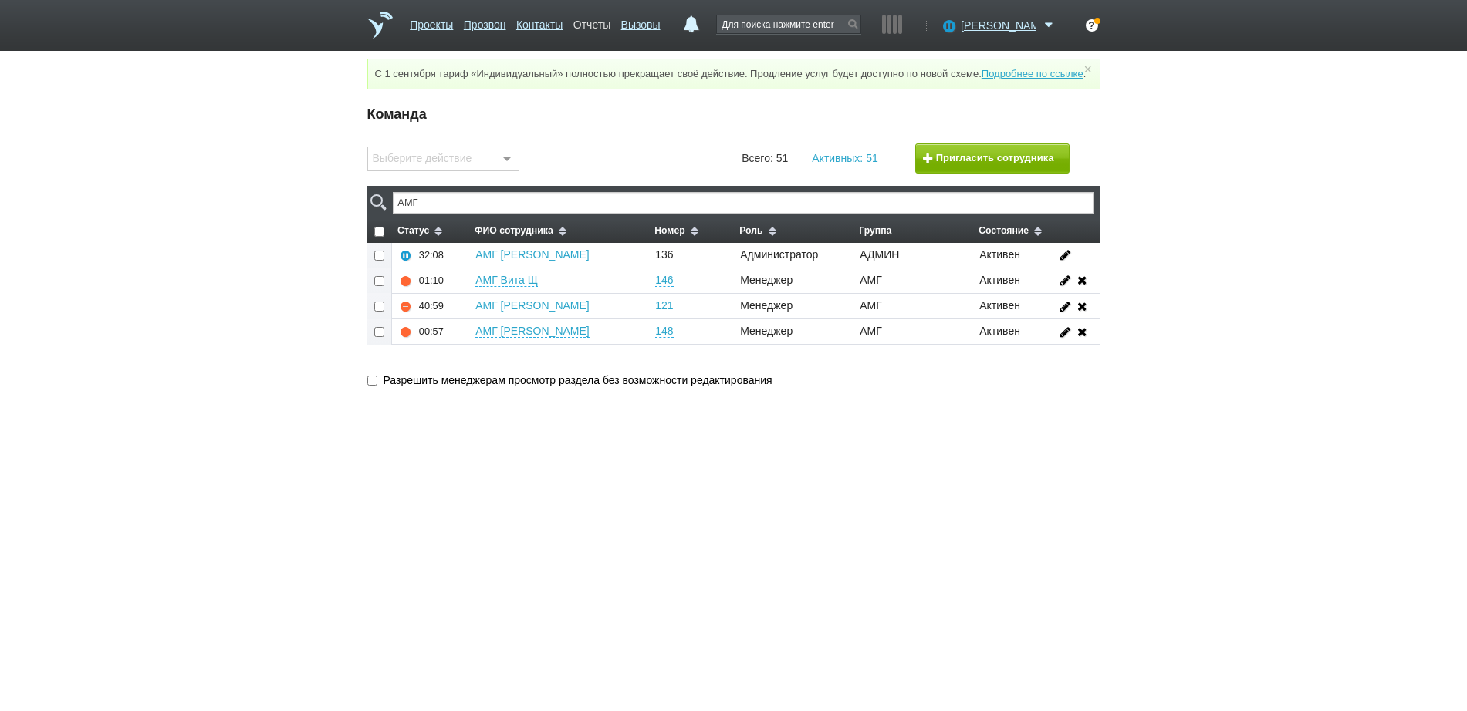
click at [610, 26] on link "Отчеты" at bounding box center [591, 22] width 37 height 22
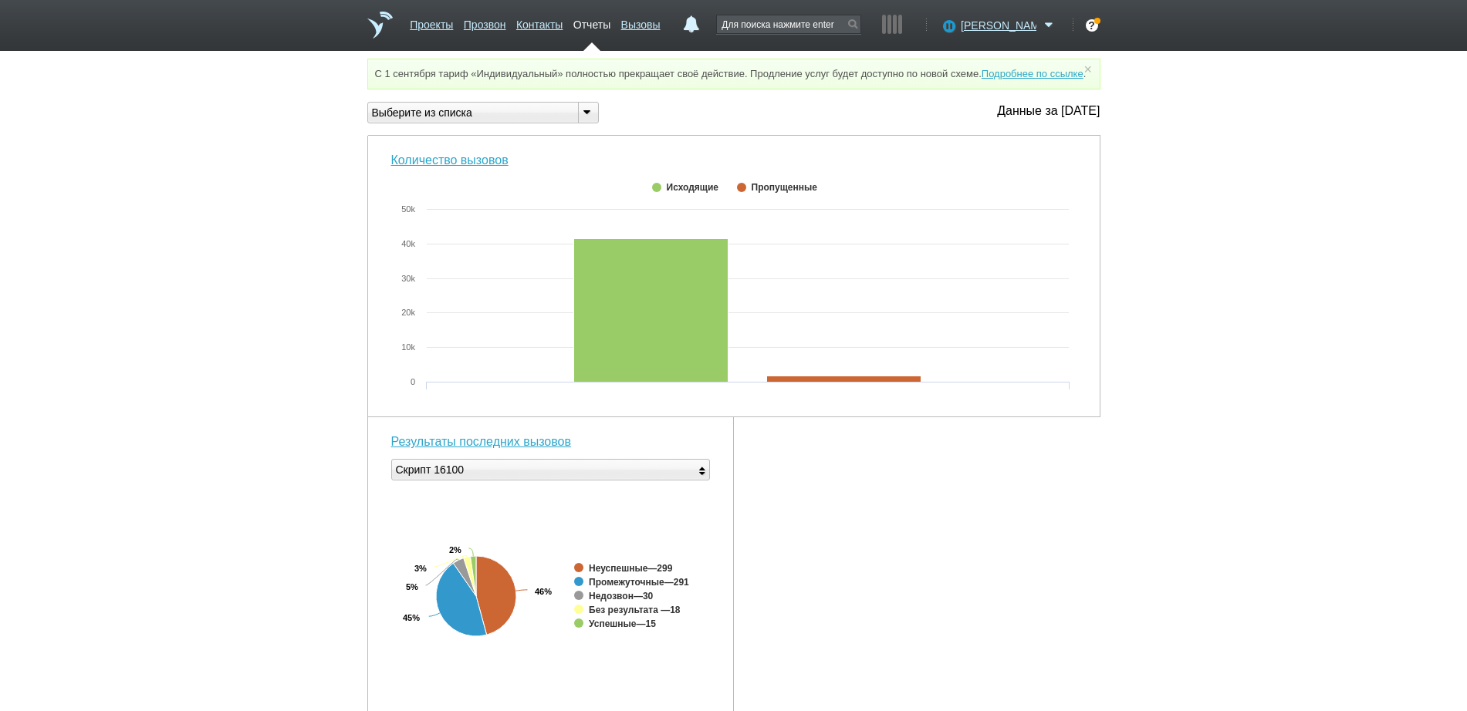
click at [507, 121] on div "Выберите из списка" at bounding box center [467, 113] width 198 height 16
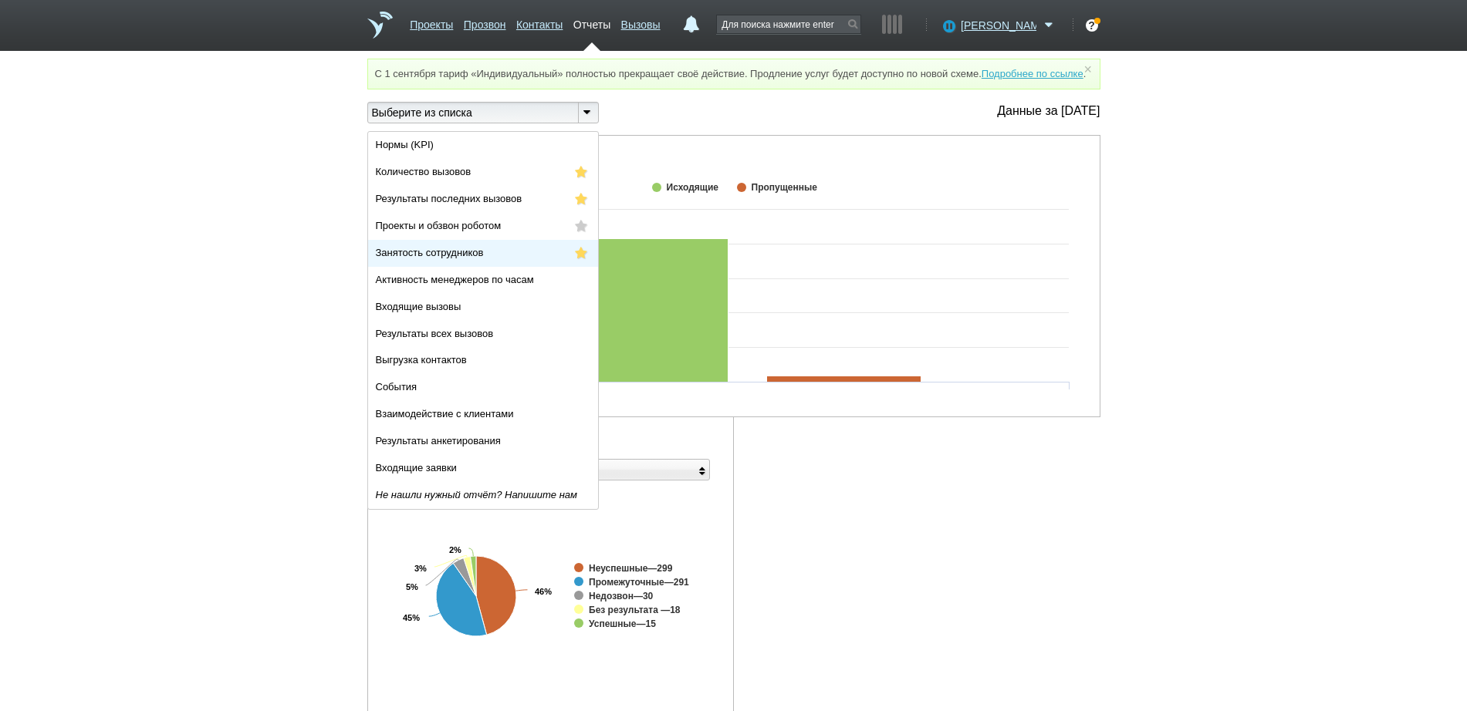
click at [508, 267] on li "Занятость сотрудников" at bounding box center [483, 253] width 230 height 27
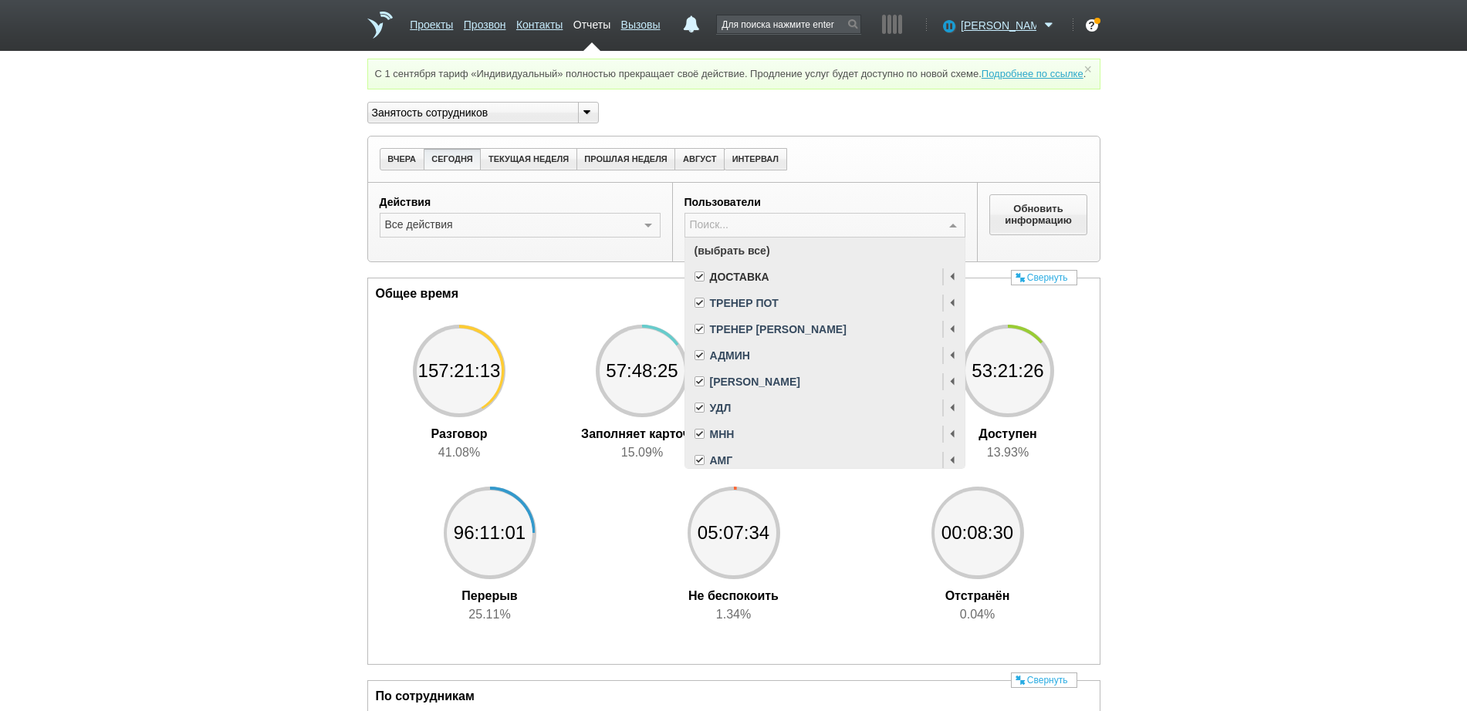
click at [755, 262] on span "(выбрать все)" at bounding box center [824, 251] width 279 height 26
click at [727, 466] on span "АМГ" at bounding box center [721, 460] width 22 height 11
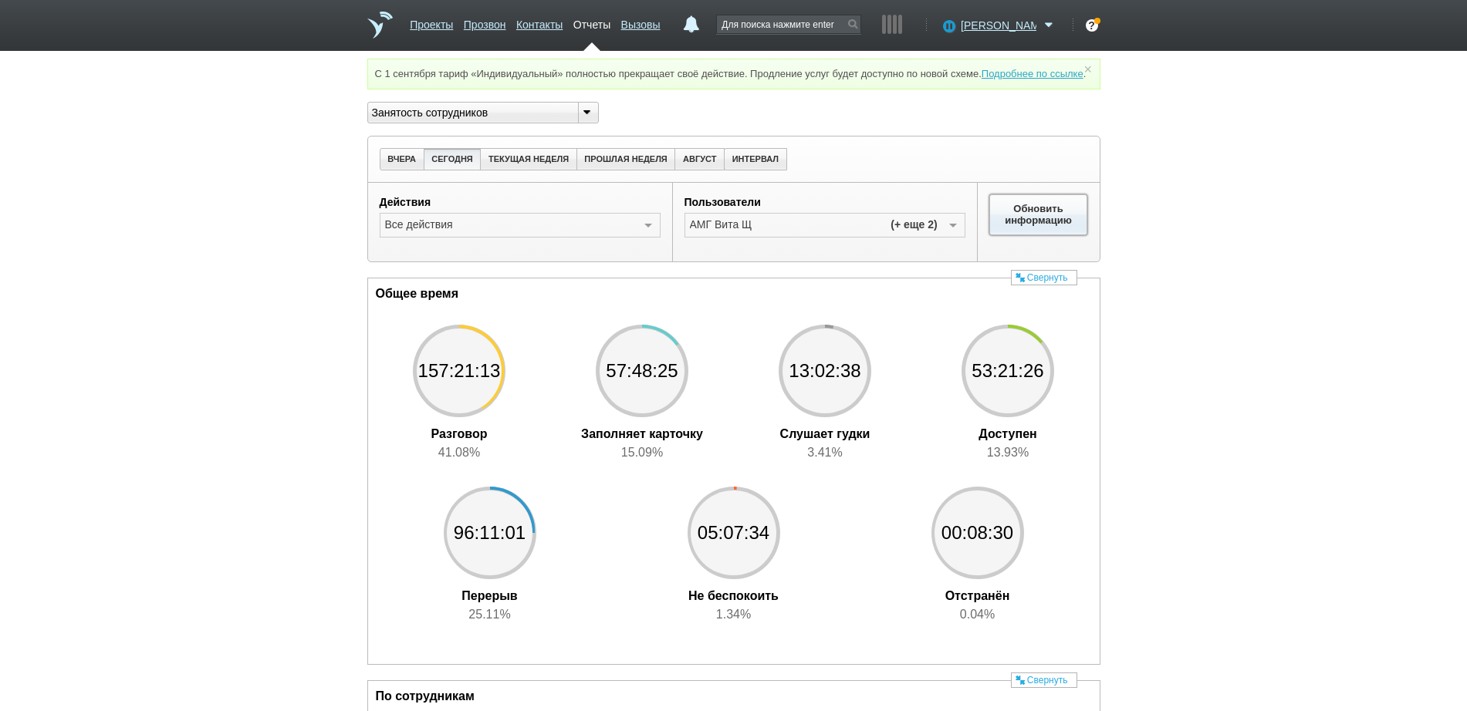
click at [1022, 227] on button "Обновить информацию" at bounding box center [1038, 214] width 99 height 40
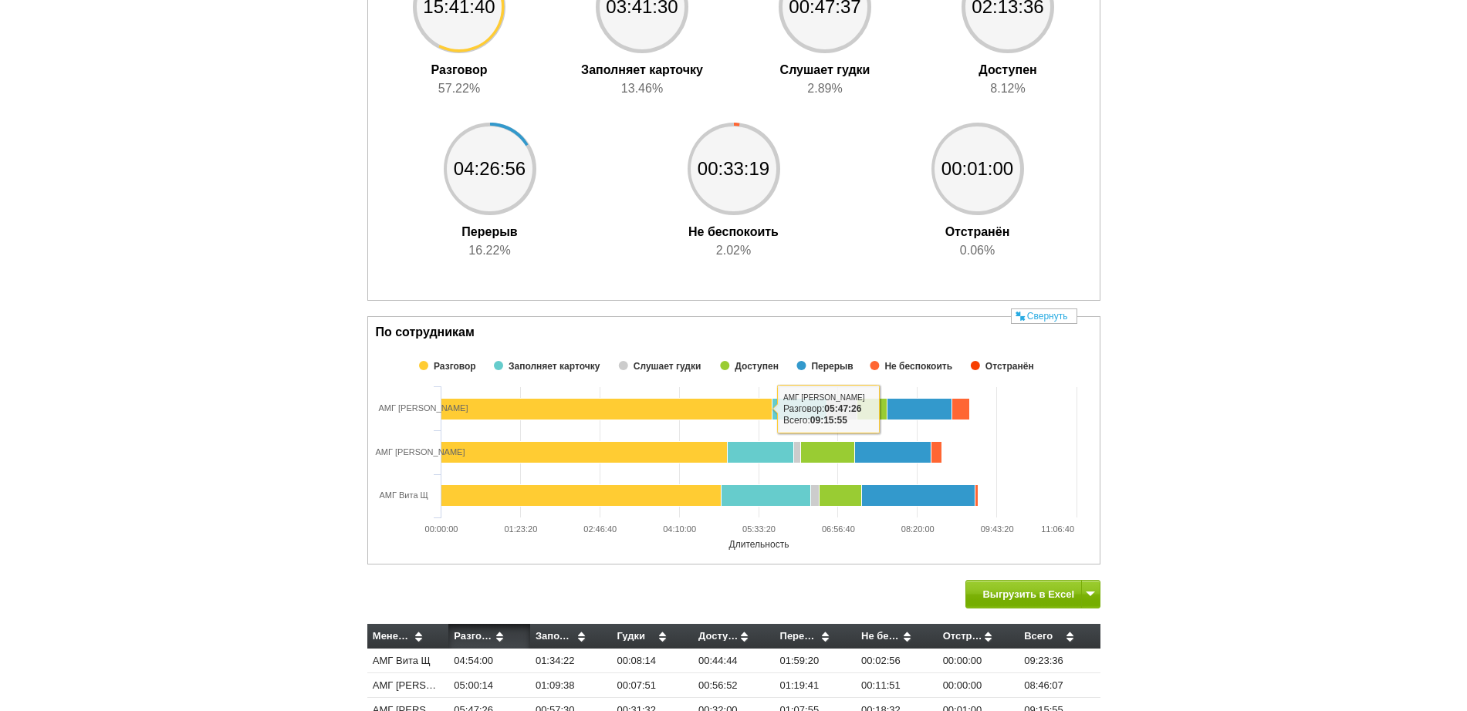
scroll to position [464, 0]
